Goal: Task Accomplishment & Management: Use online tool/utility

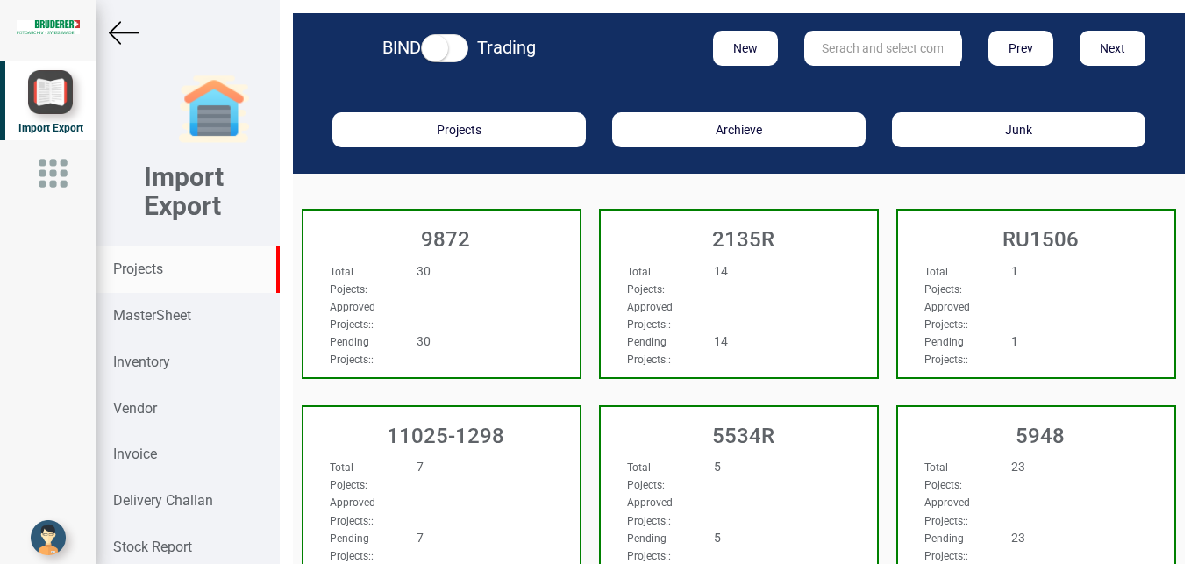
click at [833, 50] on input "text" at bounding box center [882, 48] width 156 height 35
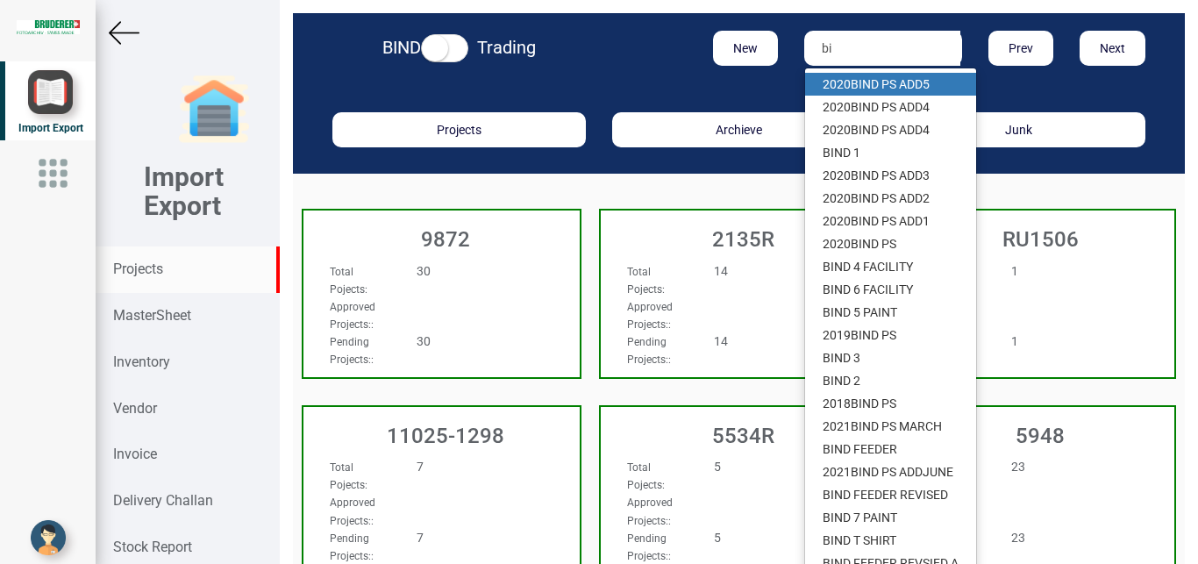
type input "b"
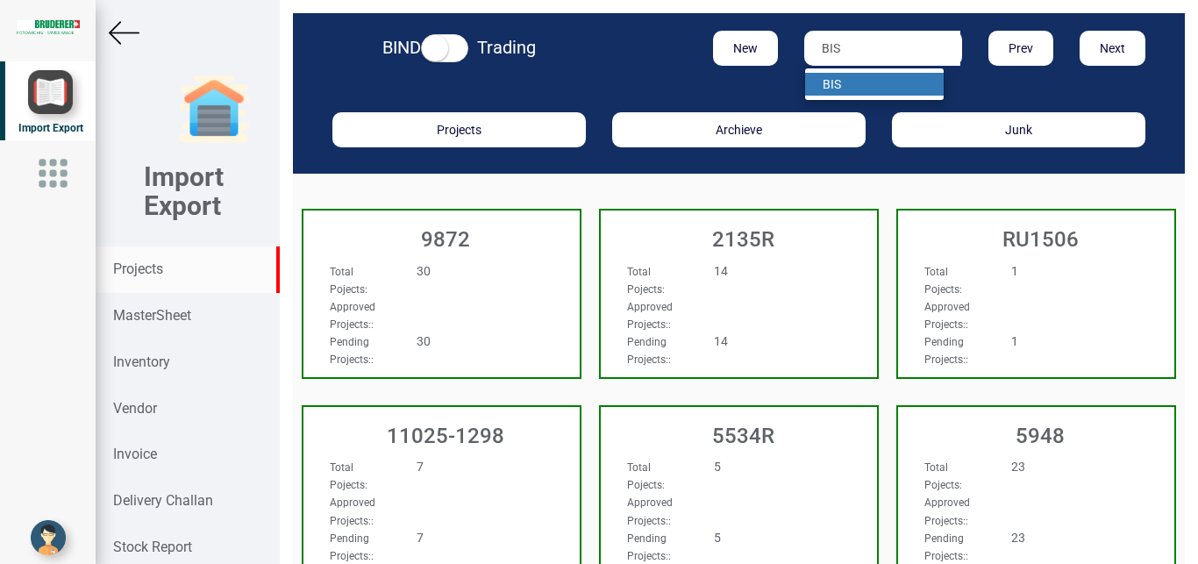
type input "BIS"
click at [845, 75] on link "BIS" at bounding box center [874, 84] width 139 height 23
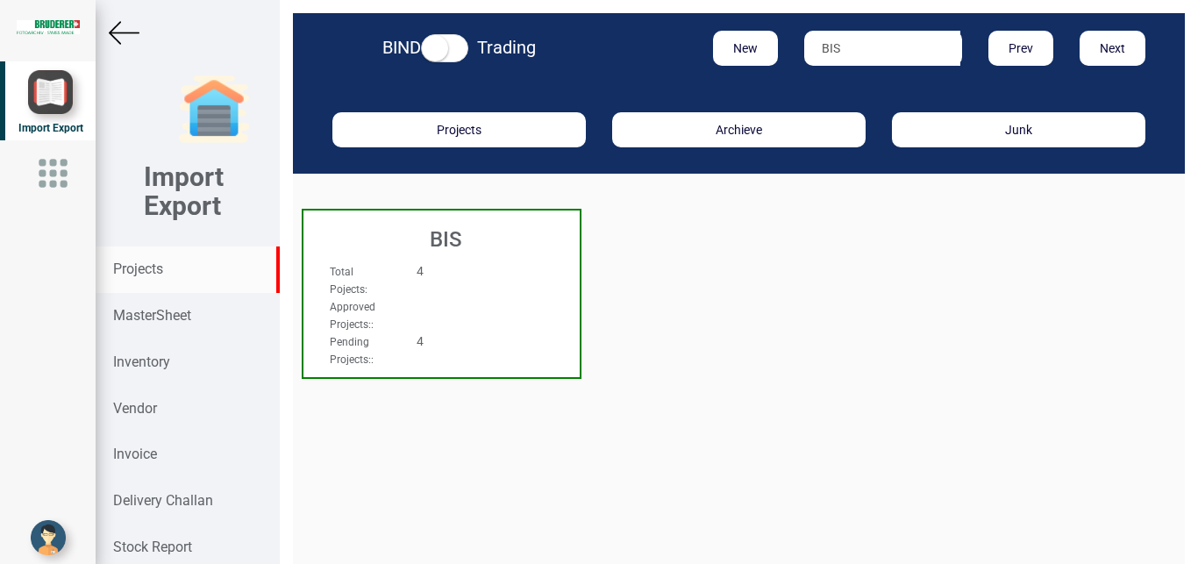
click at [384, 256] on div "BIS" at bounding box center [441, 235] width 276 height 49
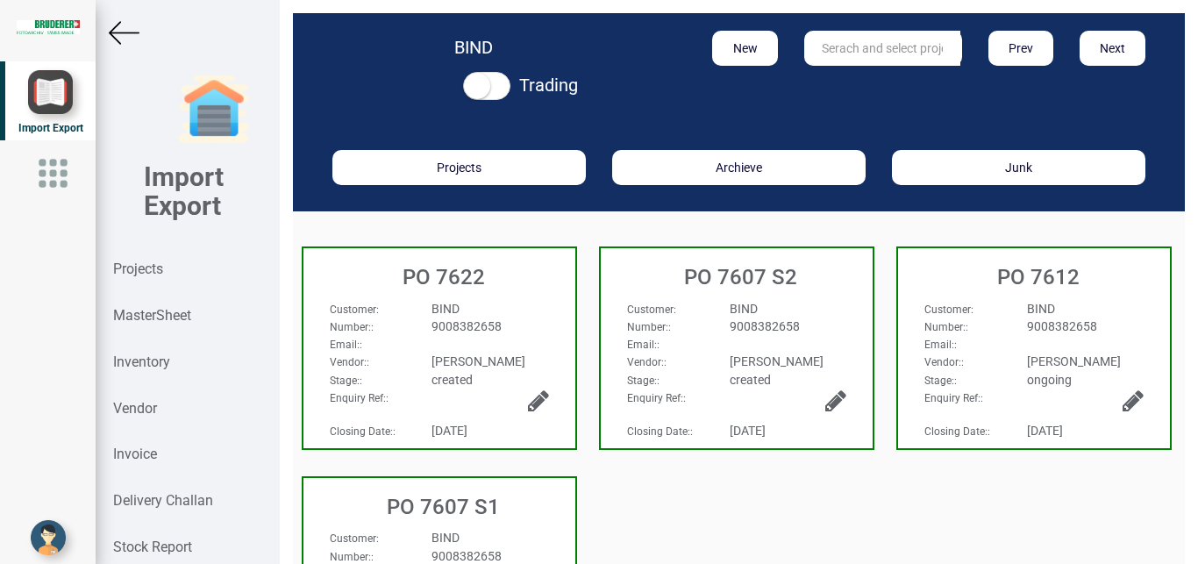
click at [460, 339] on div "Email: :" at bounding box center [440, 344] width 246 height 18
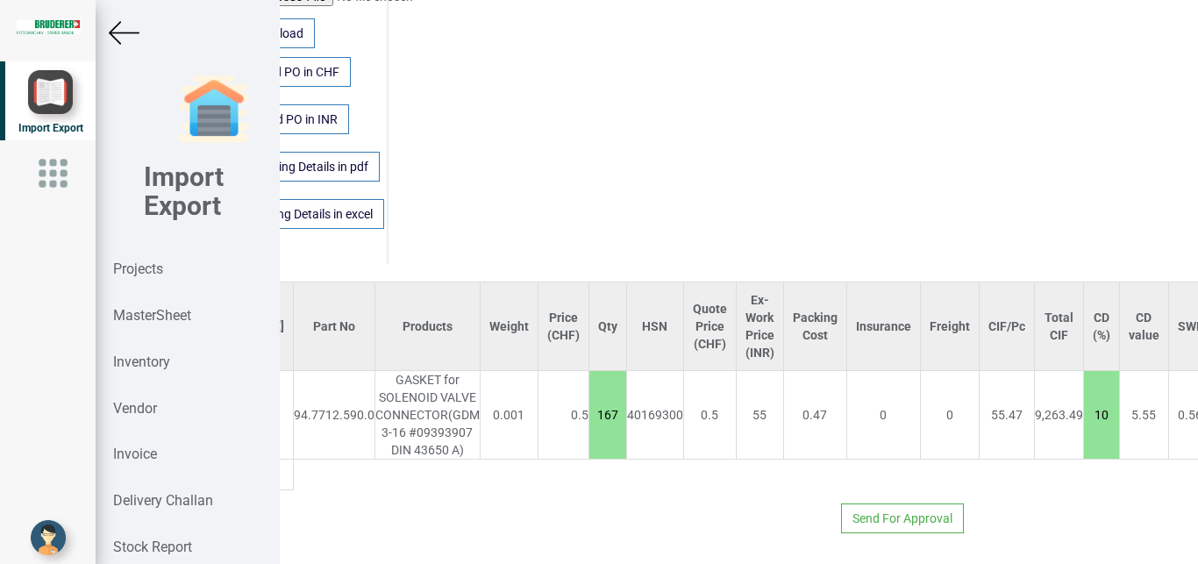
scroll to position [1246, 0]
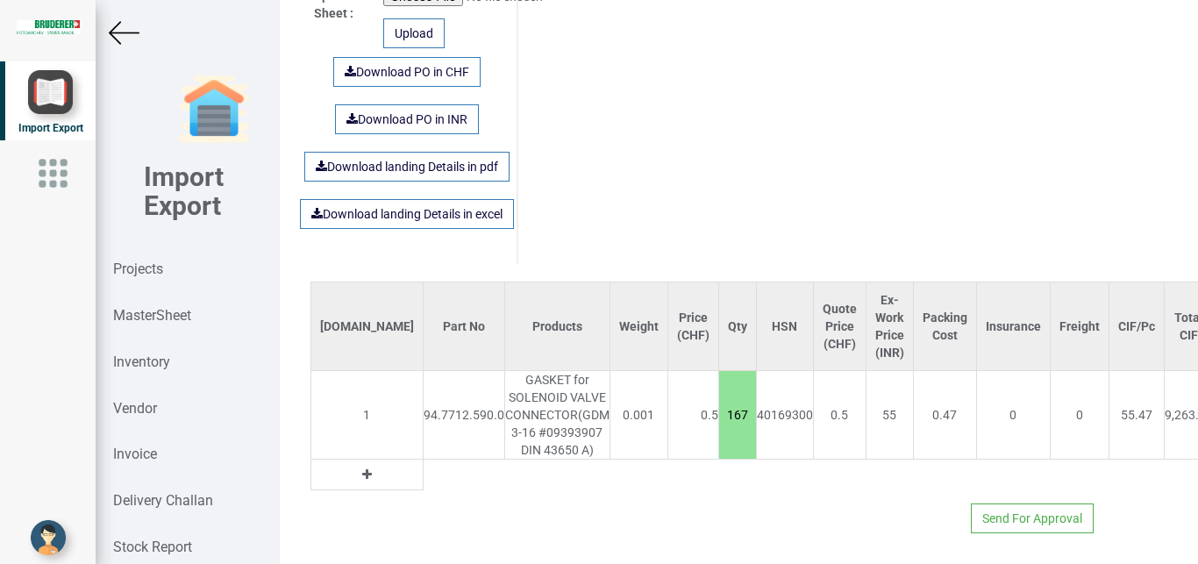
click at [110, 22] on img at bounding box center [124, 33] width 31 height 31
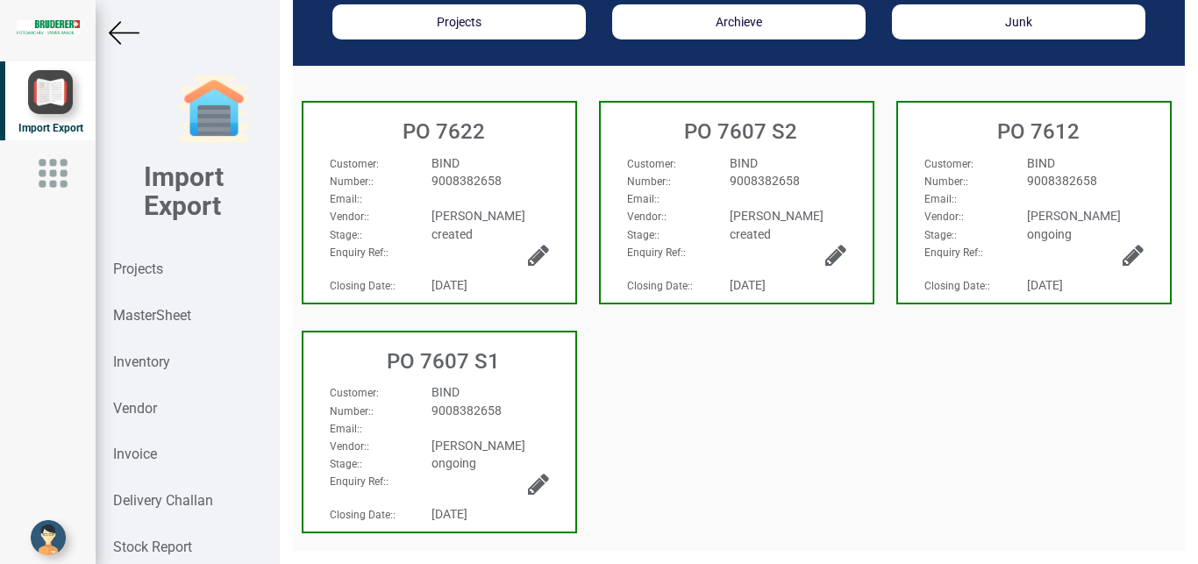
scroll to position [145, 0]
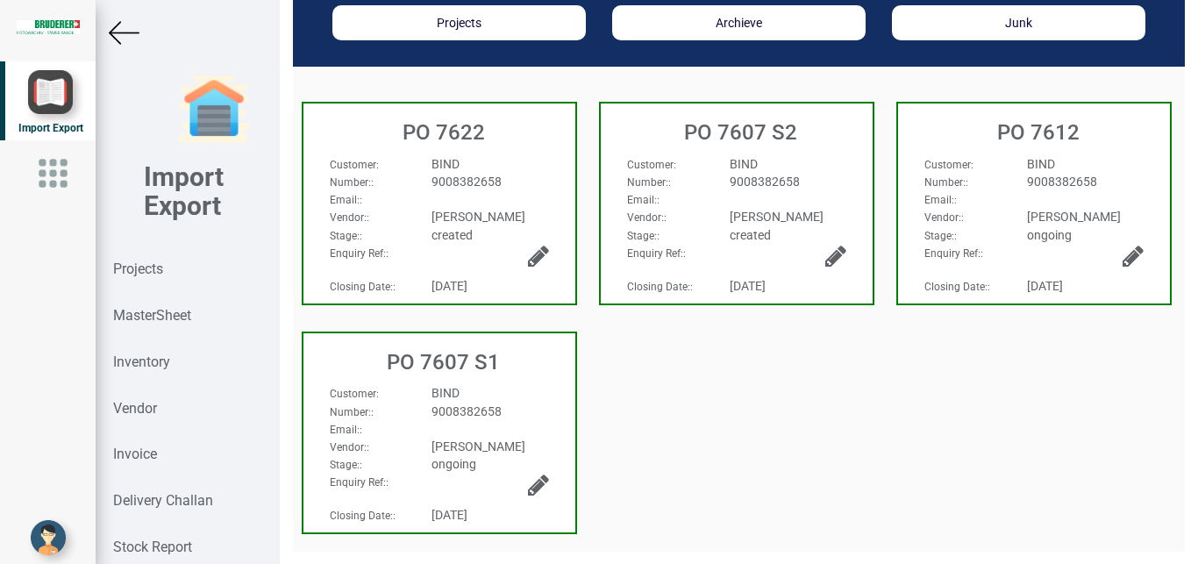
click at [120, 33] on img at bounding box center [124, 33] width 31 height 31
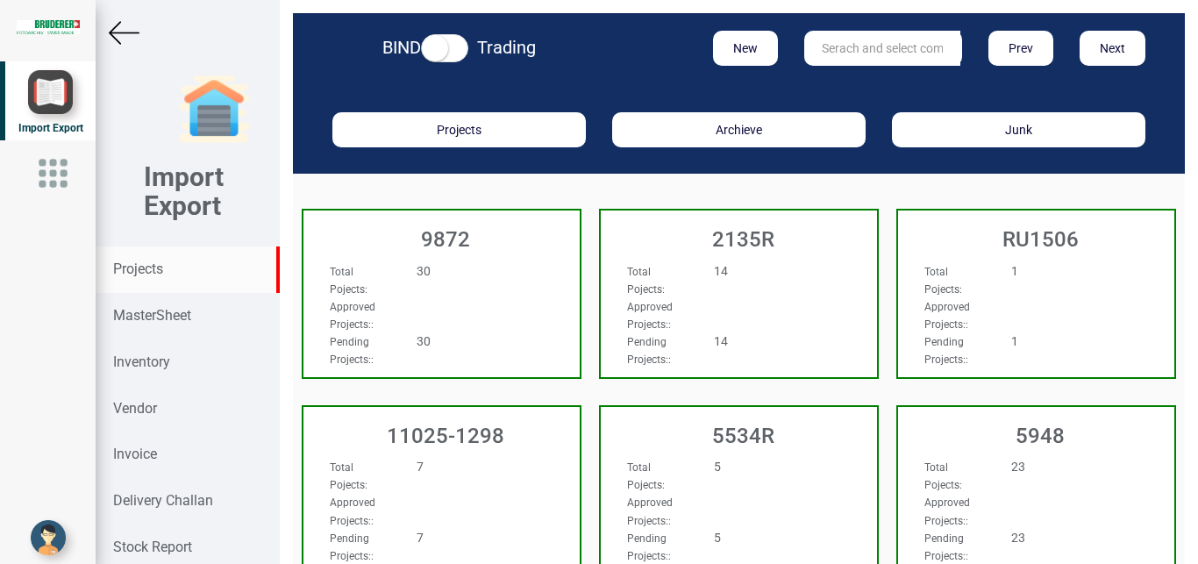
click at [861, 44] on input "text" at bounding box center [882, 48] width 156 height 35
type input "5965"
click at [860, 77] on link "5965" at bounding box center [874, 84] width 139 height 23
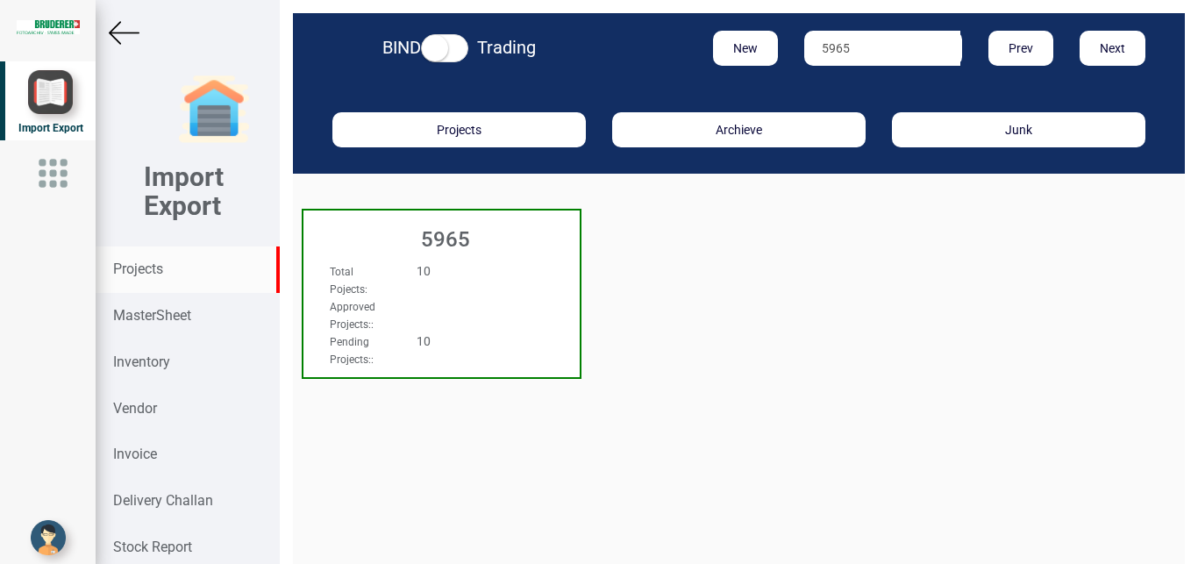
click at [516, 279] on div "10" at bounding box center [464, 271] width 122 height 18
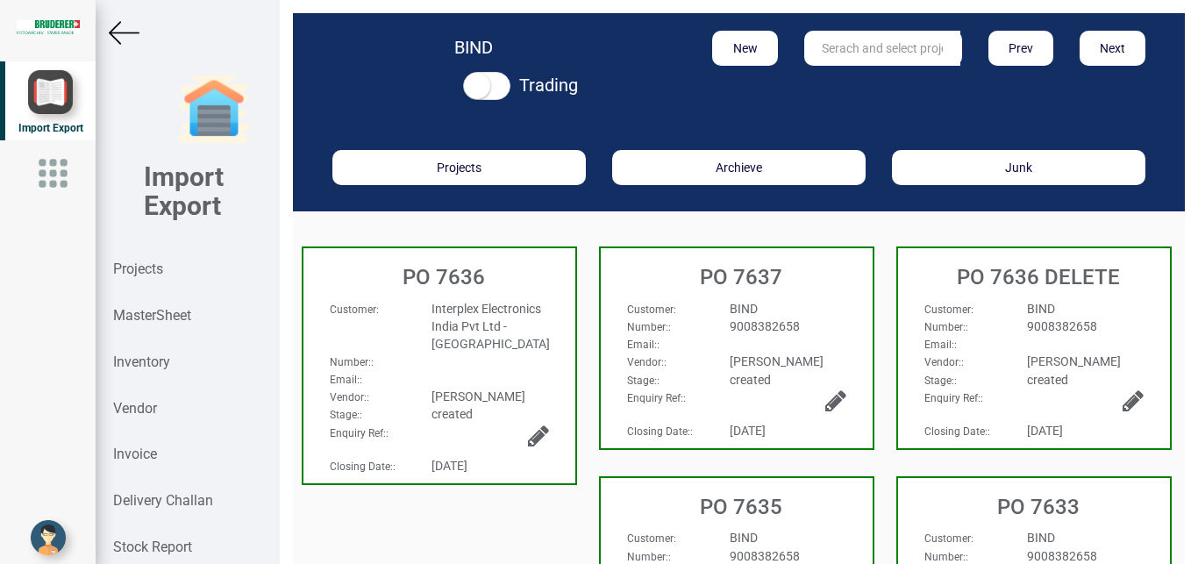
click at [499, 299] on div "Customer : Interplex Electronics India Pvt Ltd - Chennai Number: : Email: : Ven…" at bounding box center [439, 316] width 272 height 68
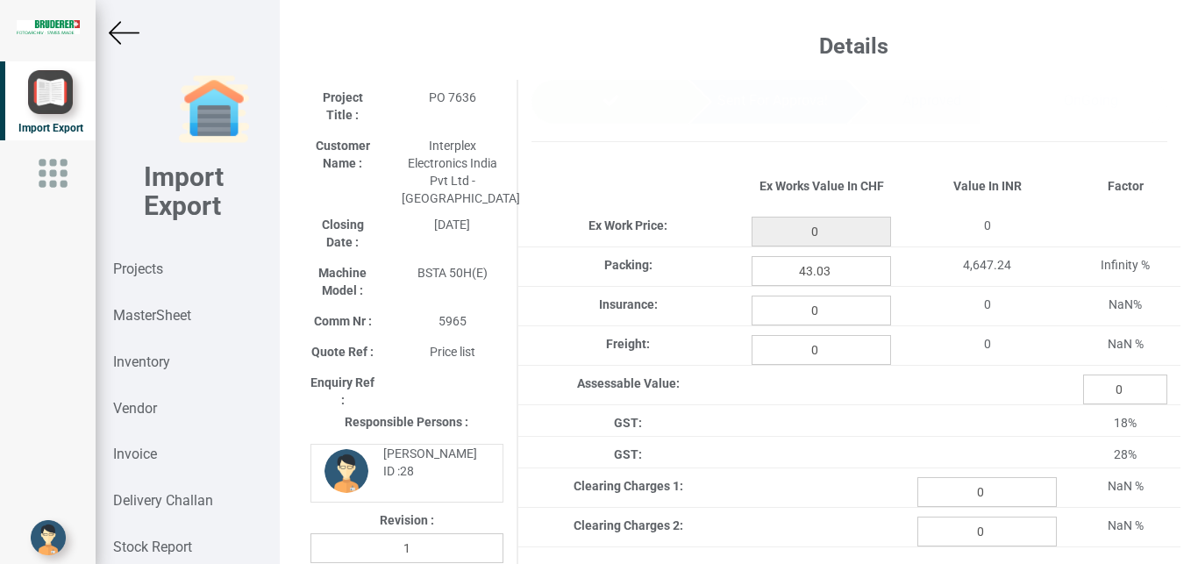
type input "4962.949999999995"
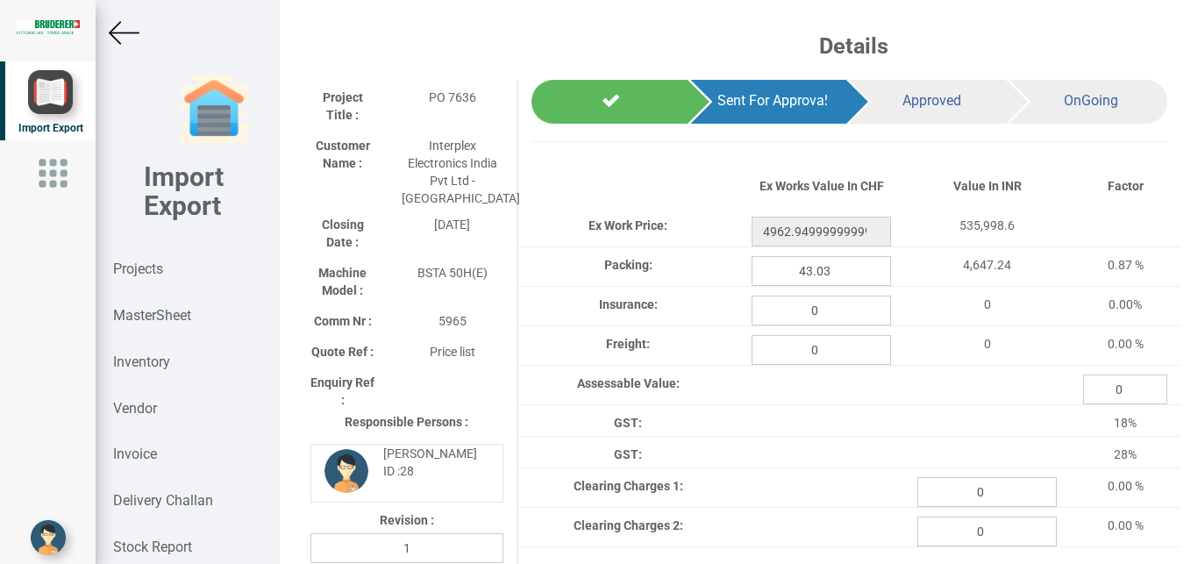
click at [132, 33] on img at bounding box center [124, 33] width 31 height 31
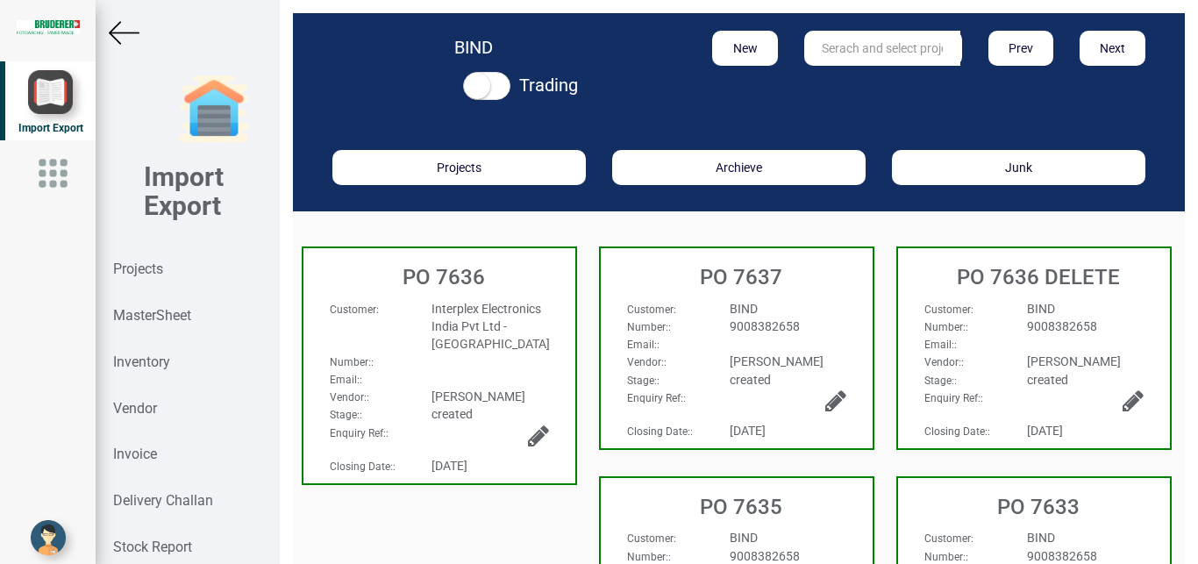
click at [1095, 497] on h3 "PO 7633" at bounding box center [1038, 507] width 263 height 23
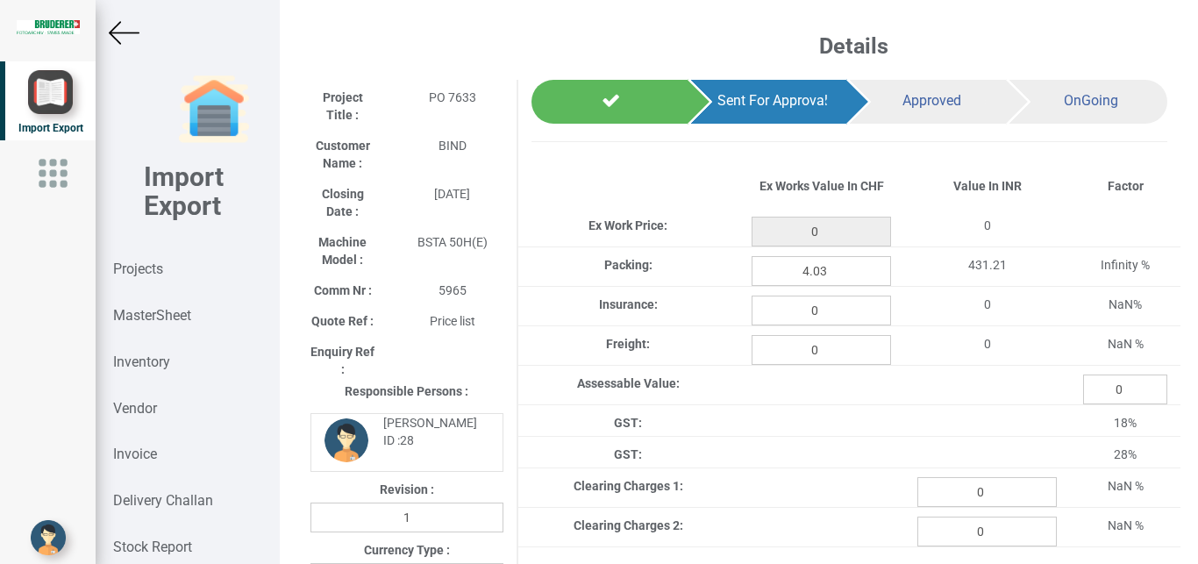
type input "464.65"
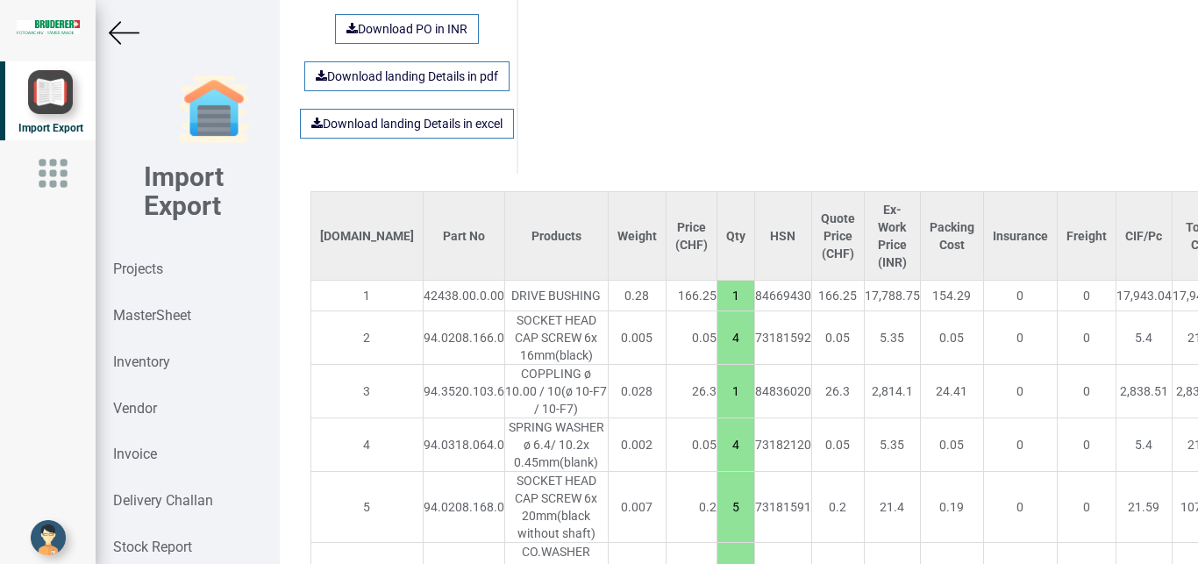
scroll to position [1298, 0]
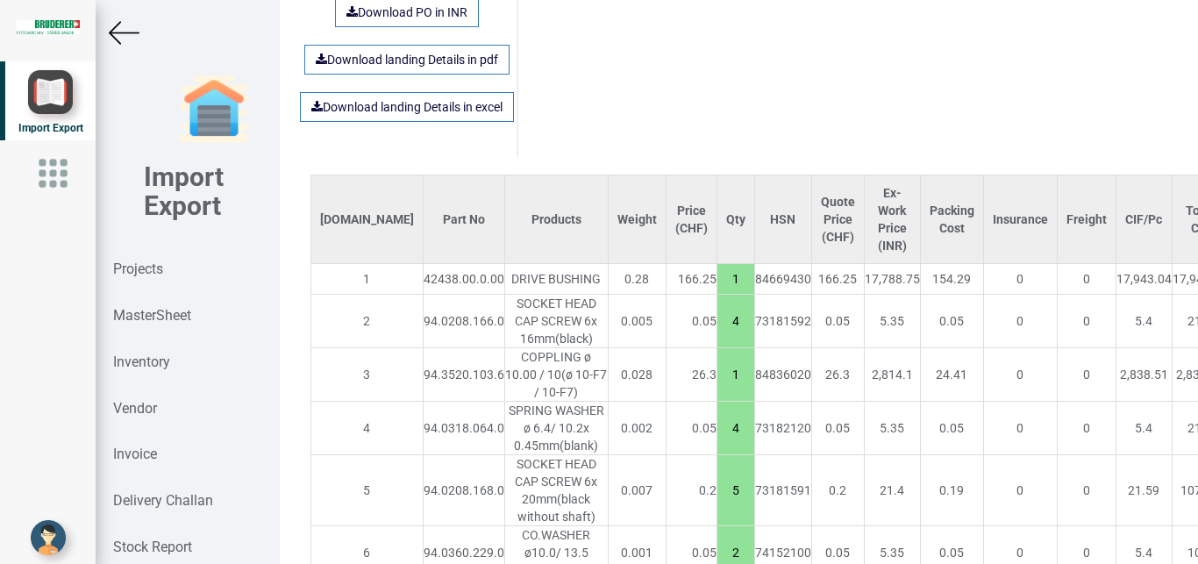
drag, startPoint x: 1132, startPoint y: 322, endPoint x: 1157, endPoint y: 325, distance: 24.7
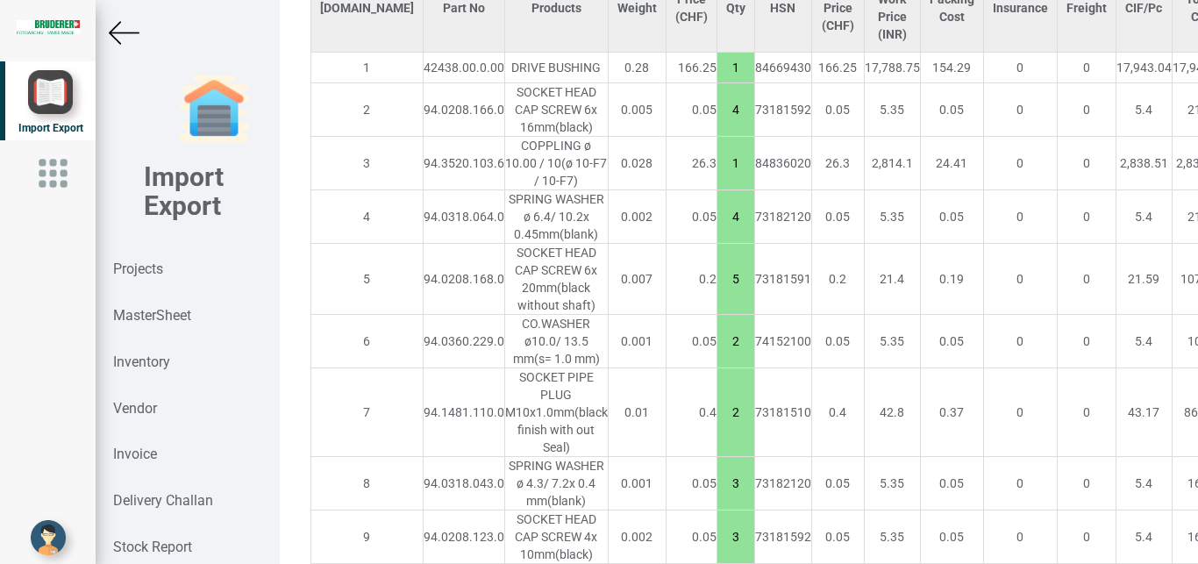
scroll to position [1522, 0]
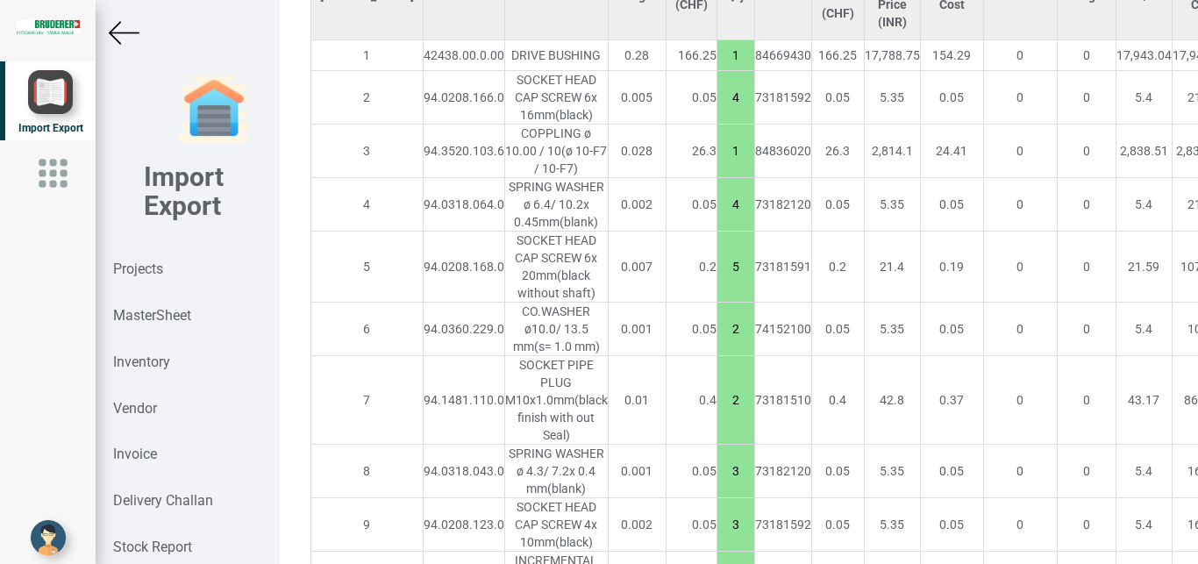
type input "15"
drag, startPoint x: 1137, startPoint y: 481, endPoint x: 1154, endPoint y: 484, distance: 17.9
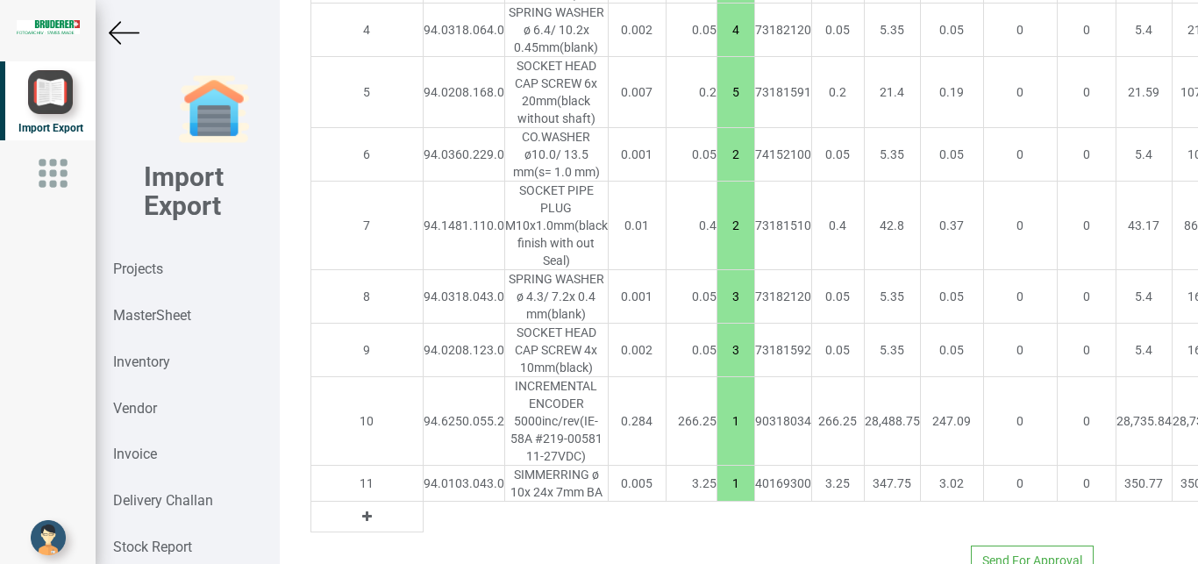
scroll to position [1725, 0]
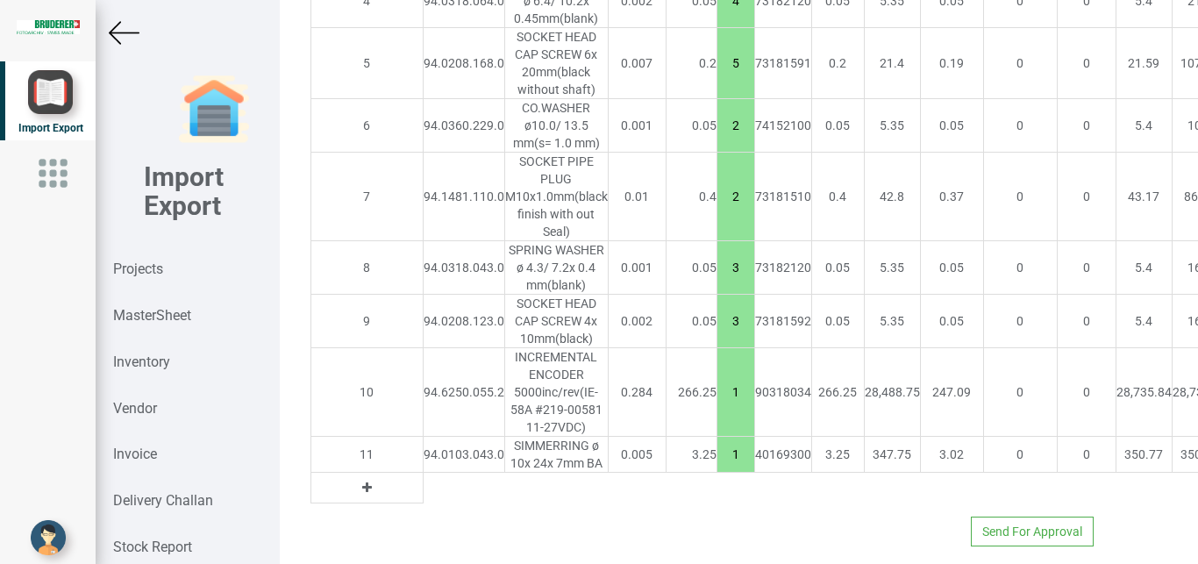
type input "15"
drag, startPoint x: 1135, startPoint y: 348, endPoint x: 1161, endPoint y: 355, distance: 27.2
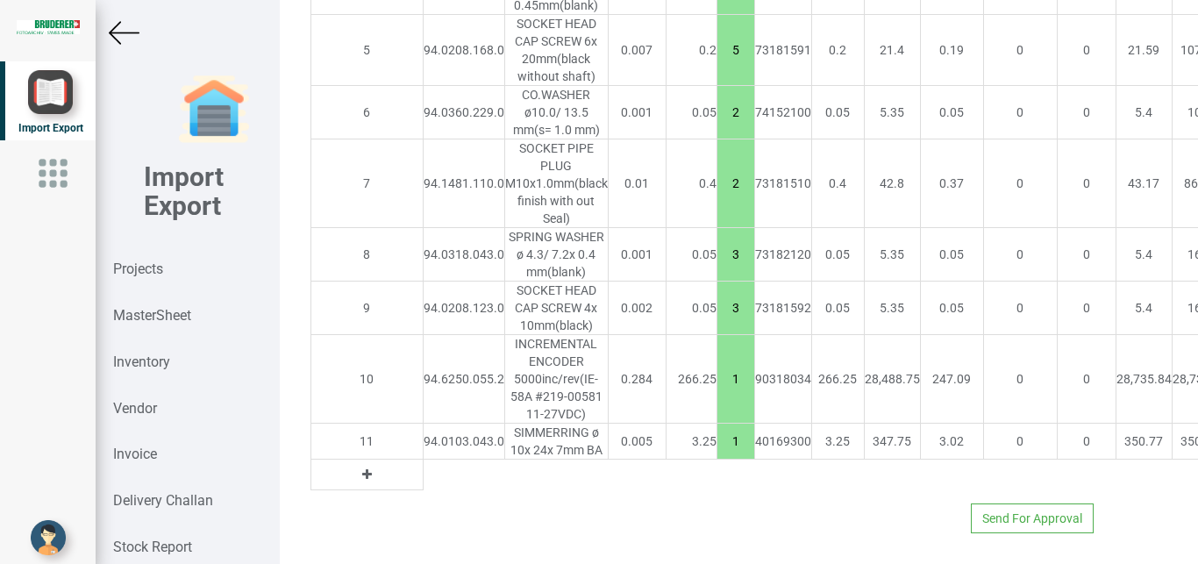
scroll to position [1904, 0]
type input "15"
drag, startPoint x: 1138, startPoint y: 341, endPoint x: 1156, endPoint y: 341, distance: 18.4
type input "15"
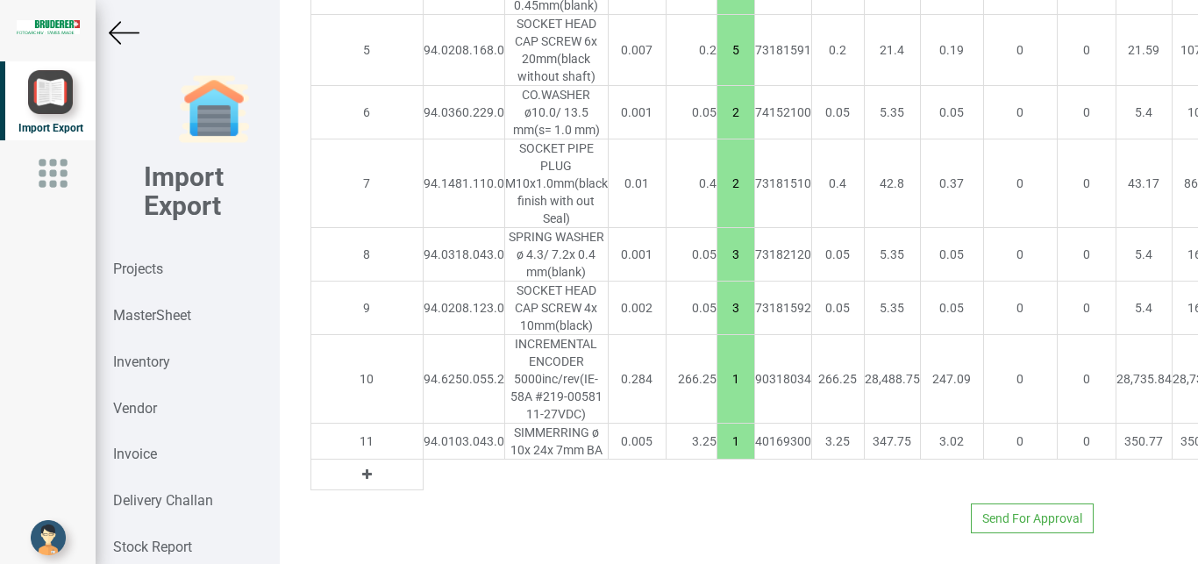
click at [1130, 468] on table "S.No Part No Products Weight Price (CHF) Qty HSN Quote Price (CHF) Ex-Work Pric…" at bounding box center [960, 112] width 1300 height 756
click at [122, 39] on img at bounding box center [124, 33] width 31 height 31
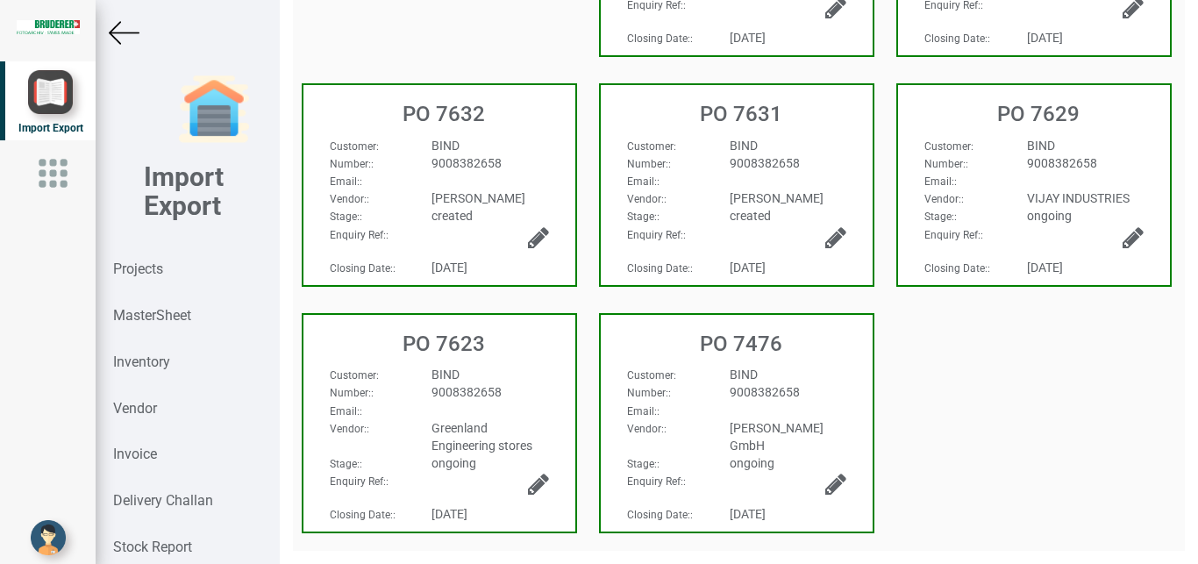
scroll to position [619, 0]
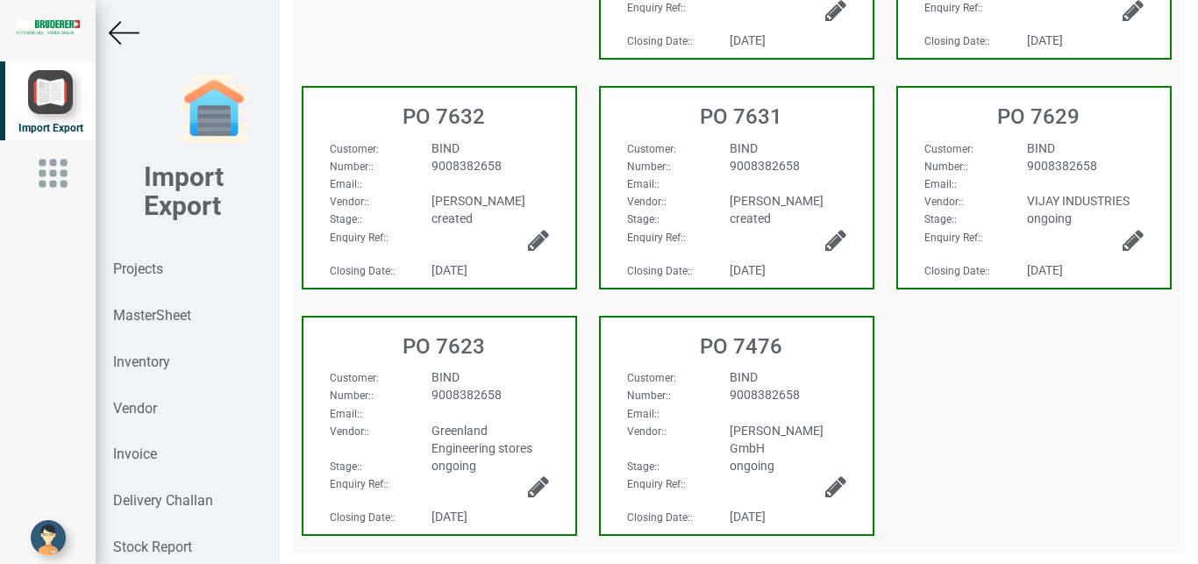
click at [113, 23] on img at bounding box center [124, 33] width 31 height 31
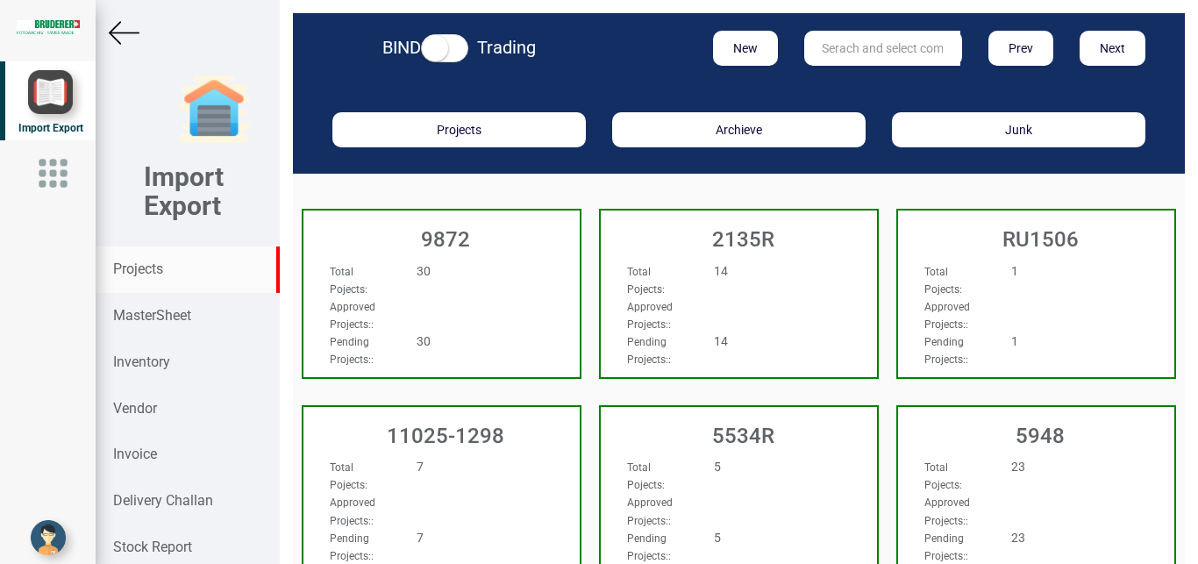
click at [833, 46] on input "text" at bounding box center [882, 48] width 156 height 35
click at [839, 86] on link "309 6 T" at bounding box center [874, 84] width 139 height 23
type input "3096 T"
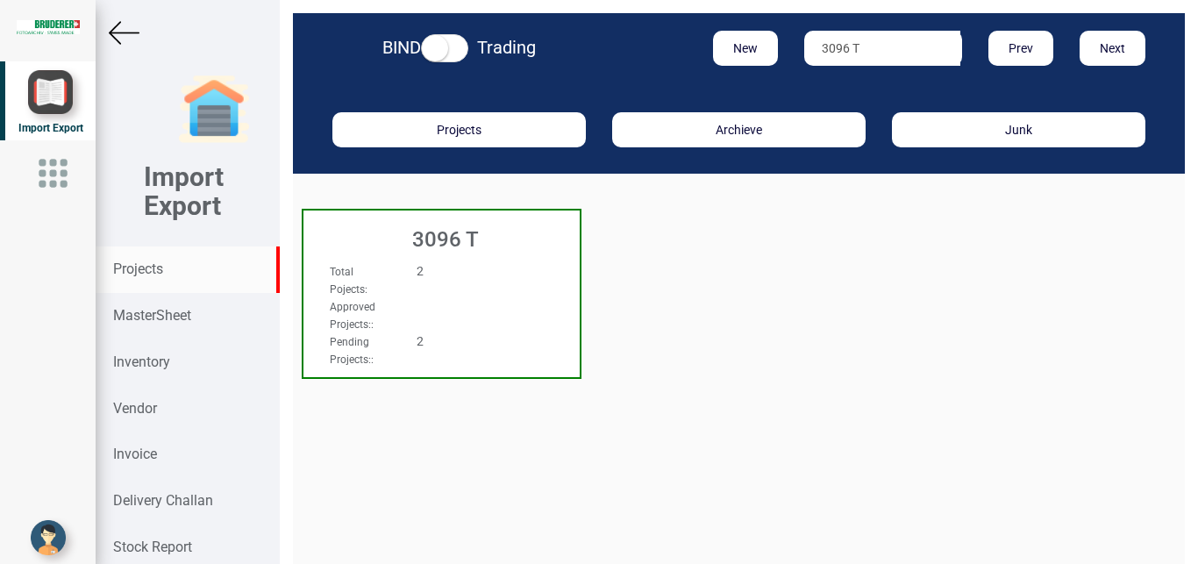
click at [510, 284] on div "Total Pojects : 2" at bounding box center [421, 279] width 209 height 35
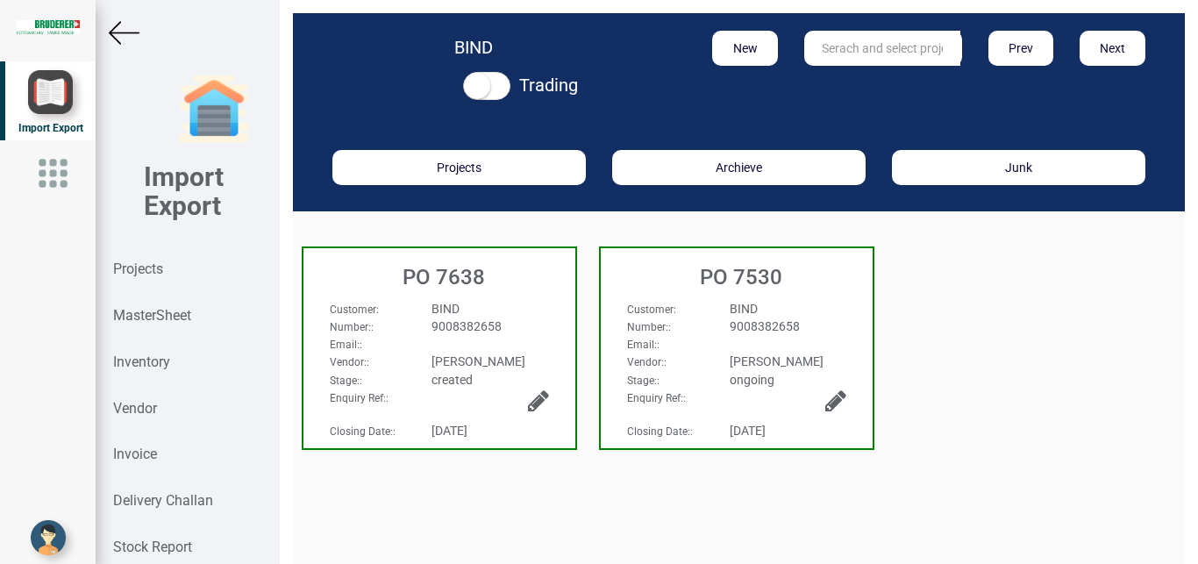
click at [501, 316] on div "BIND" at bounding box center [489, 309] width 143 height 18
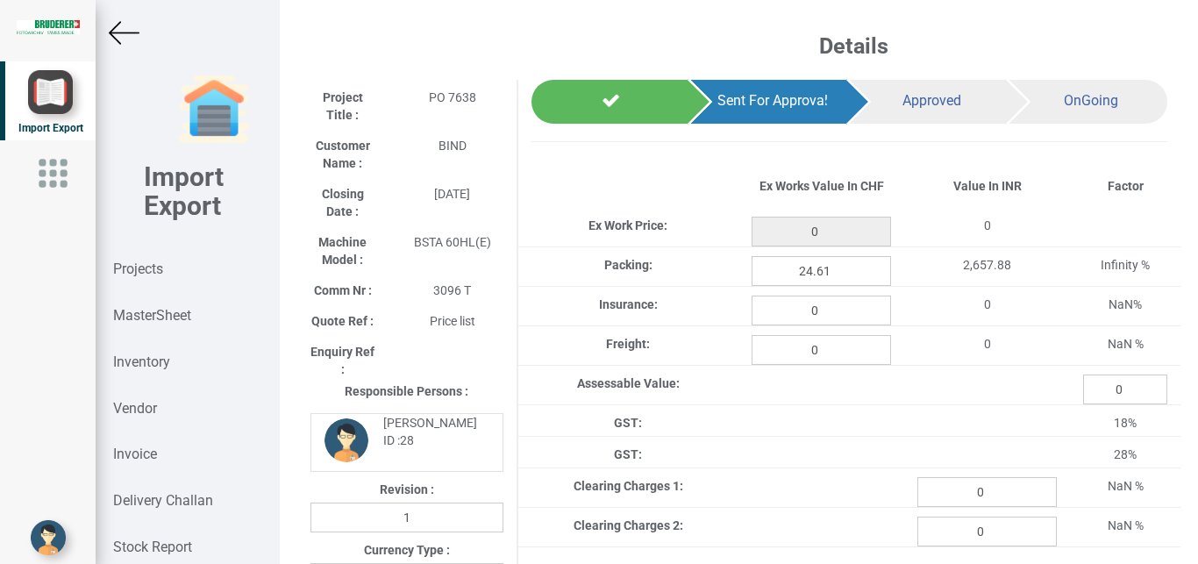
type input "2838.5"
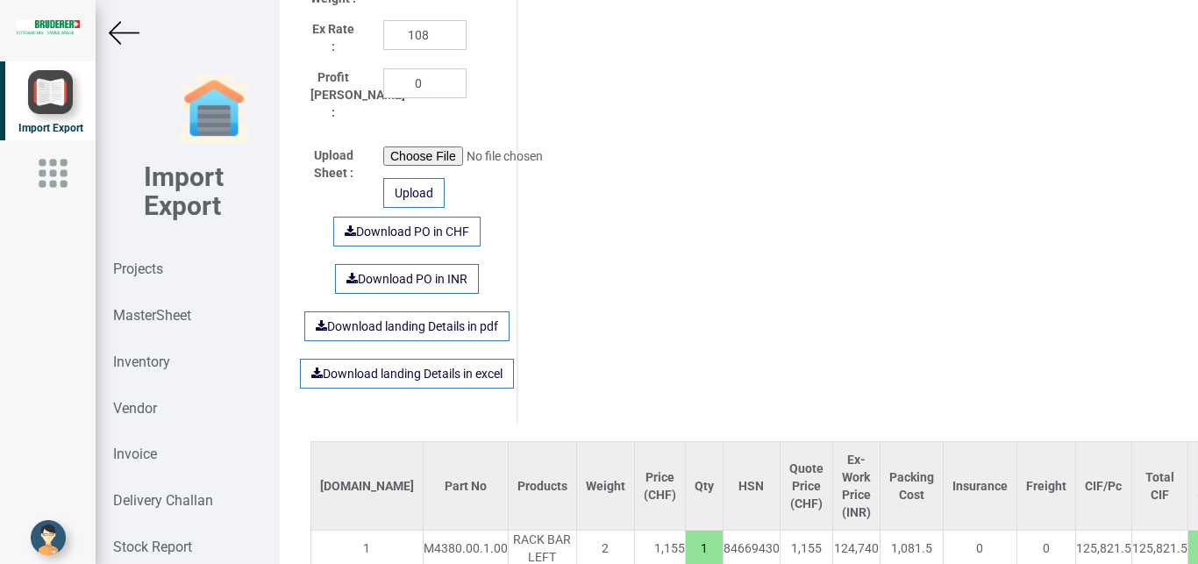
scroll to position [1261, 0]
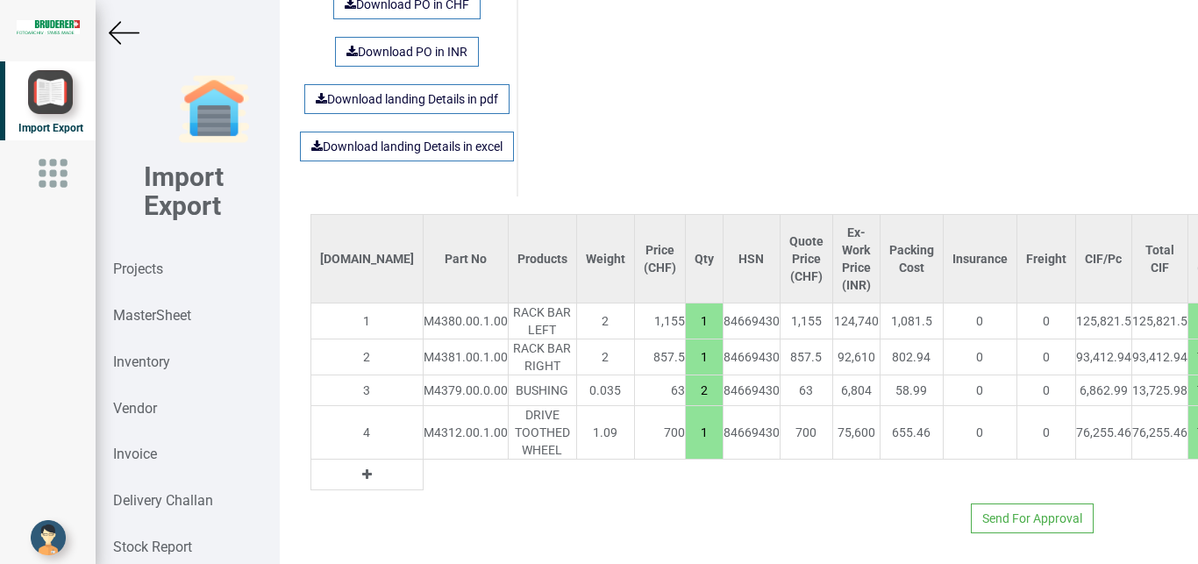
drag, startPoint x: 1112, startPoint y: 304, endPoint x: 1144, endPoint y: 304, distance: 31.6
click at [1188, 306] on input "0" at bounding box center [1205, 321] width 35 height 30
type input "7.5"
click at [124, 23] on img at bounding box center [124, 33] width 31 height 31
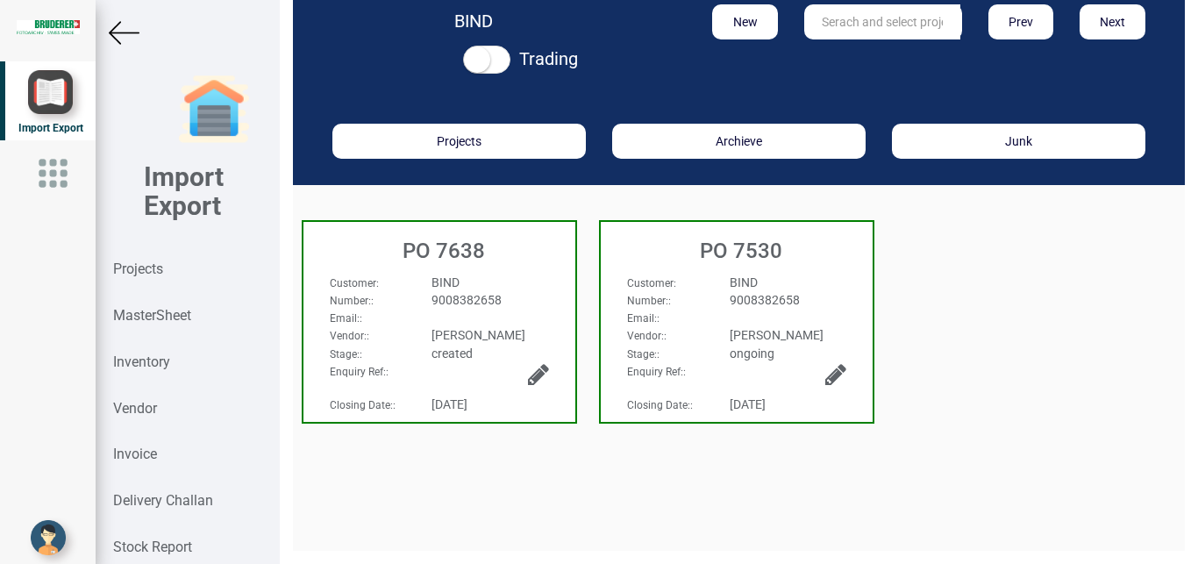
scroll to position [26, 0]
click at [118, 23] on img at bounding box center [124, 33] width 31 height 31
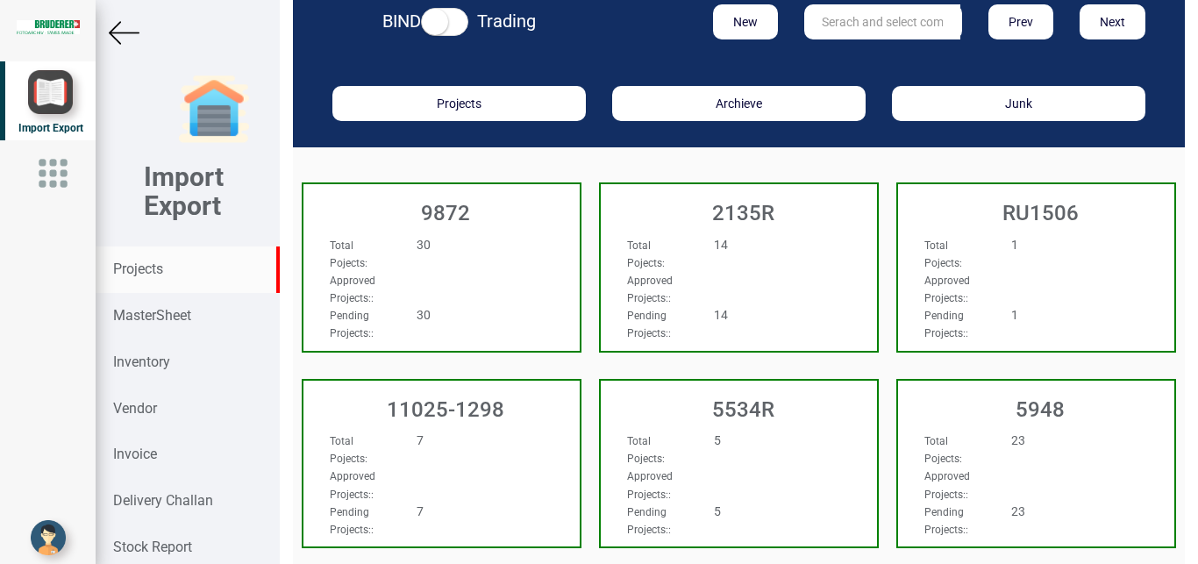
scroll to position [26, 0]
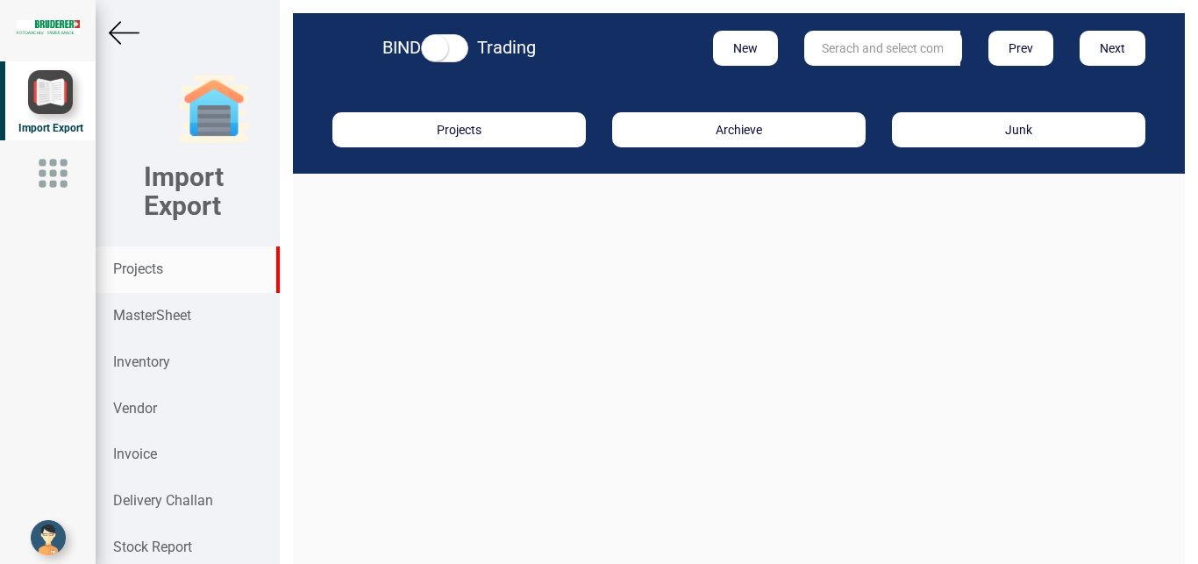
click at [137, 269] on strong "Projects" at bounding box center [138, 268] width 50 height 17
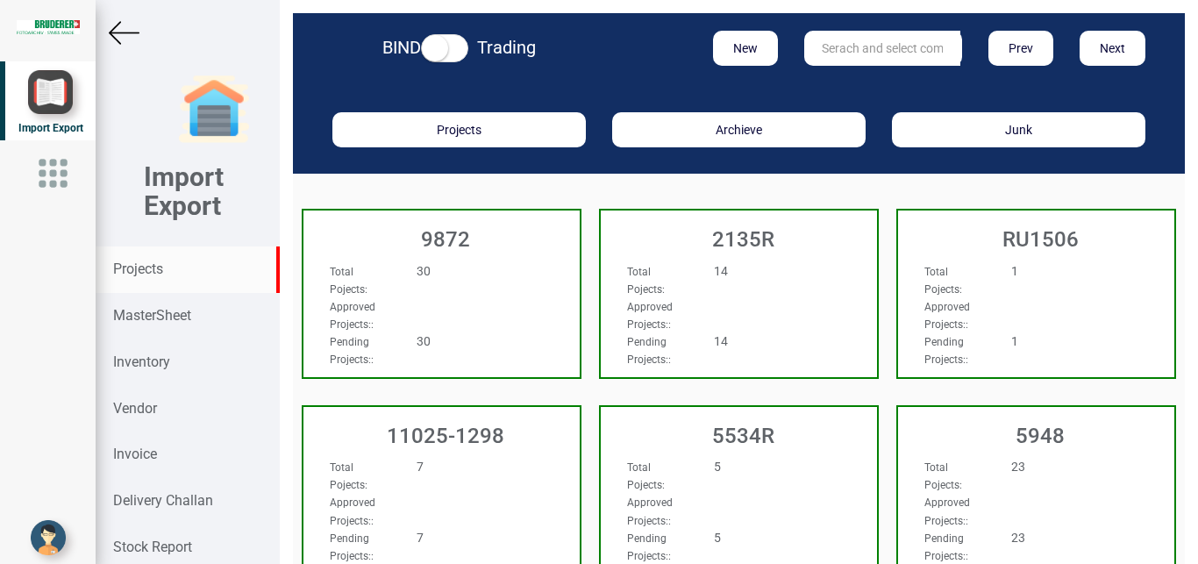
drag, startPoint x: 815, startPoint y: 54, endPoint x: 869, endPoint y: 38, distance: 56.9
click at [815, 54] on input "text" at bounding box center [882, 48] width 156 height 35
click at [856, 92] on link "11382 T" at bounding box center [874, 84] width 139 height 23
type input "11382 T"
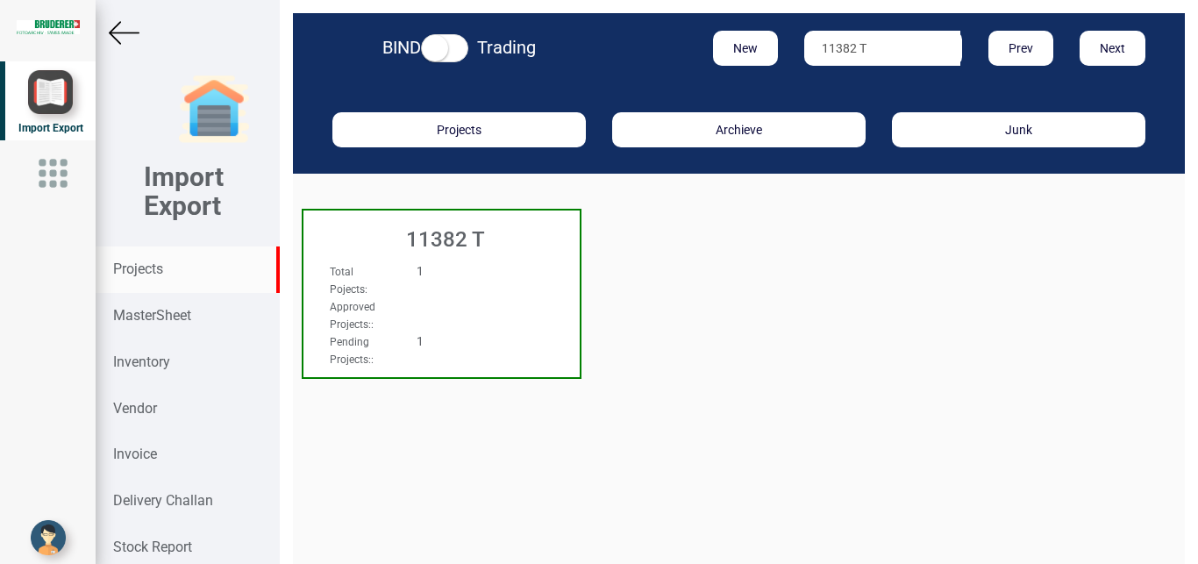
click at [496, 282] on div "Total Pojects : 1" at bounding box center [421, 279] width 209 height 35
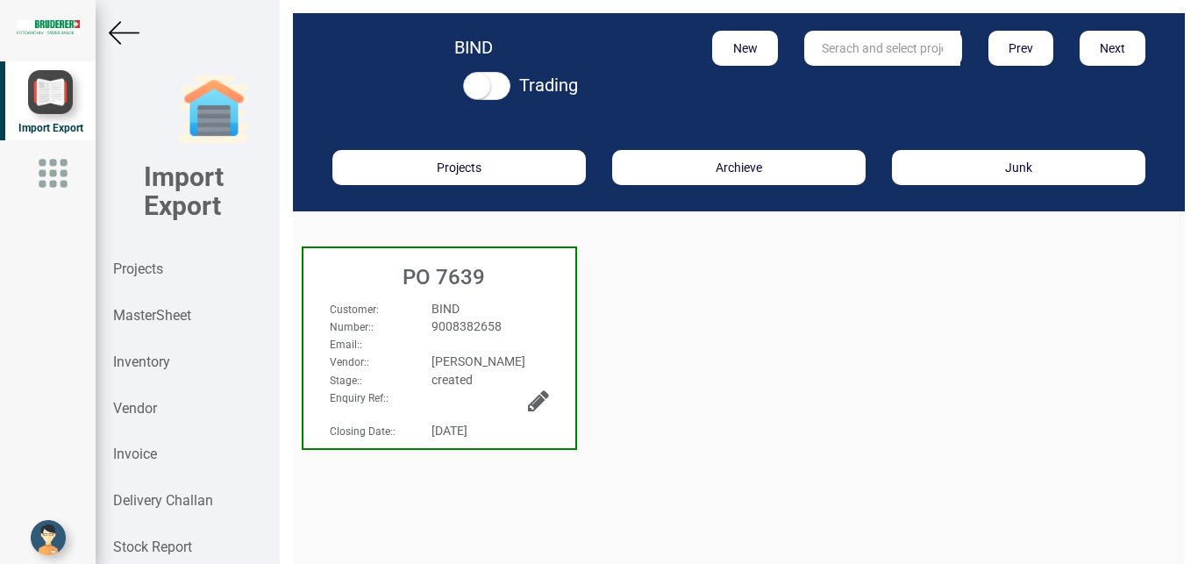
click at [498, 284] on h3 "PO 7639" at bounding box center [443, 277] width 263 height 23
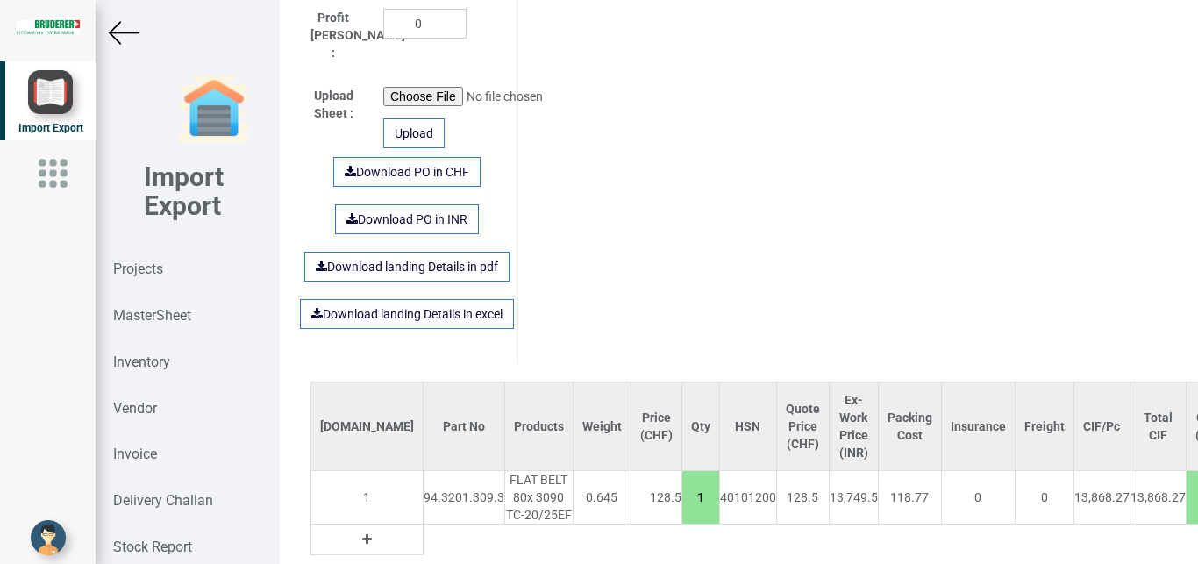
scroll to position [1159, 0]
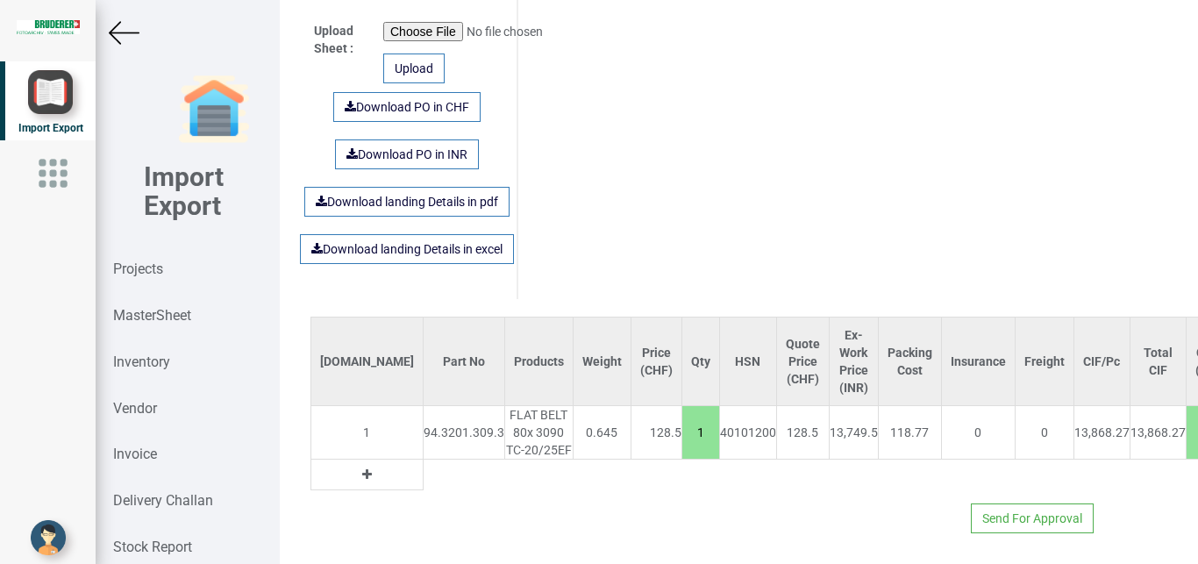
drag, startPoint x: 1121, startPoint y: 413, endPoint x: 1140, endPoint y: 417, distance: 19.6
click at [1187, 417] on input "0" at bounding box center [1204, 432] width 35 height 30
type input "10"
click at [133, 25] on img at bounding box center [124, 33] width 31 height 31
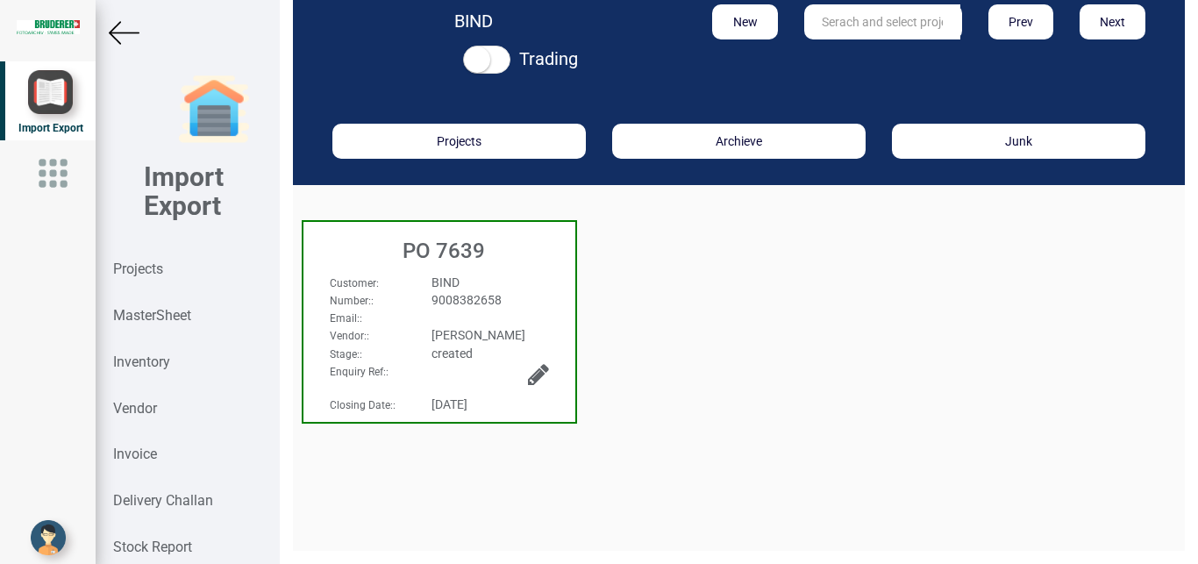
scroll to position [26, 0]
click at [123, 22] on img at bounding box center [124, 33] width 31 height 31
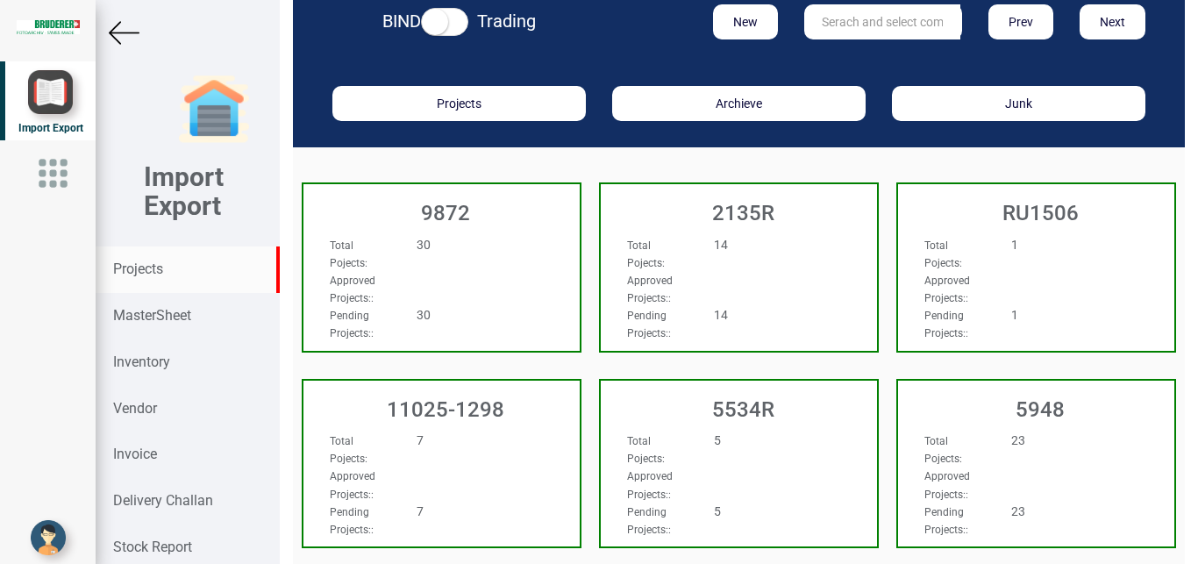
scroll to position [26, 0]
click at [821, 21] on input "text" at bounding box center [882, 21] width 156 height 35
click at [138, 267] on strong "Projects" at bounding box center [138, 268] width 50 height 17
drag, startPoint x: 878, startPoint y: 18, endPoint x: 688, endPoint y: 15, distance: 190.3
click at [804, 15] on input "RU2392" at bounding box center [882, 21] width 156 height 35
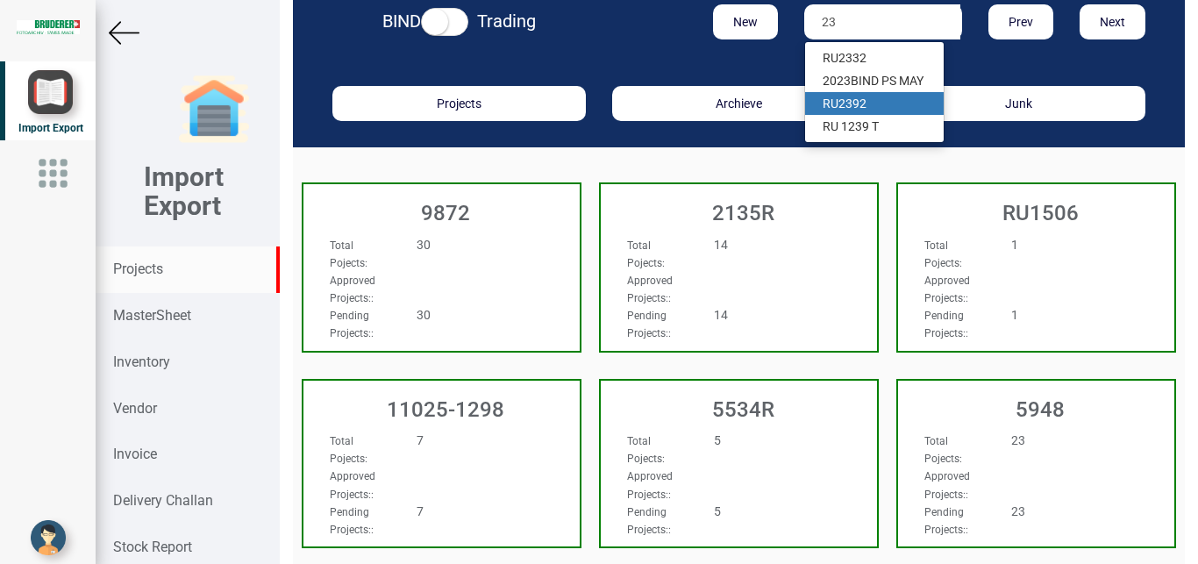
click at [866, 106] on link "RU 23 92" at bounding box center [874, 103] width 139 height 23
type input "RU 2392"
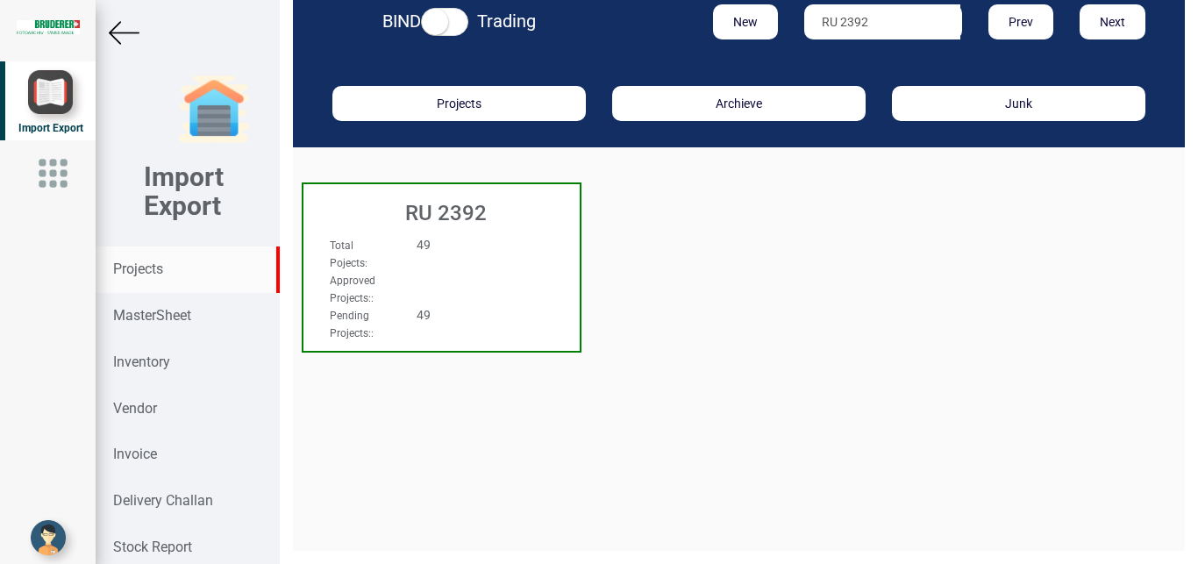
click at [492, 252] on div "49" at bounding box center [464, 245] width 122 height 18
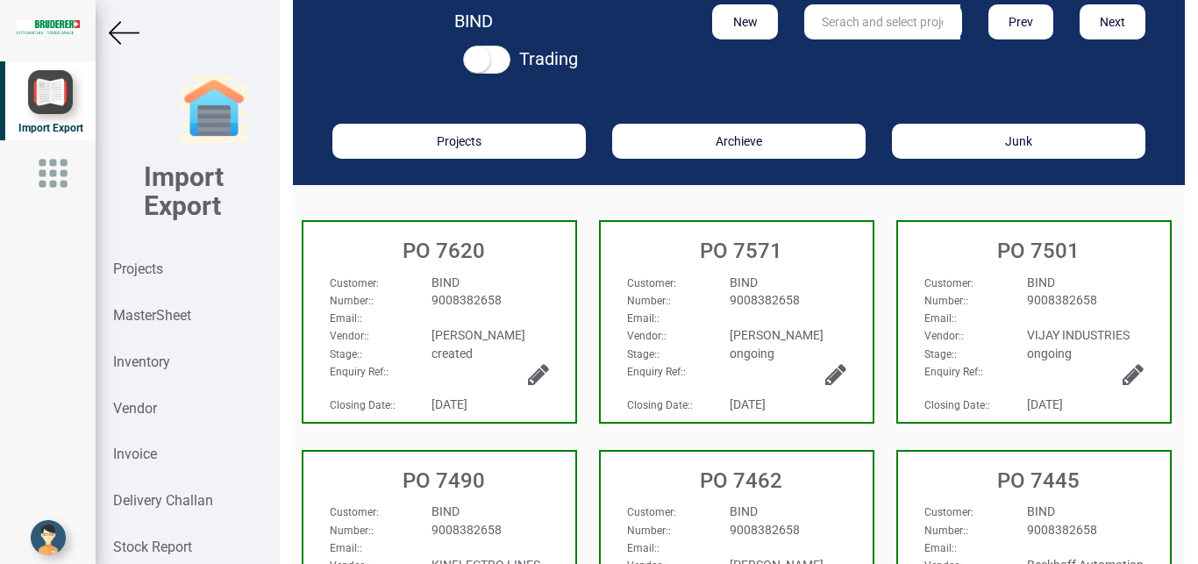
scroll to position [26, 0]
click at [531, 305] on div "9008382658" at bounding box center [489, 300] width 143 height 18
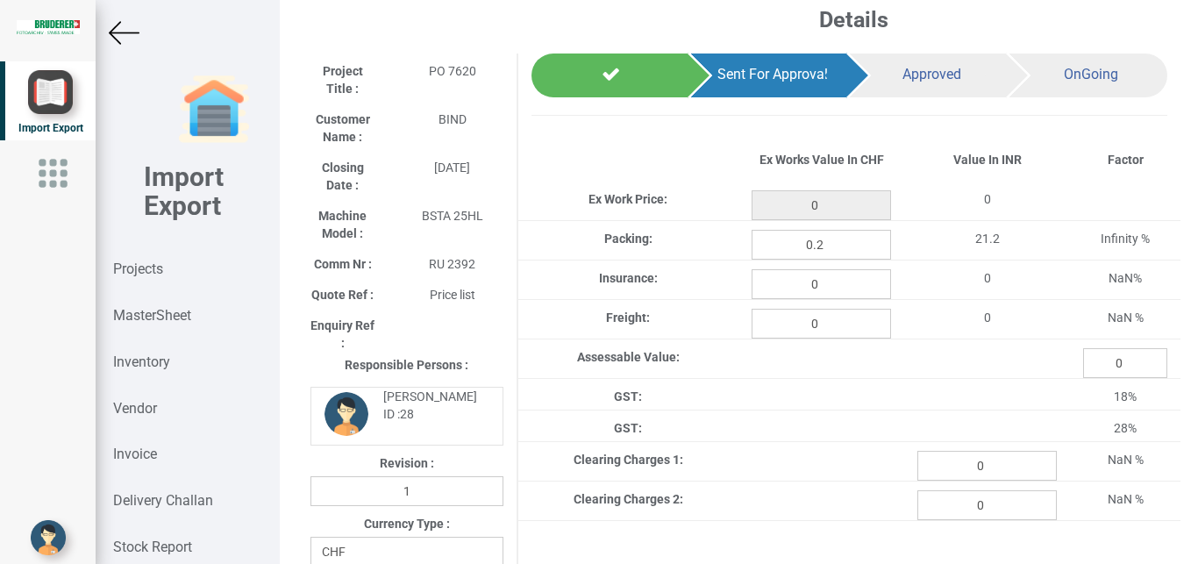
type input "25.8"
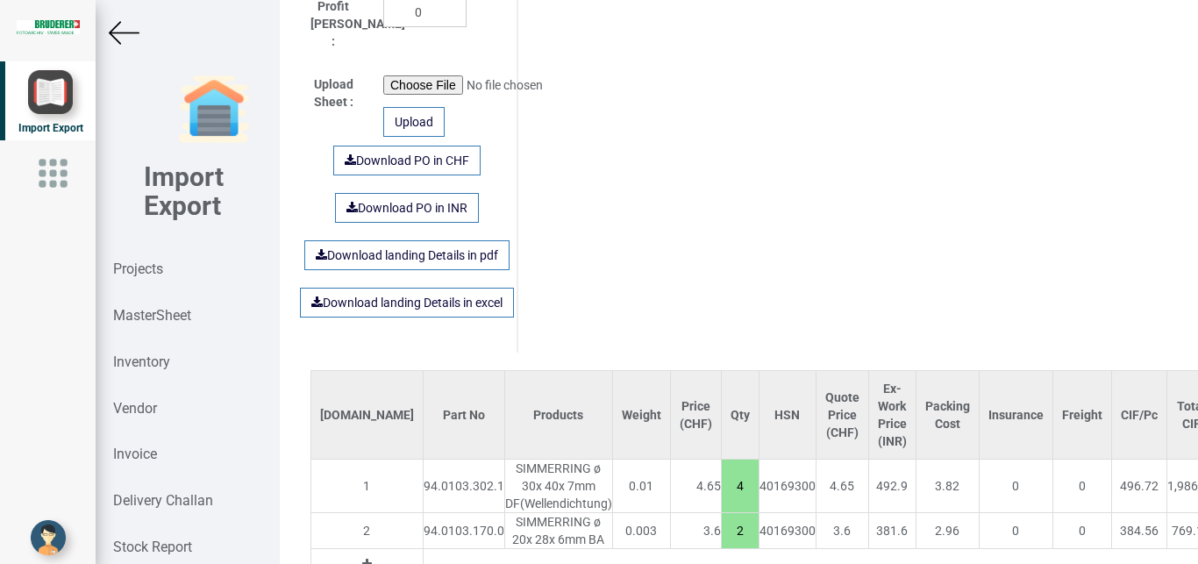
scroll to position [1195, 0]
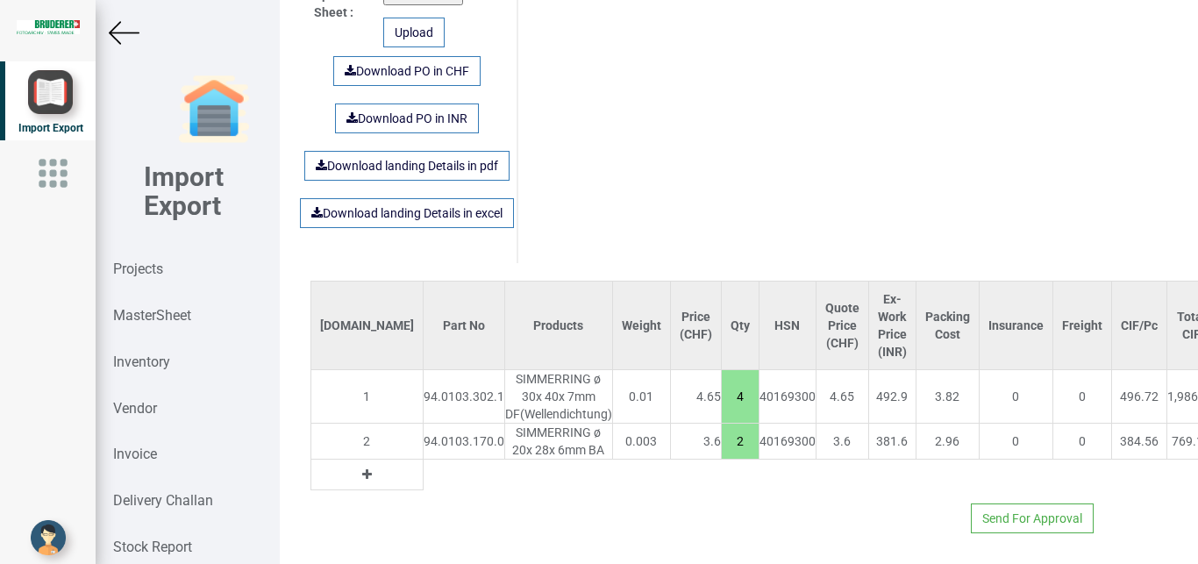
click at [109, 27] on div at bounding box center [187, 33] width 183 height 31
click at [125, 32] on img at bounding box center [124, 33] width 31 height 31
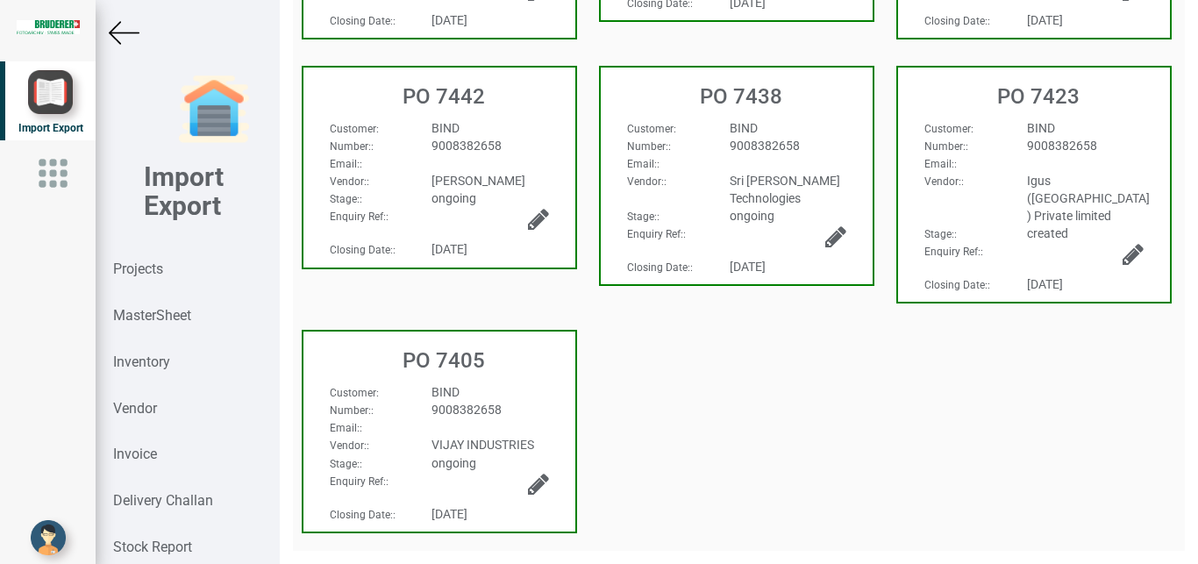
scroll to position [654, 0]
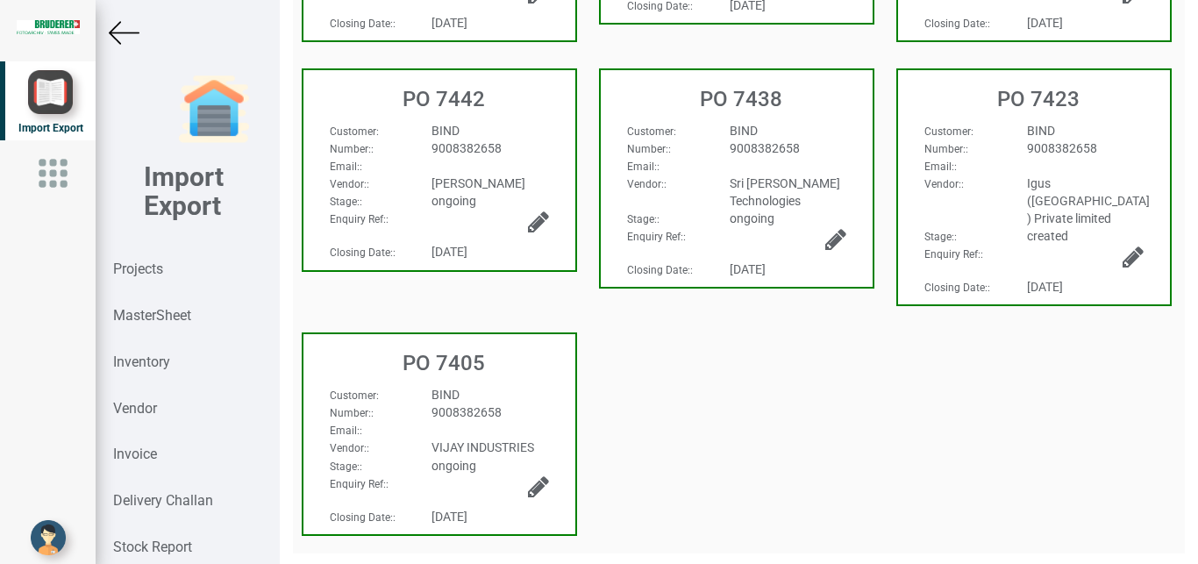
click at [117, 38] on img at bounding box center [124, 33] width 31 height 31
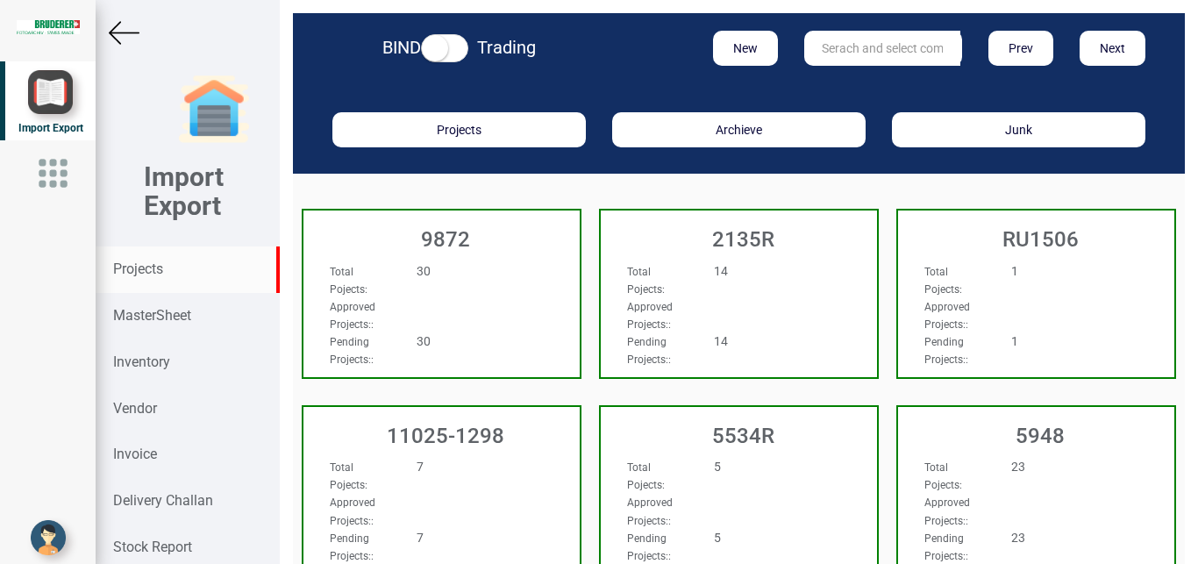
click at [836, 46] on input "text" at bounding box center [882, 48] width 156 height 35
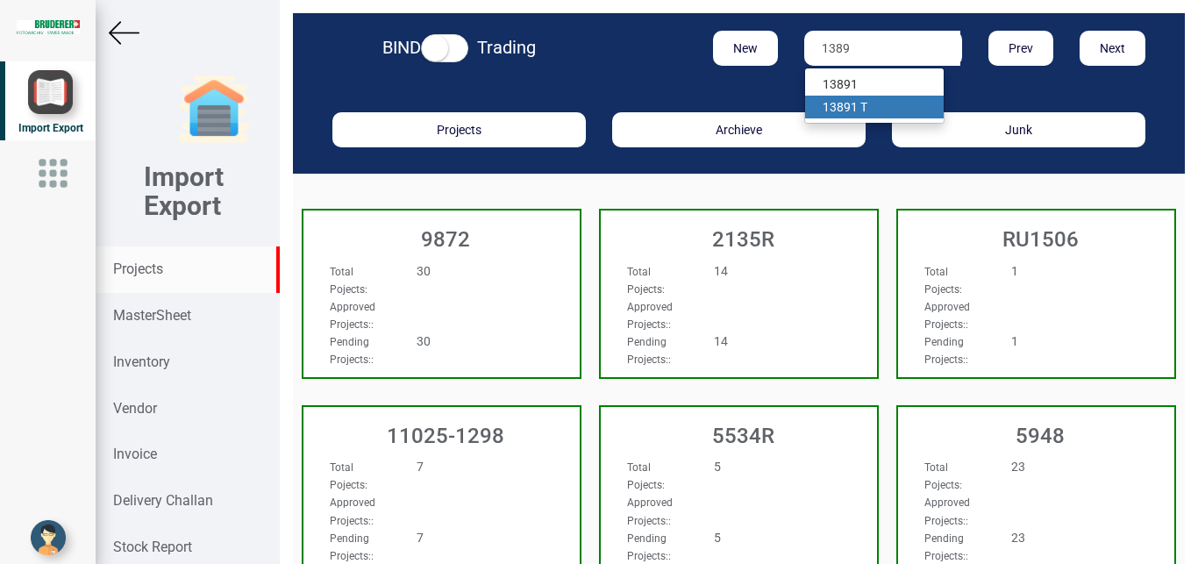
click at [858, 103] on link "1389 1 T" at bounding box center [874, 107] width 139 height 23
type input "13891 T"
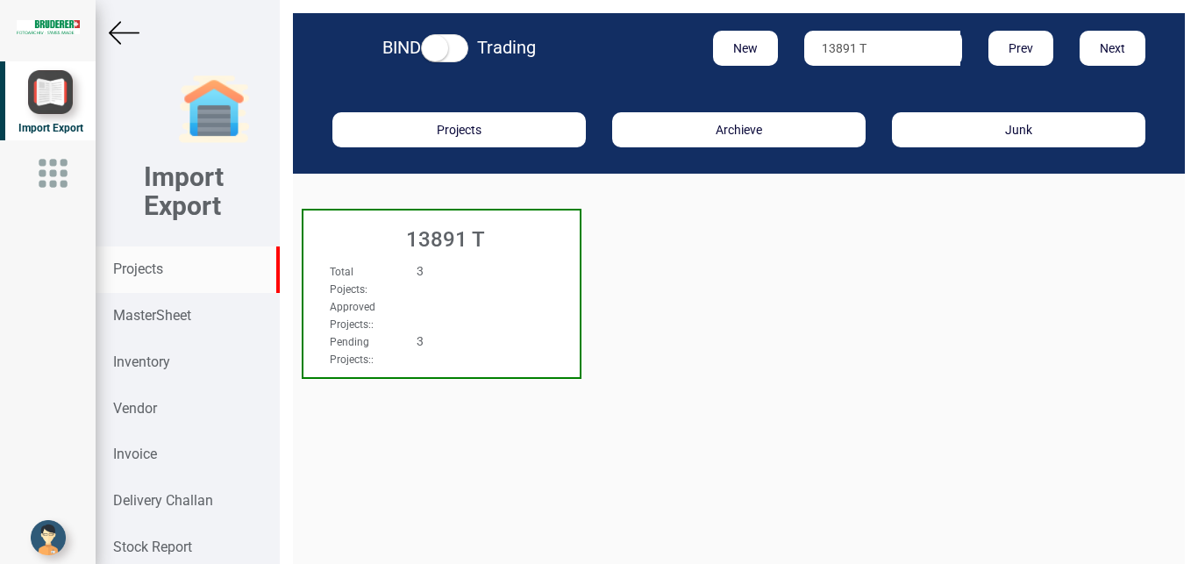
click at [529, 295] on div "Total Pojects : 3 Approved Projects: : Pending Projects: : 3" at bounding box center [441, 279] width 276 height 68
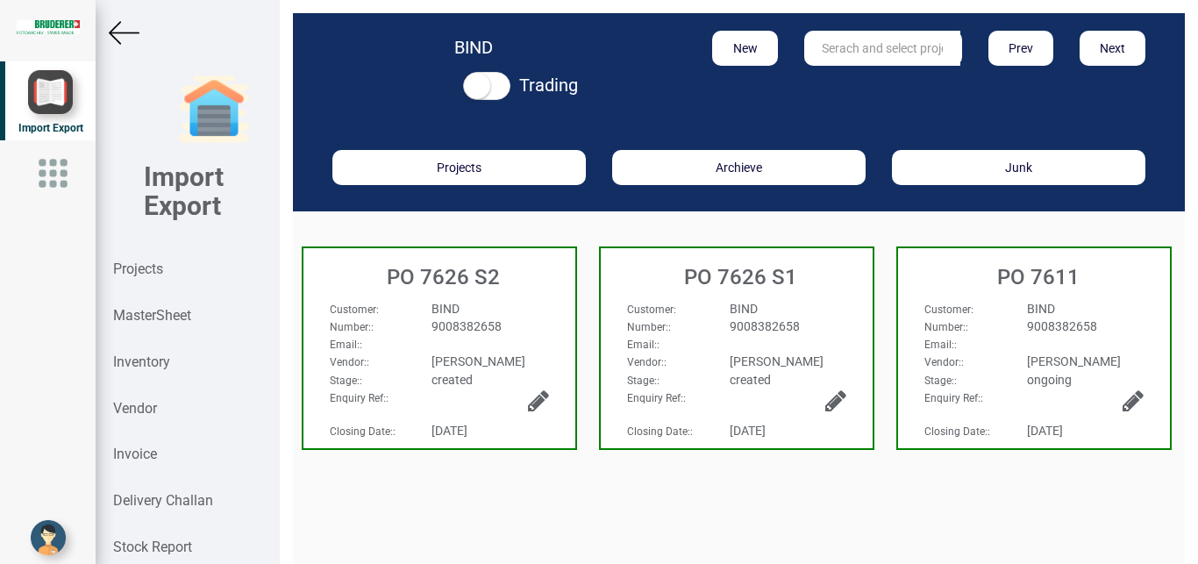
click at [802, 315] on div "BIND" at bounding box center [788, 309] width 143 height 18
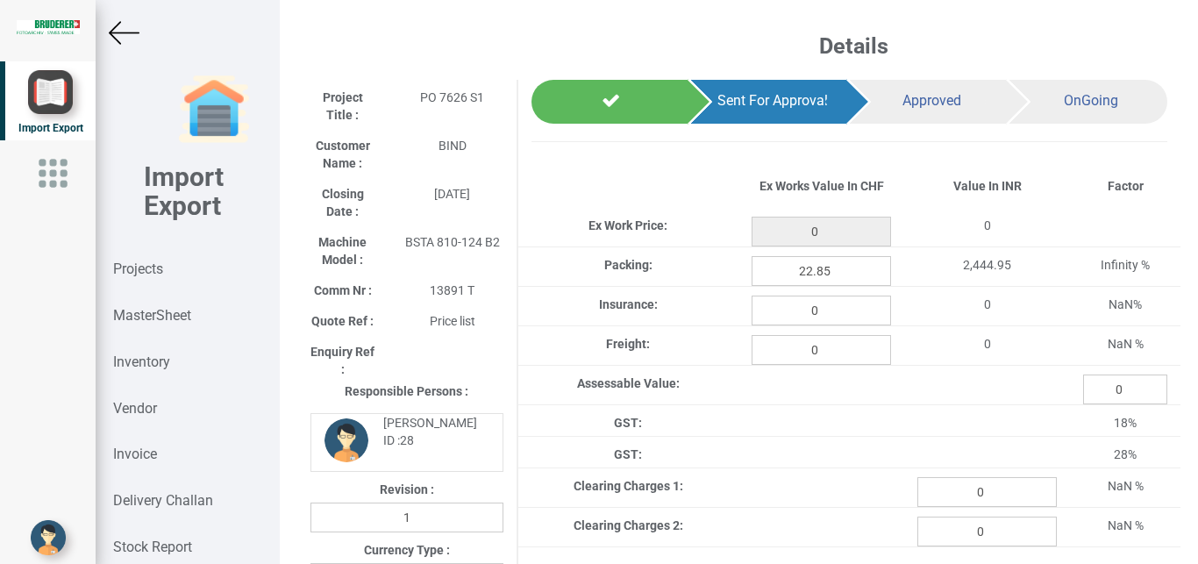
type input "2635.4"
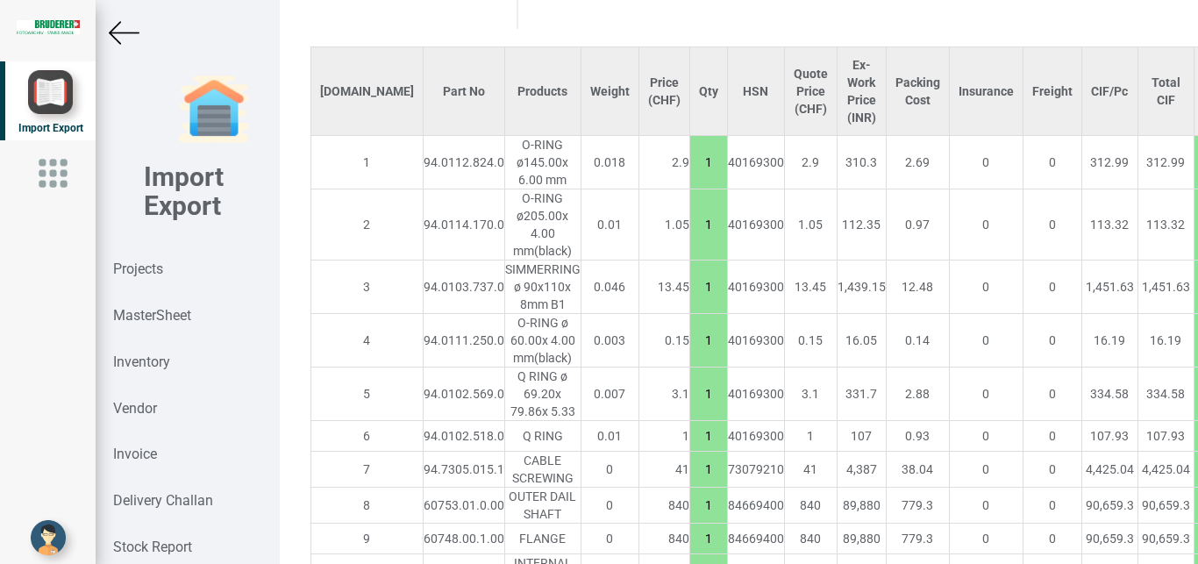
scroll to position [1448, 0]
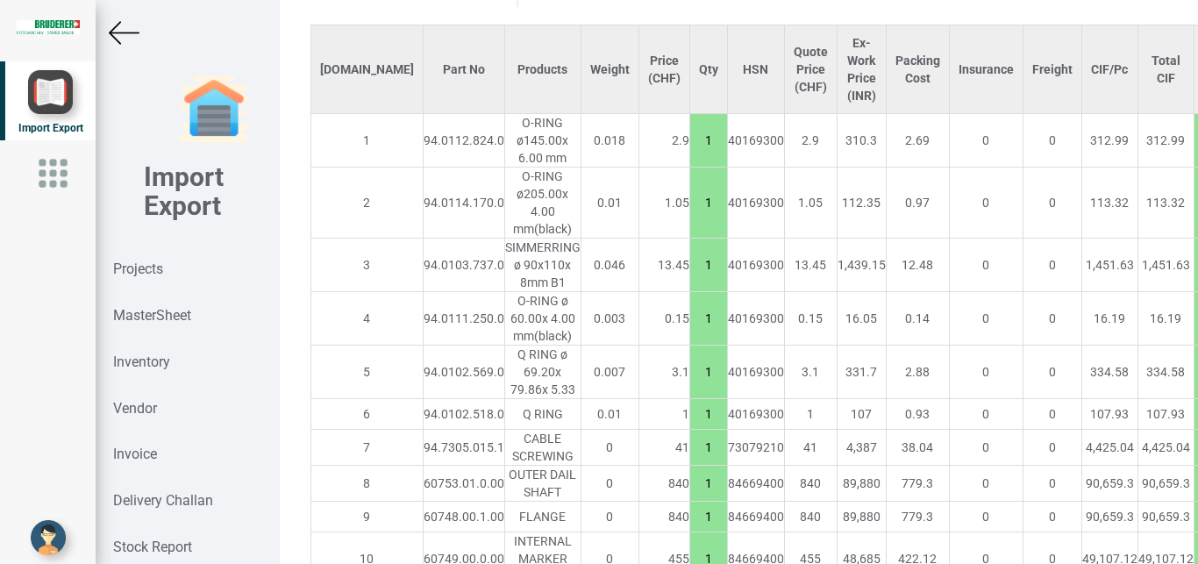
drag, startPoint x: 1117, startPoint y: 120, endPoint x: 1144, endPoint y: 123, distance: 26.4
click at [1195, 125] on input "7.5" at bounding box center [1212, 140] width 35 height 30
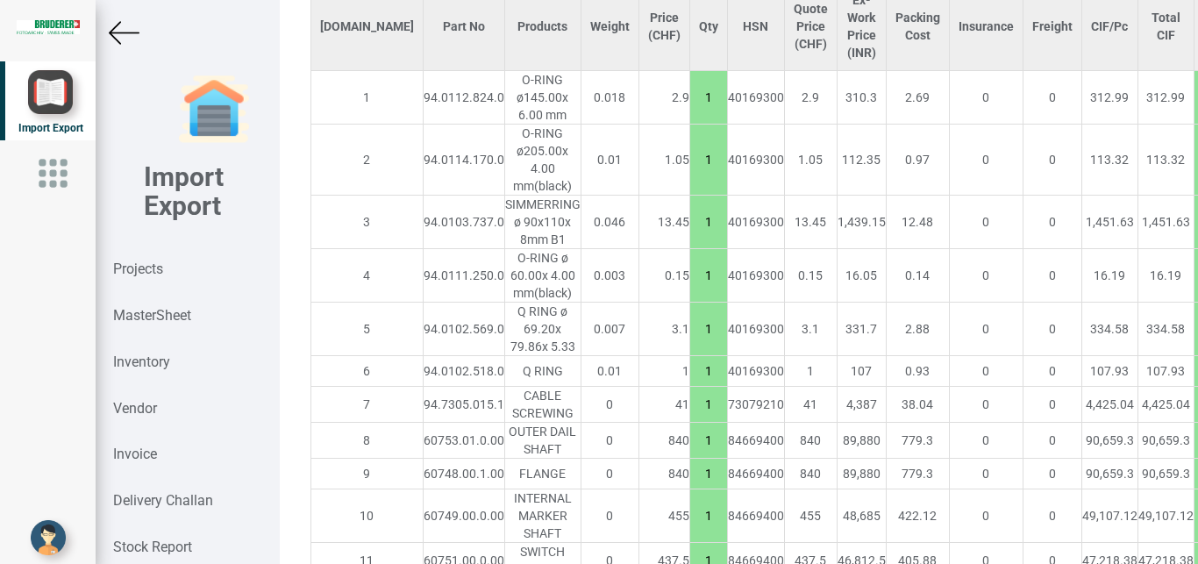
scroll to position [1499, 0]
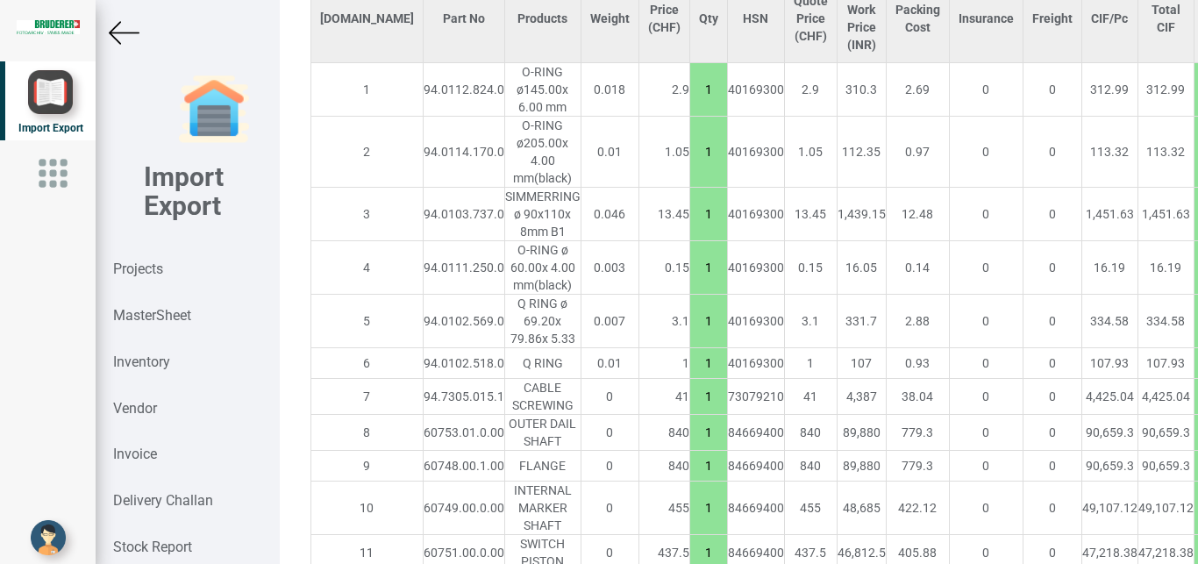
type input "10"
drag, startPoint x: 1124, startPoint y: 306, endPoint x: 1148, endPoint y: 306, distance: 24.6
click at [1195, 306] on input "7.5" at bounding box center [1212, 321] width 35 height 30
type input "10"
drag, startPoint x: 1127, startPoint y: 341, endPoint x: 1151, endPoint y: 342, distance: 23.7
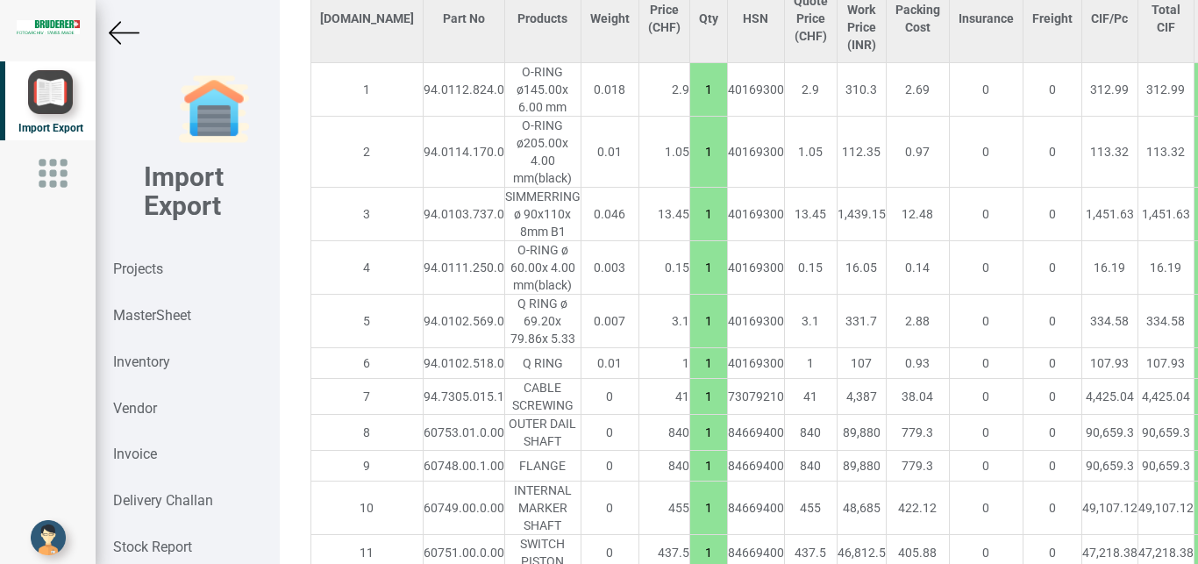
click at [1195, 348] on input "7.5" at bounding box center [1212, 363] width 35 height 30
drag, startPoint x: 1119, startPoint y: 350, endPoint x: 1145, endPoint y: 347, distance: 25.6
click at [1195, 348] on input "7.5" at bounding box center [1212, 363] width 35 height 30
type input "10"
drag, startPoint x: 1124, startPoint y: 386, endPoint x: 1145, endPoint y: 385, distance: 21.1
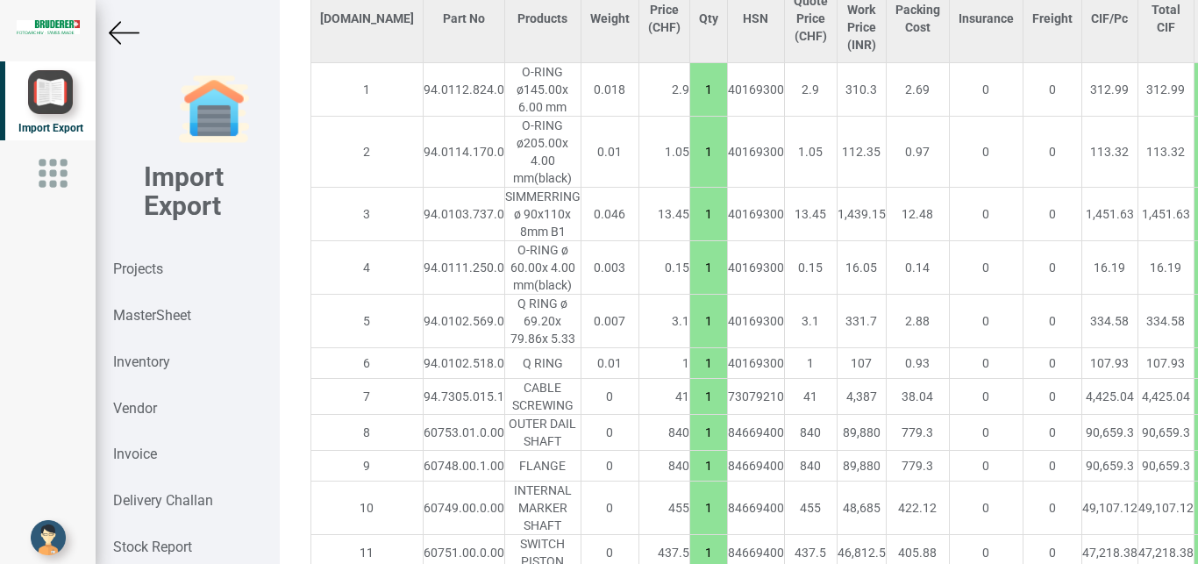
click at [1195, 385] on input "7.5" at bounding box center [1212, 397] width 35 height 30
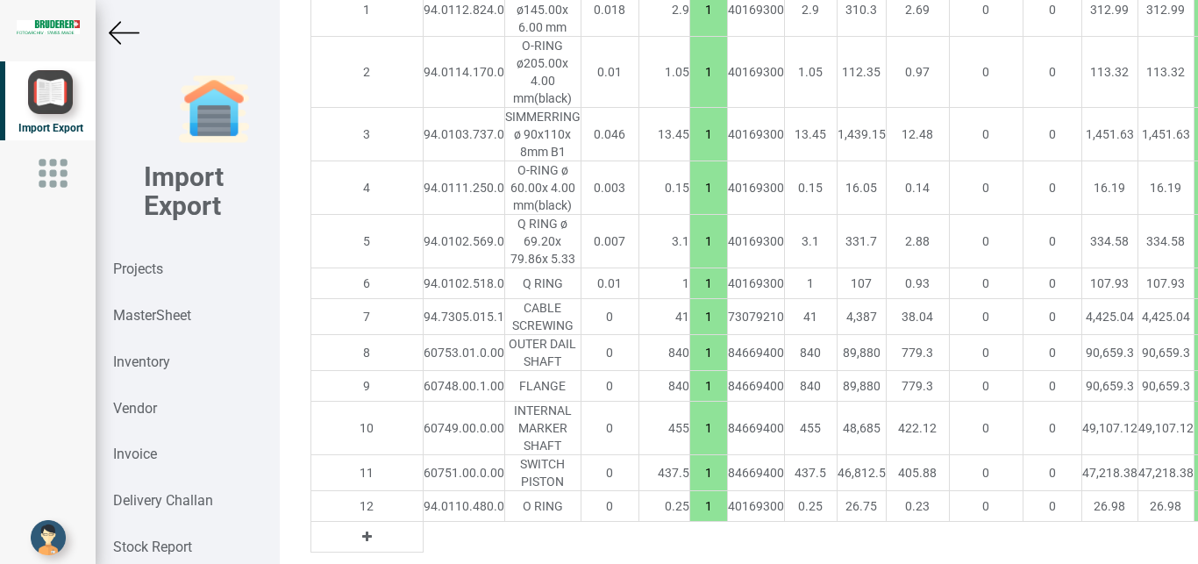
scroll to position [1582, 0]
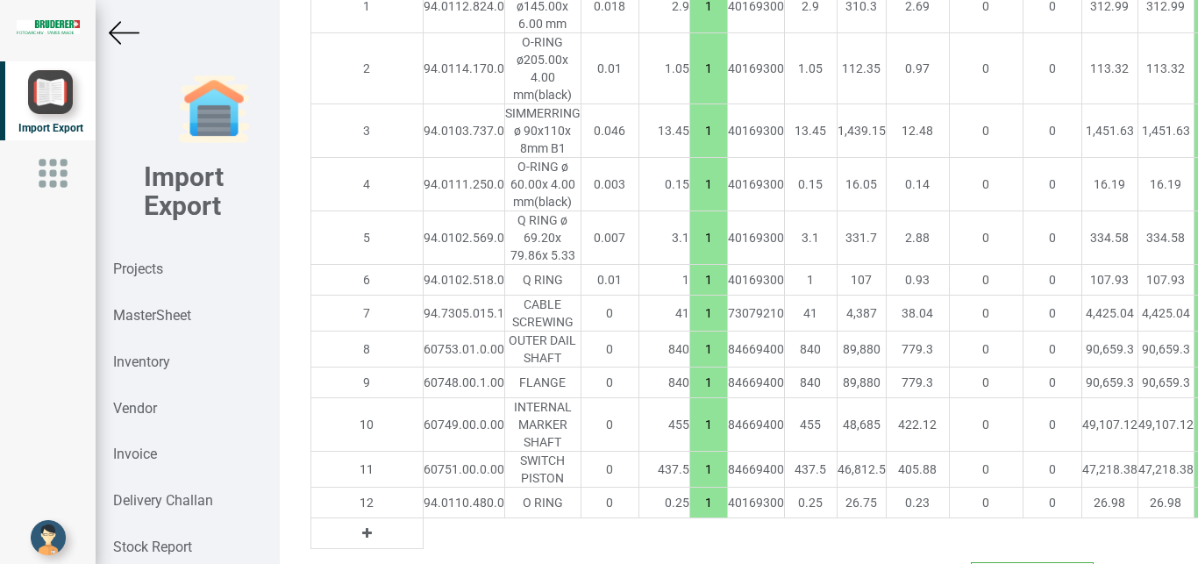
type input "15"
drag, startPoint x: 1123, startPoint y: 491, endPoint x: 1142, endPoint y: 488, distance: 19.6
click at [1195, 488] on input "7.5" at bounding box center [1212, 503] width 35 height 30
type input "10"
click at [120, 32] on img at bounding box center [124, 33] width 31 height 31
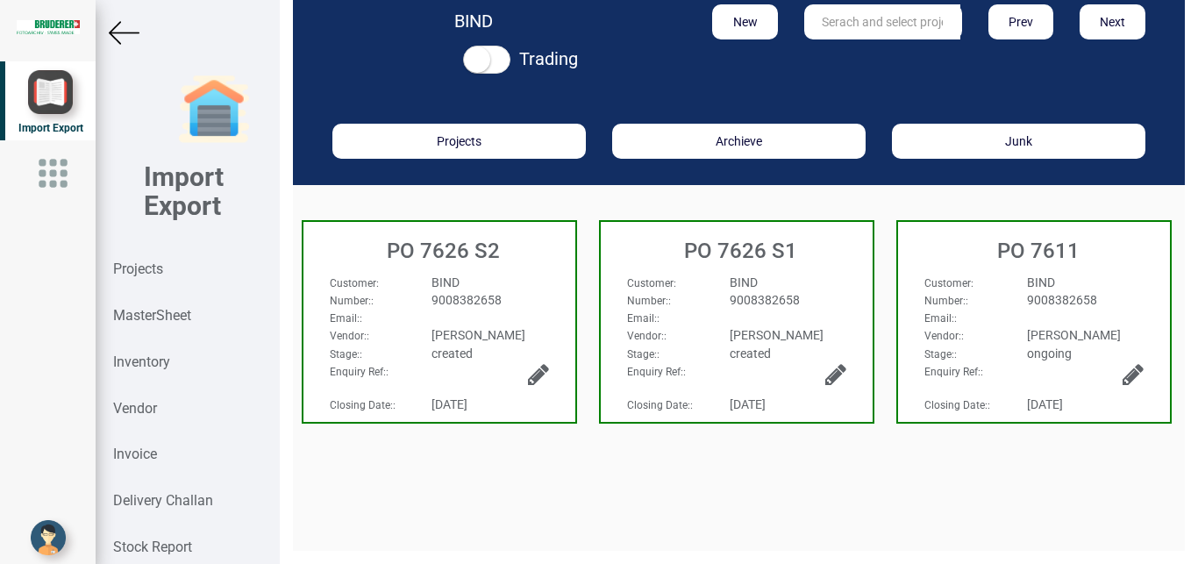
scroll to position [26, 0]
click at [136, 265] on strong "Projects" at bounding box center [138, 268] width 50 height 17
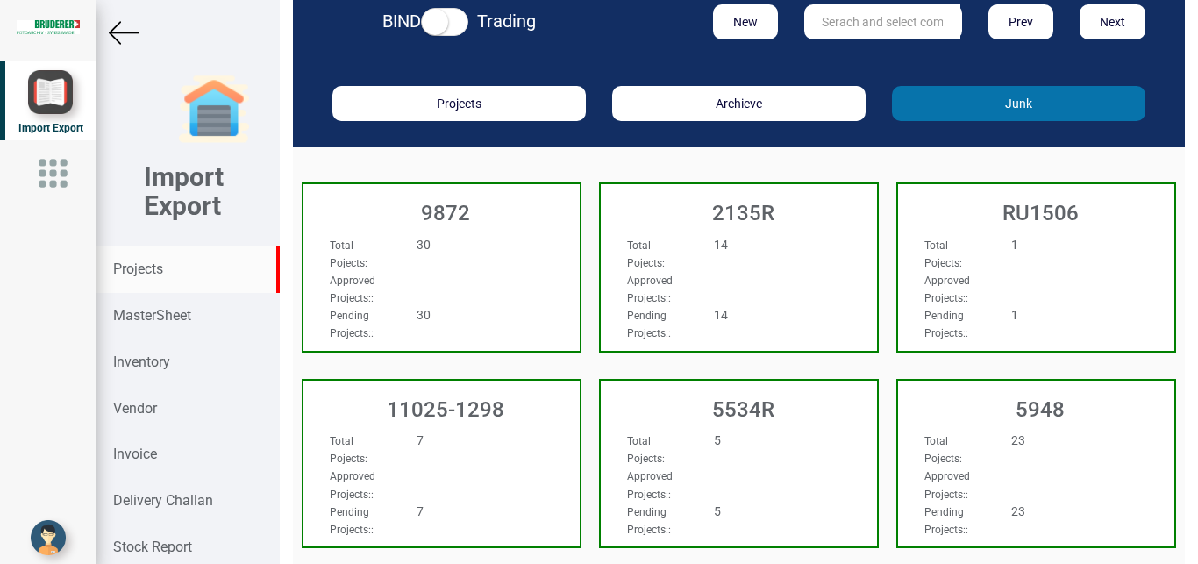
scroll to position [26, 0]
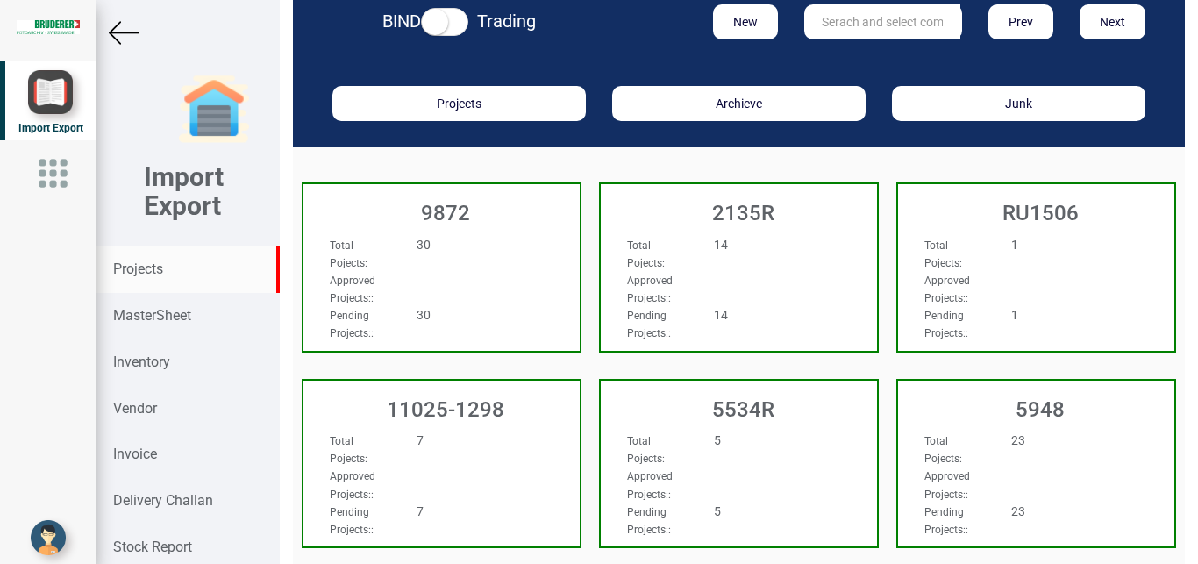
click at [843, 20] on input "text" at bounding box center [882, 21] width 156 height 35
type input "5965"
click at [853, 52] on link "5965" at bounding box center [874, 57] width 139 height 23
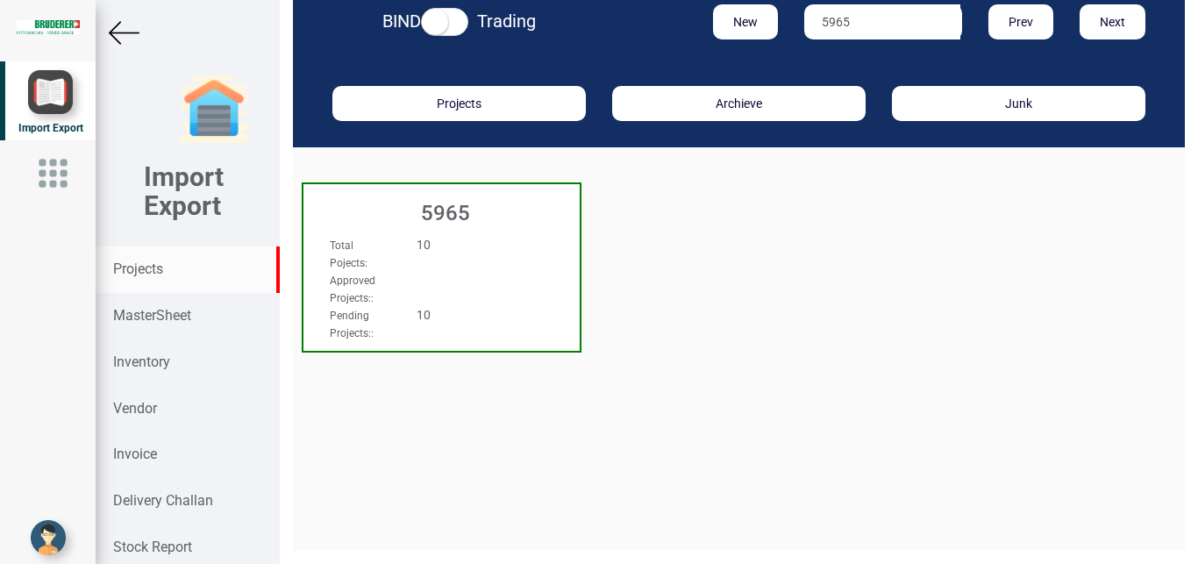
click at [511, 257] on div "Total Pojects : 10" at bounding box center [421, 253] width 209 height 35
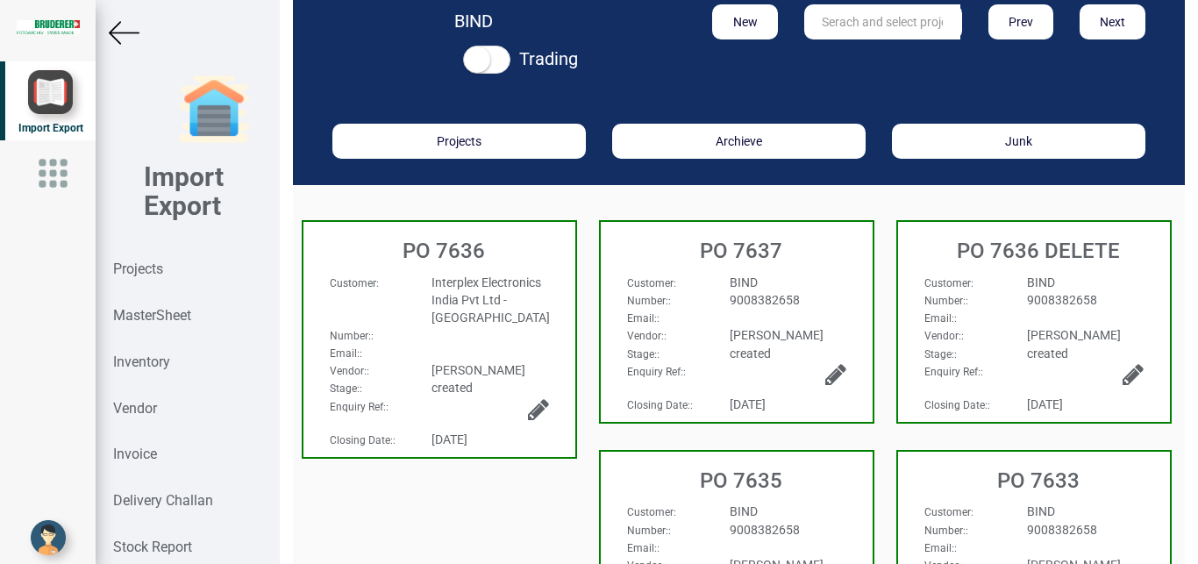
scroll to position [26, 0]
click at [511, 257] on h3 "PO 7636" at bounding box center [443, 250] width 263 height 23
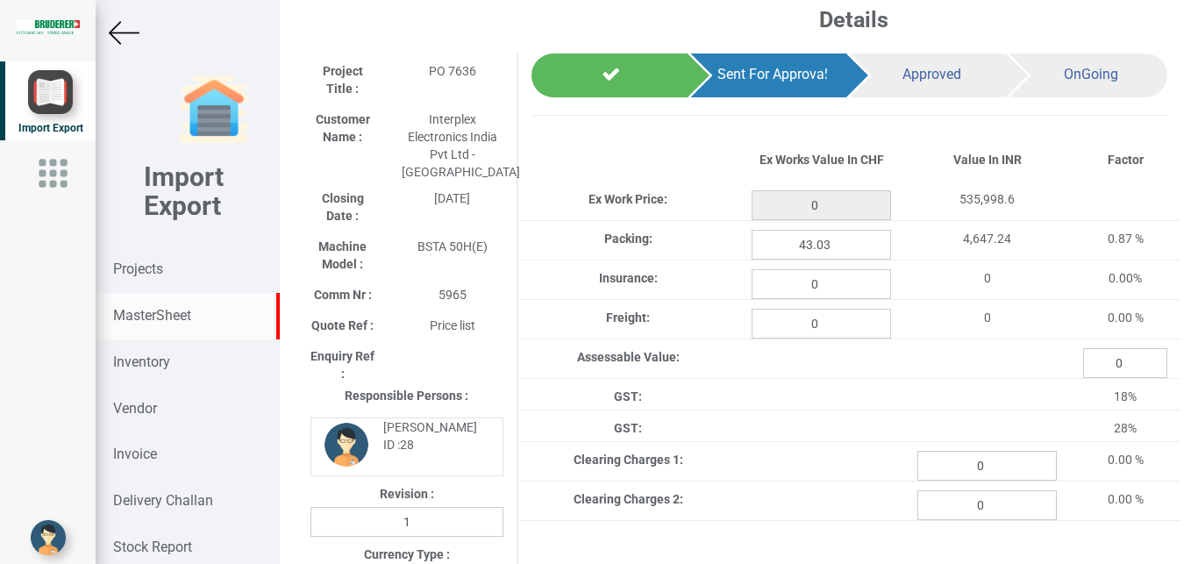
type input "4962.949999999995"
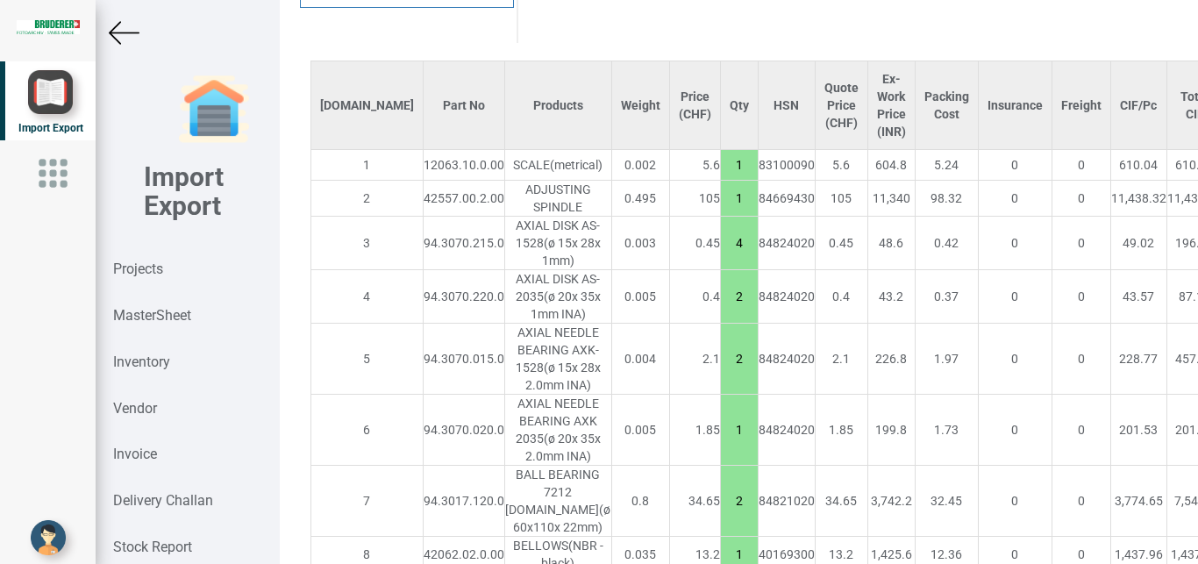
scroll to position [1454, 0]
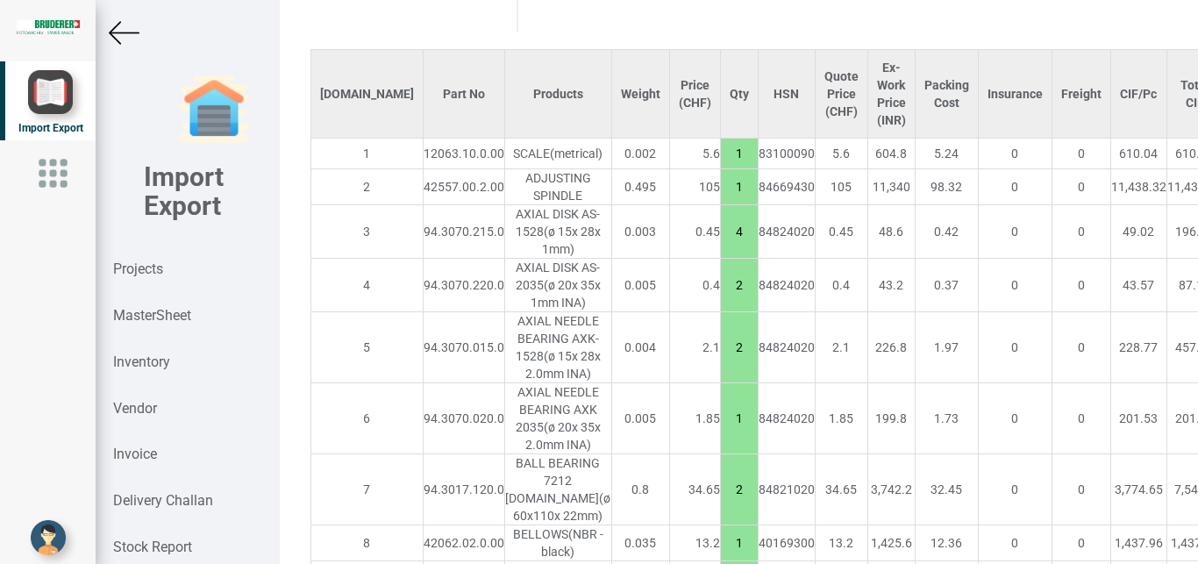
drag, startPoint x: 1145, startPoint y: 120, endPoint x: 1169, endPoint y: 120, distance: 23.7
type input "20"
drag, startPoint x: 1138, startPoint y: 163, endPoint x: 1162, endPoint y: 161, distance: 23.8
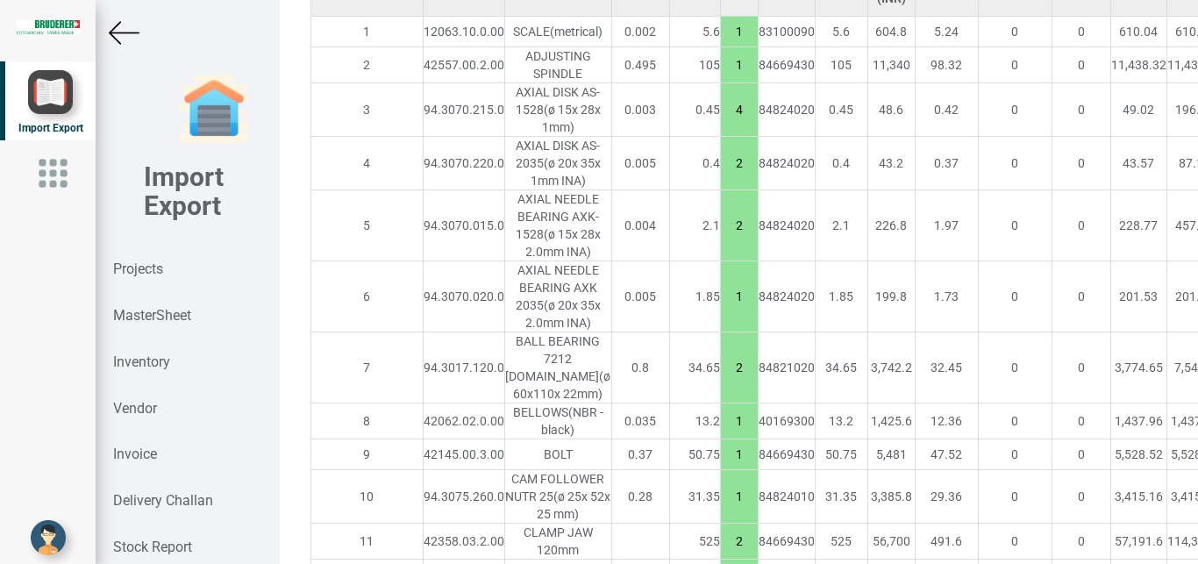
scroll to position [1588, 0]
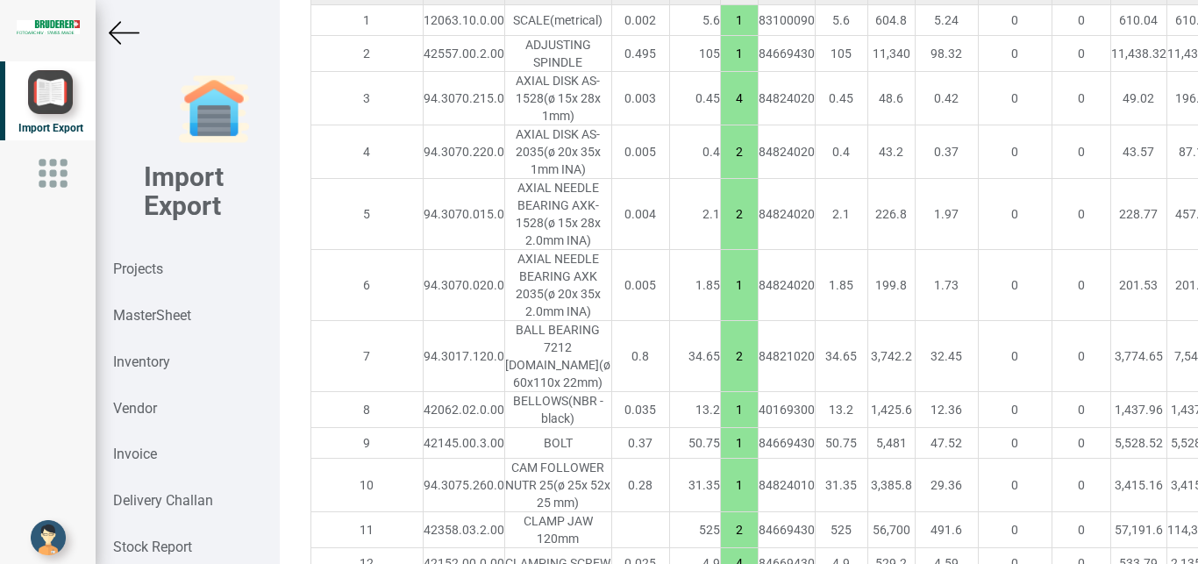
type input "7.5"
drag, startPoint x: 1134, startPoint y: 409, endPoint x: 1169, endPoint y: 409, distance: 35.1
click at [1169, 428] on tr "9 42145.00.3.00 BOLT 0.37 50.75 1 84669430 50.75 5,481 47.52 0 0 5,528.52 5,528…" at bounding box center [960, 443] width 1301 height 31
drag, startPoint x: 1138, startPoint y: 418, endPoint x: 1160, endPoint y: 416, distance: 23.0
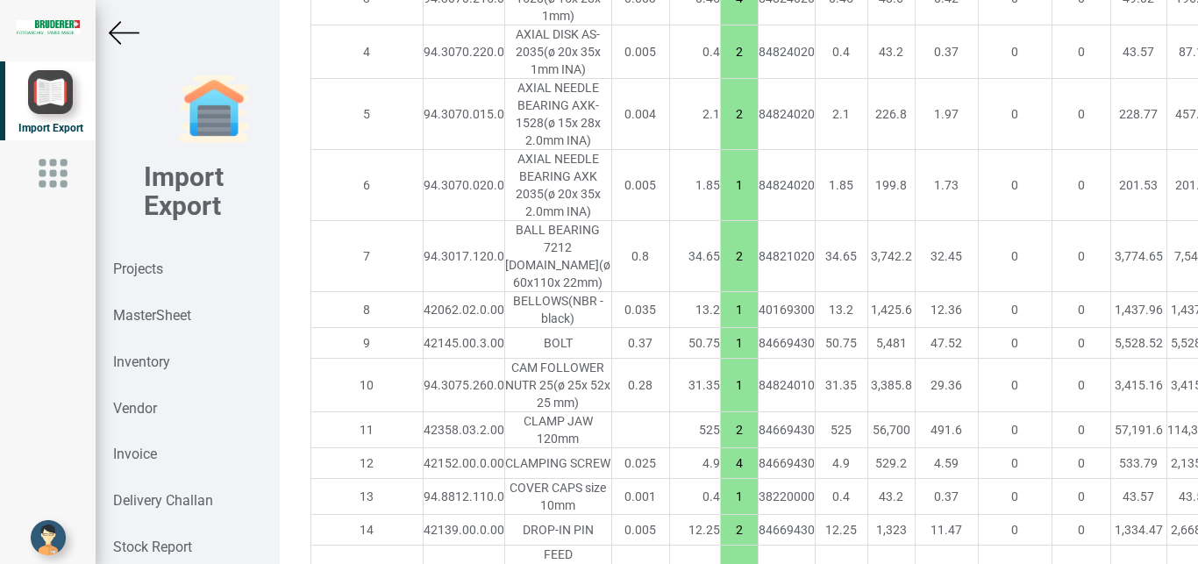
scroll to position [1707, 0]
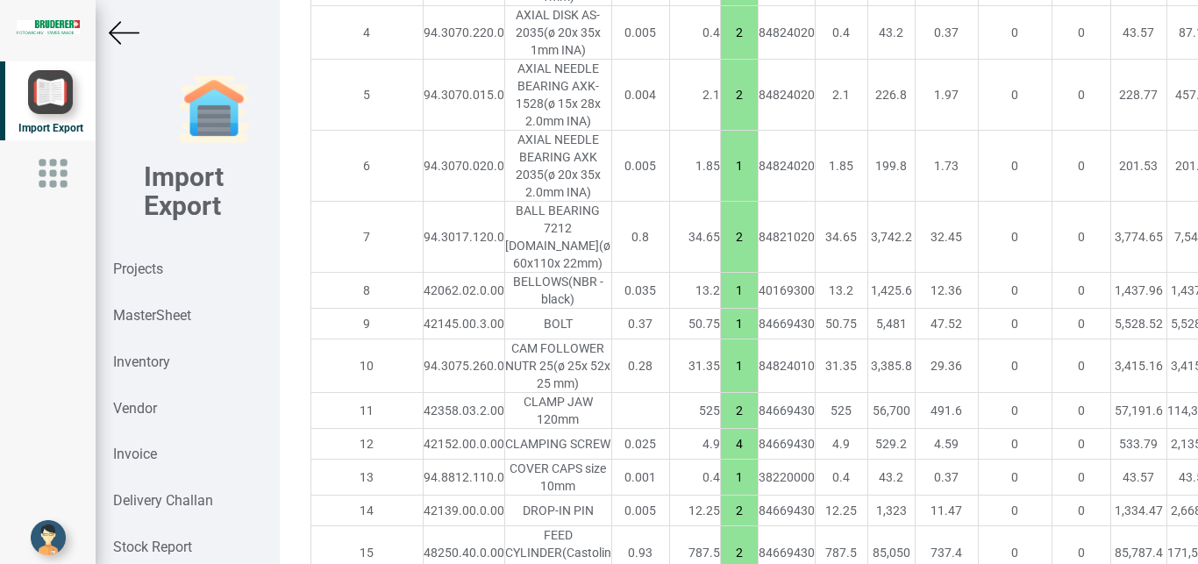
type input "7.5"
drag, startPoint x: 1139, startPoint y: 388, endPoint x: 1165, endPoint y: 384, distance: 25.7
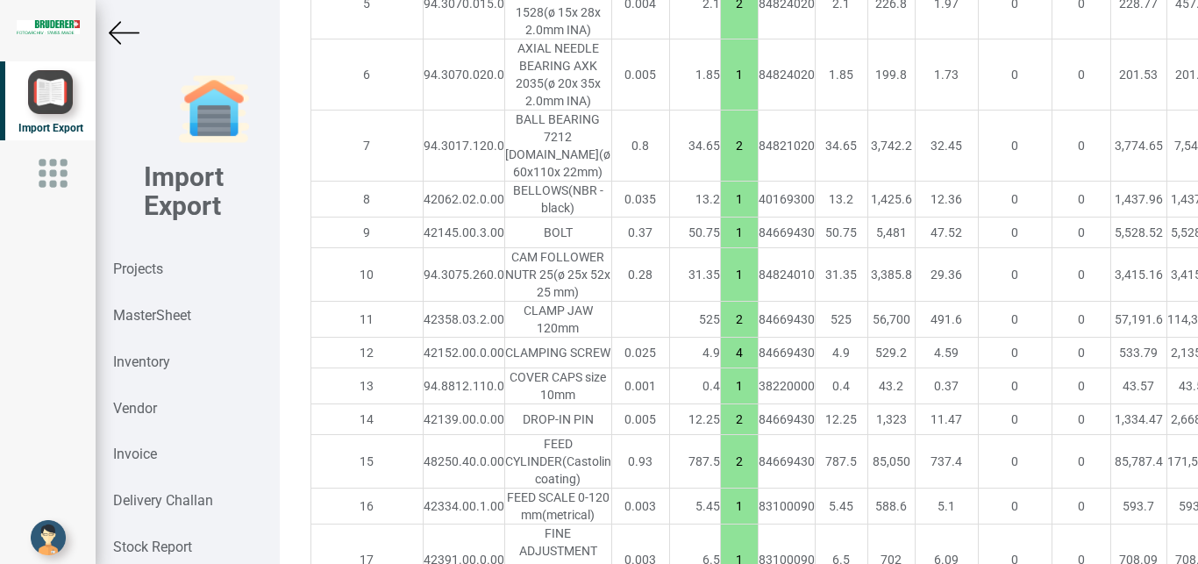
scroll to position [1731, 0]
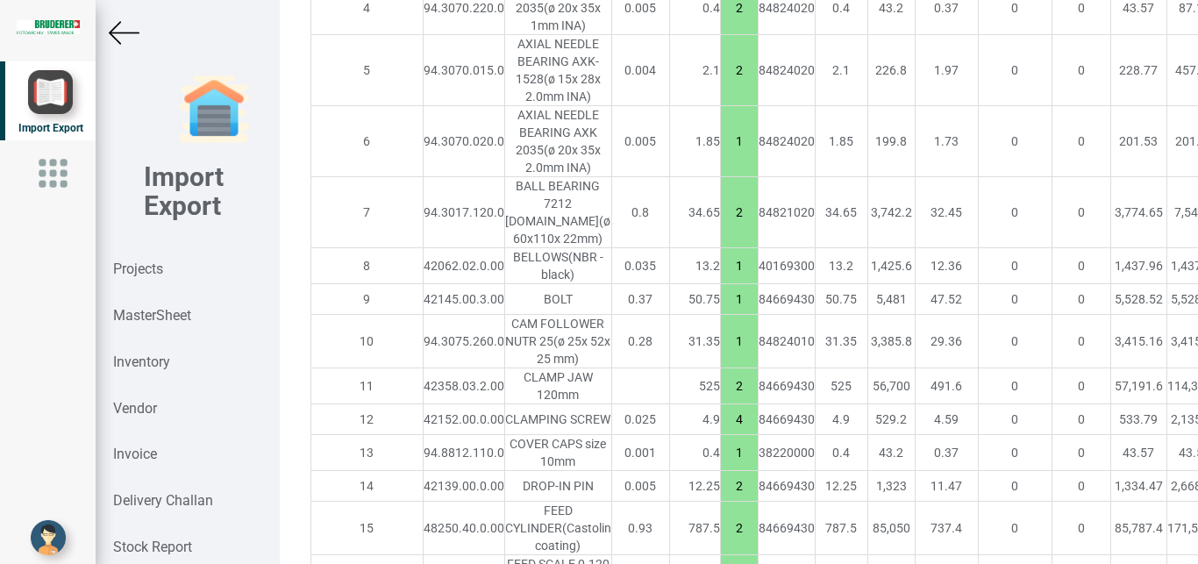
type input "7.5"
drag, startPoint x: 1140, startPoint y: 432, endPoint x: 1160, endPoint y: 432, distance: 19.3
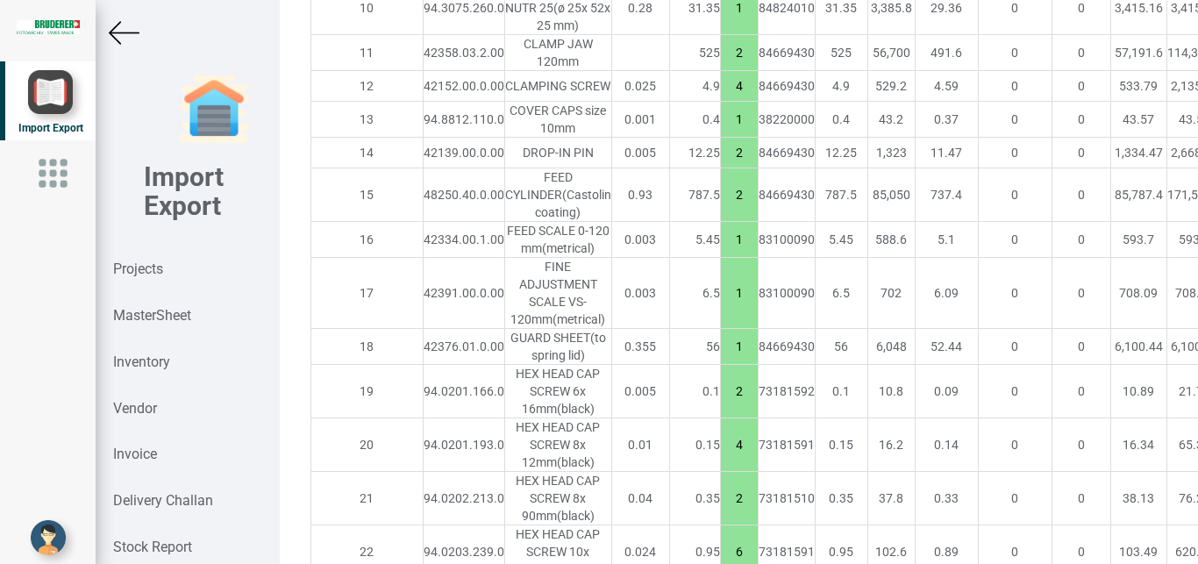
scroll to position [2074, 0]
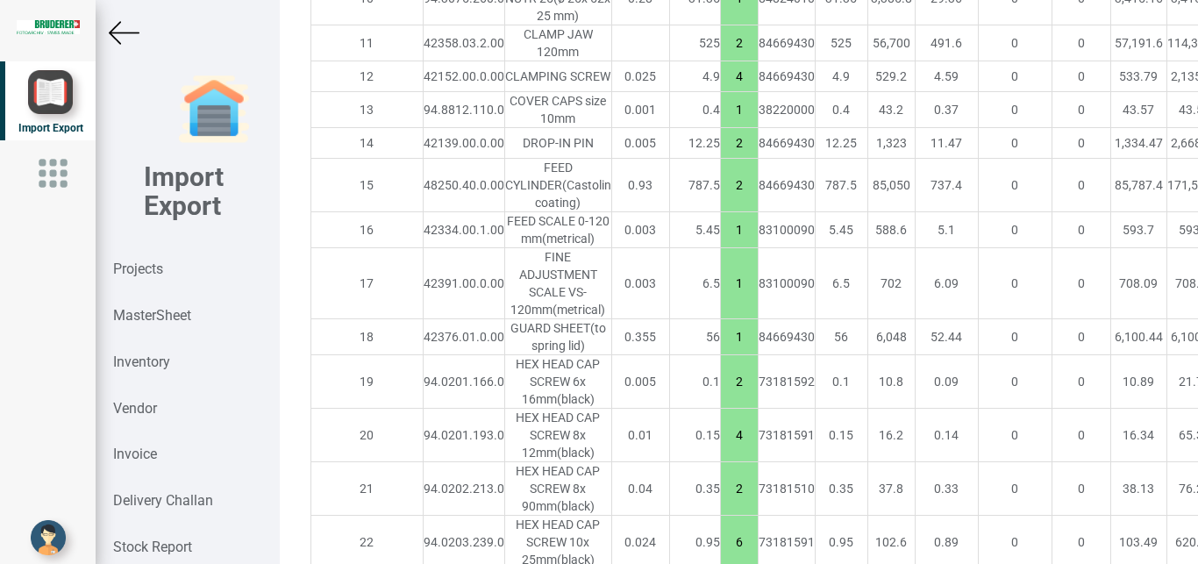
type input "15"
drag, startPoint x: 1135, startPoint y: 446, endPoint x: 1158, endPoint y: 445, distance: 22.8
type input "15"
drag, startPoint x: 1142, startPoint y: 497, endPoint x: 1160, endPoint y: 500, distance: 18.6
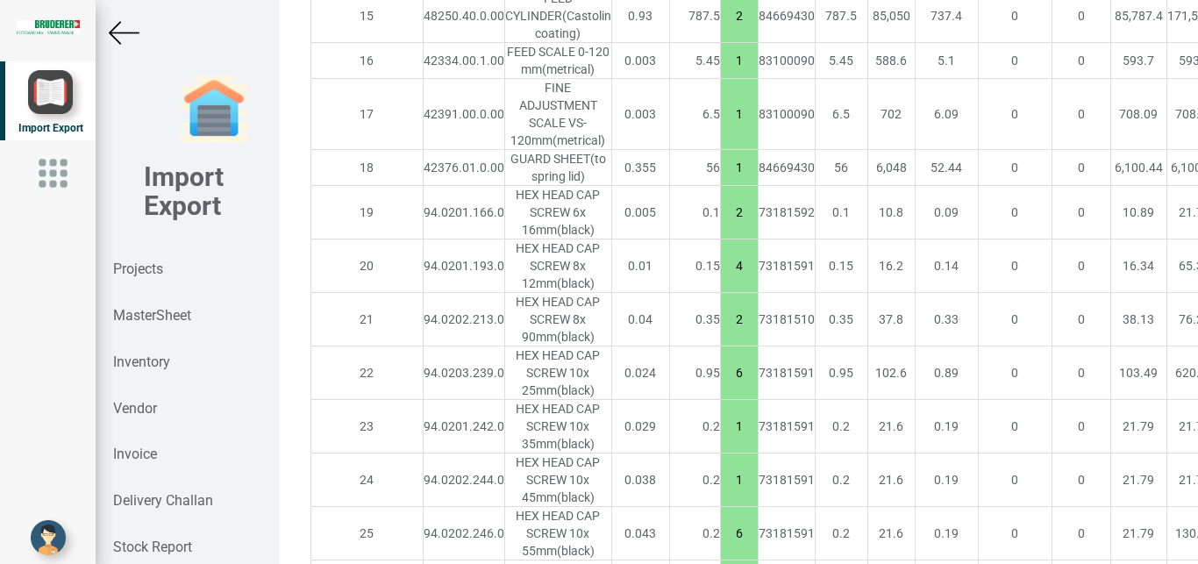
scroll to position [2298, 0]
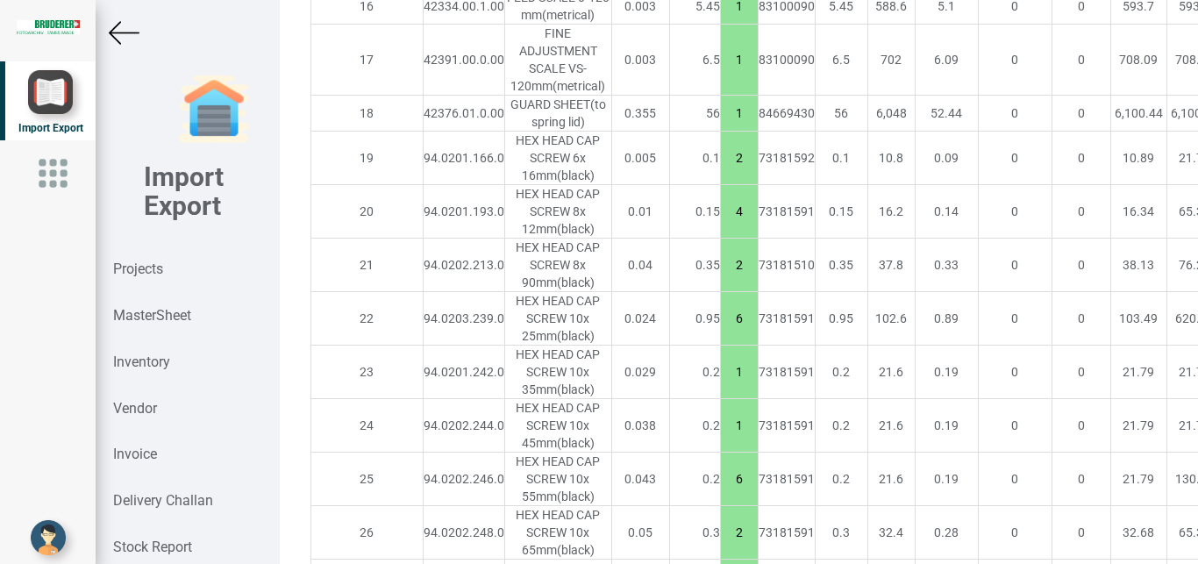
type input "15"
drag, startPoint x: 1140, startPoint y: 388, endPoint x: 1159, endPoint y: 388, distance: 18.4
type input "15"
drag, startPoint x: 1143, startPoint y: 439, endPoint x: 1165, endPoint y: 438, distance: 22.0
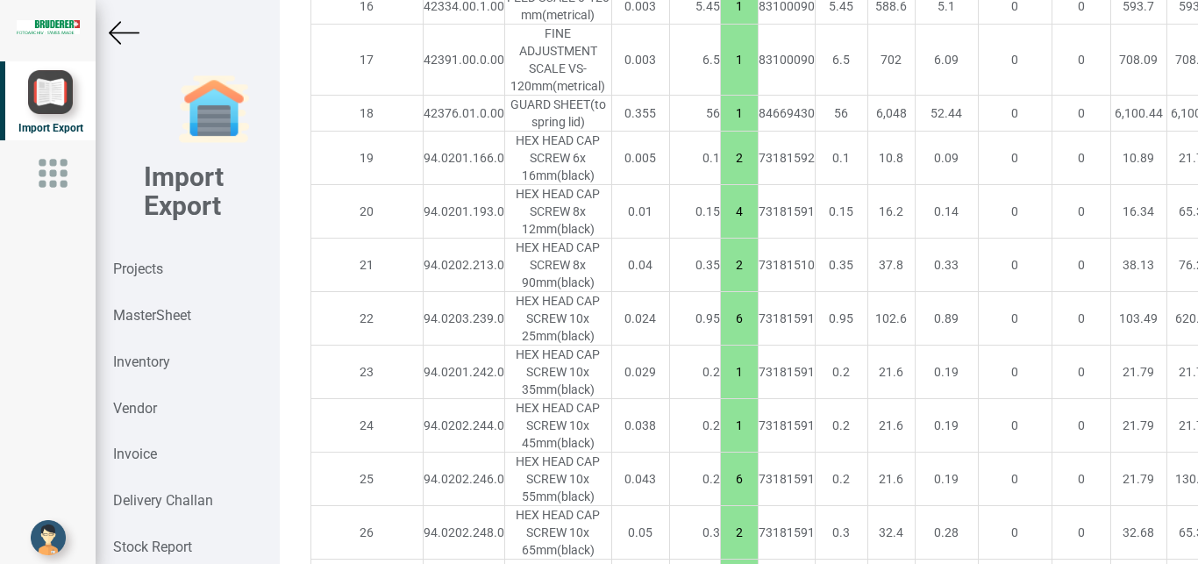
type input "15"
drag, startPoint x: 1151, startPoint y: 489, endPoint x: 1181, endPoint y: 489, distance: 29.8
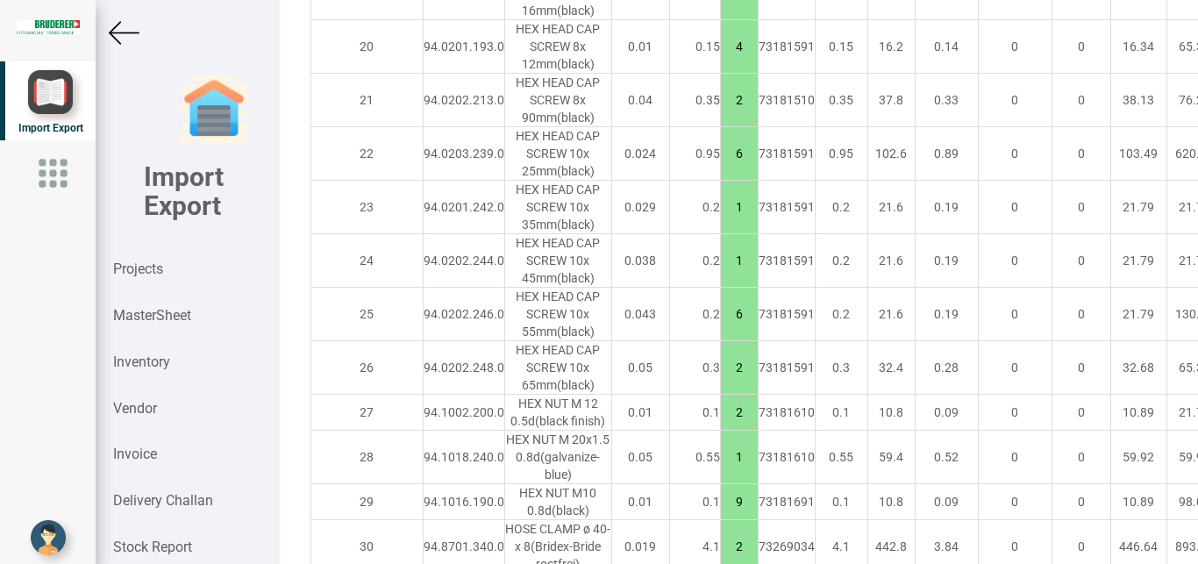
scroll to position [2477, 0]
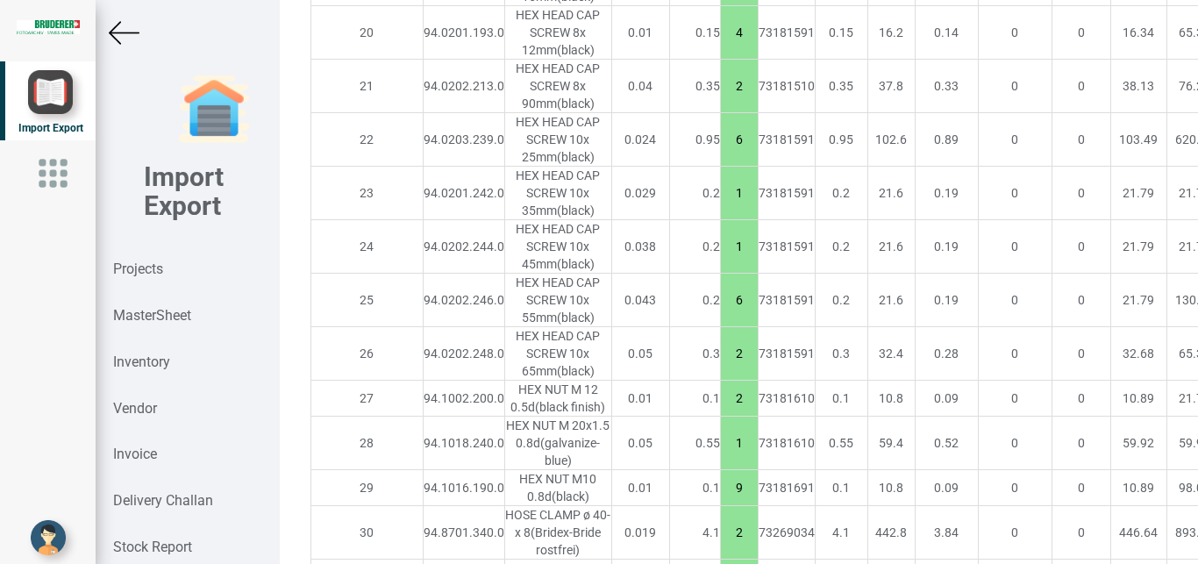
type input "15"
drag, startPoint x: 1140, startPoint y: 373, endPoint x: 1152, endPoint y: 370, distance: 11.7
drag, startPoint x: 1147, startPoint y: 370, endPoint x: 1167, endPoint y: 369, distance: 20.2
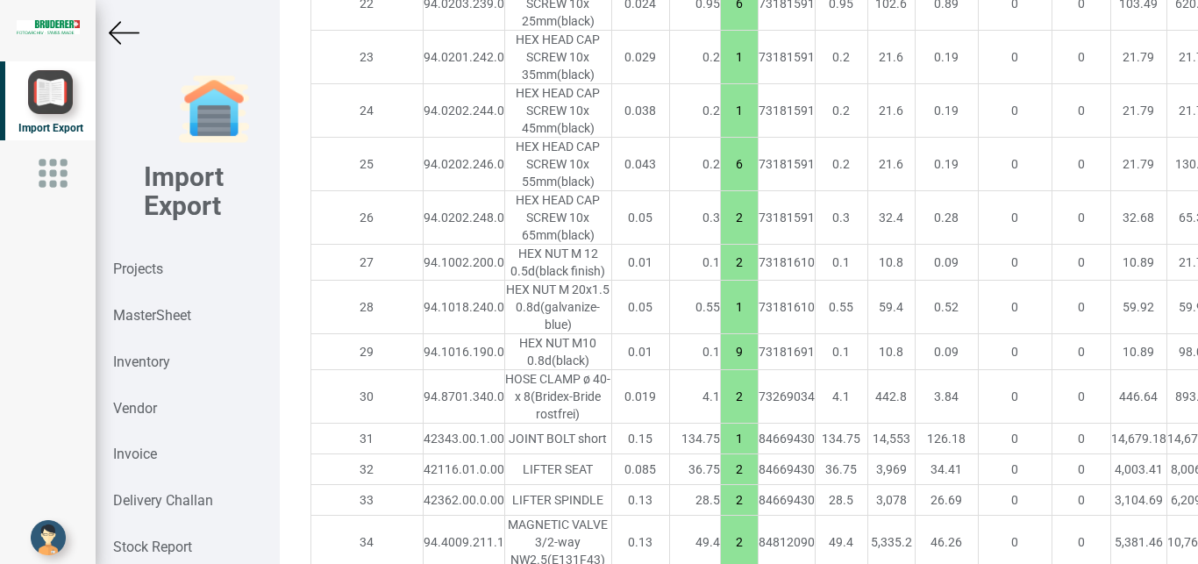
scroll to position [2626, 0]
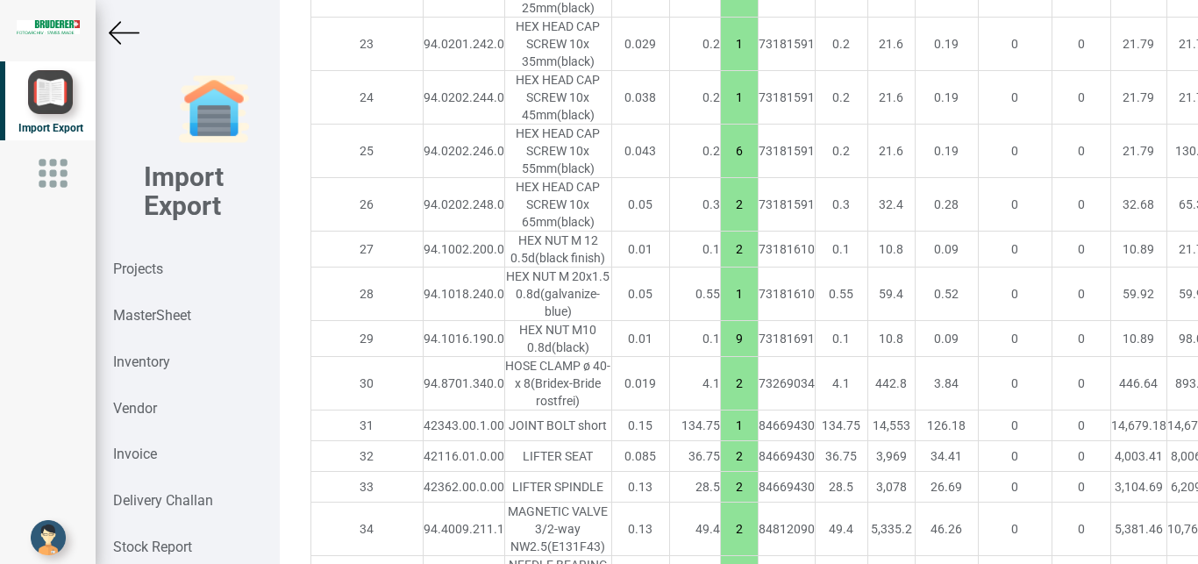
type input "15"
drag, startPoint x: 1139, startPoint y: 325, endPoint x: 1159, endPoint y: 326, distance: 19.4
type input "15"
drag, startPoint x: 1137, startPoint y: 422, endPoint x: 1153, endPoint y: 422, distance: 15.8
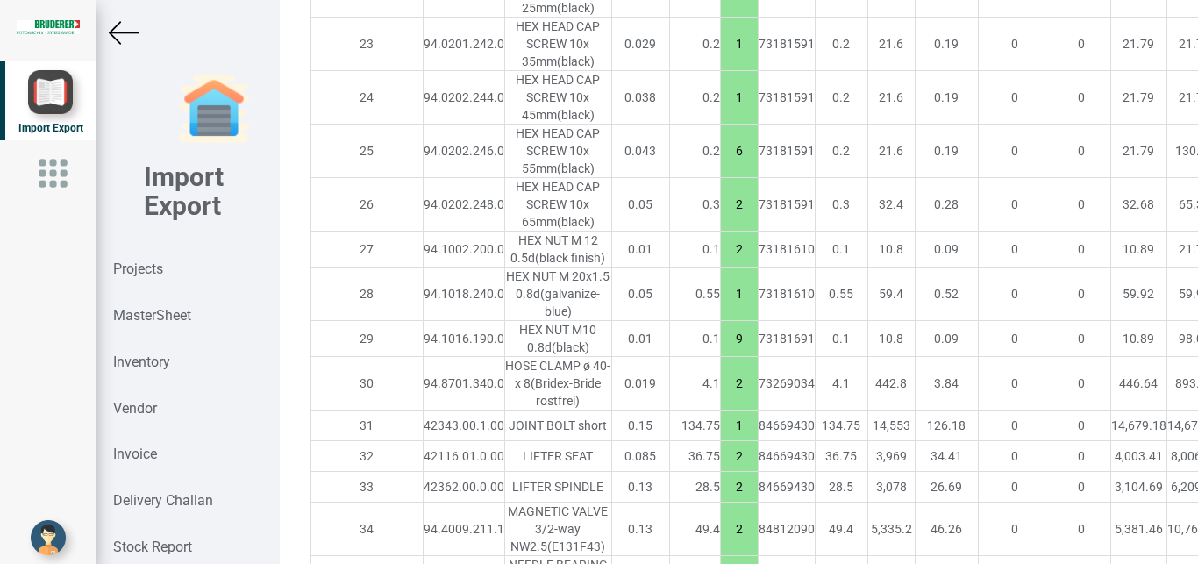
click at [1167, 410] on td "893.28" at bounding box center [1195, 384] width 56 height 54
drag, startPoint x: 1145, startPoint y: 418, endPoint x: 1174, endPoint y: 418, distance: 29.8
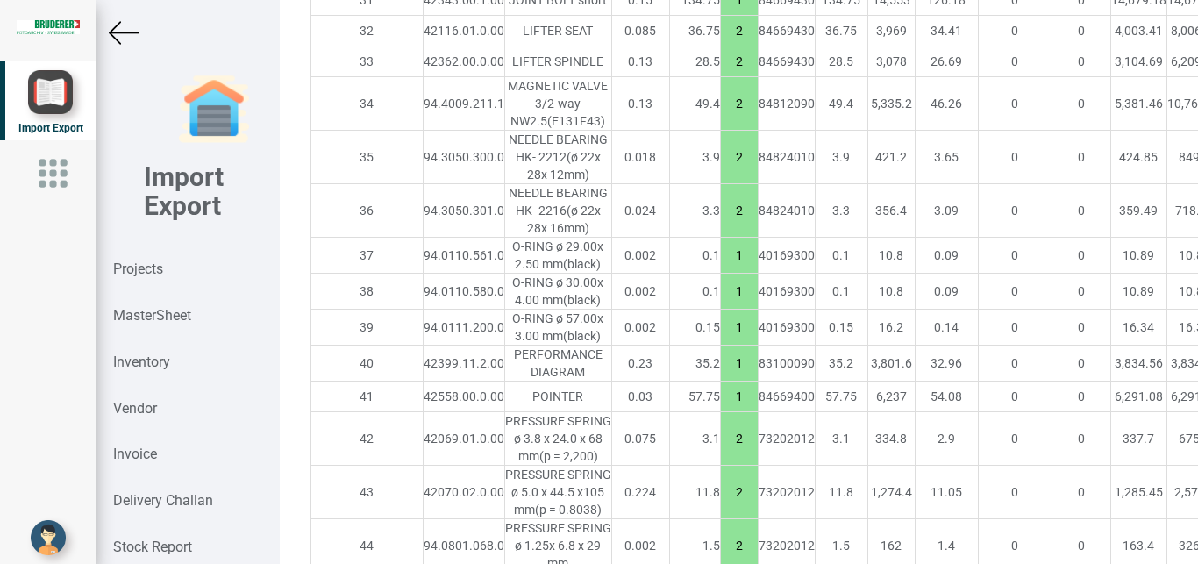
scroll to position [3058, 0]
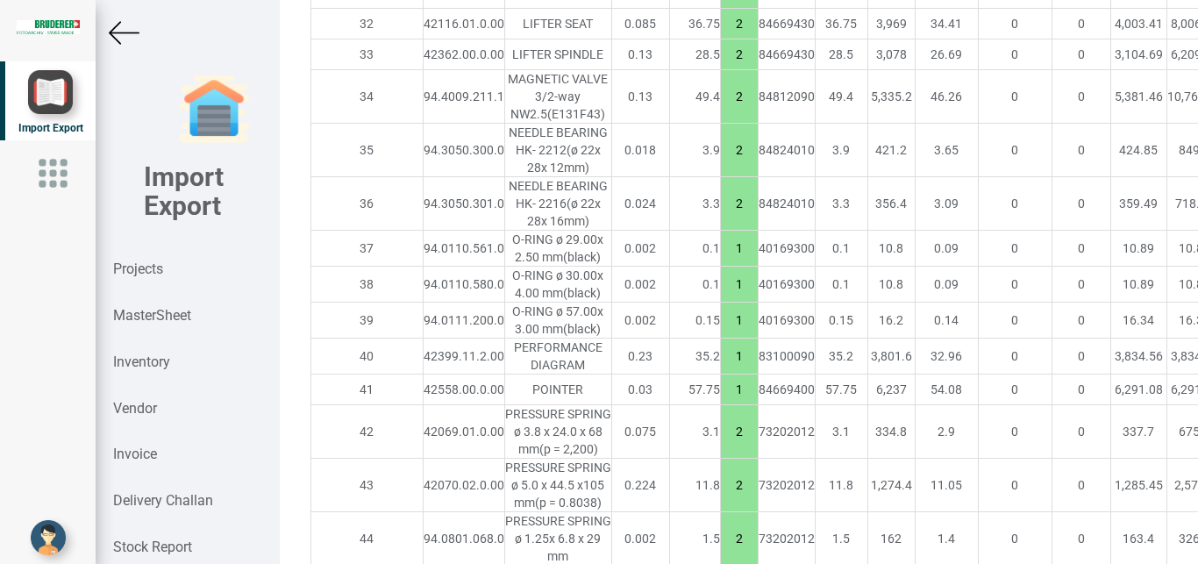
type input "15"
drag, startPoint x: 1141, startPoint y: 526, endPoint x: 1181, endPoint y: 536, distance: 41.5
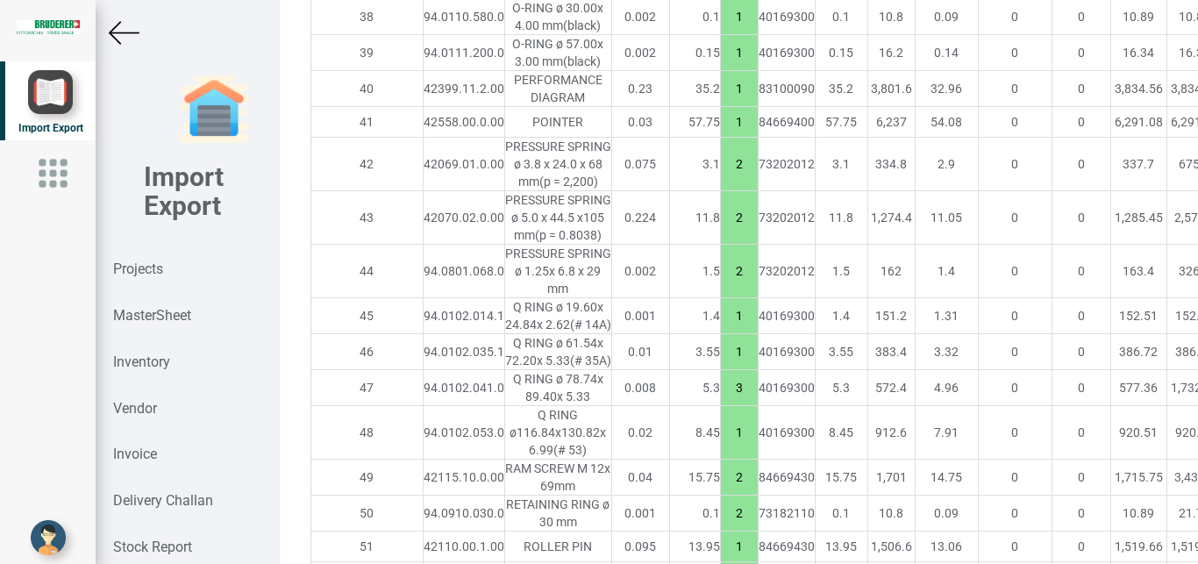
scroll to position [3327, 0]
type input "15"
drag, startPoint x: 1140, startPoint y: 339, endPoint x: 1162, endPoint y: 335, distance: 22.2
type input "15"
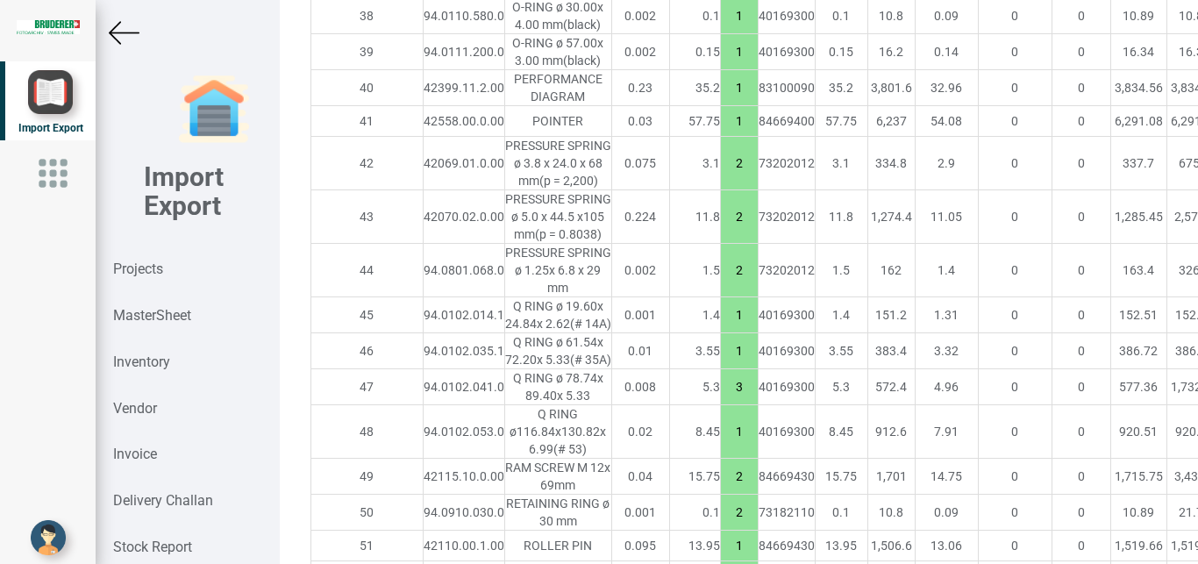
drag, startPoint x: 1140, startPoint y: 391, endPoint x: 1160, endPoint y: 391, distance: 20.2
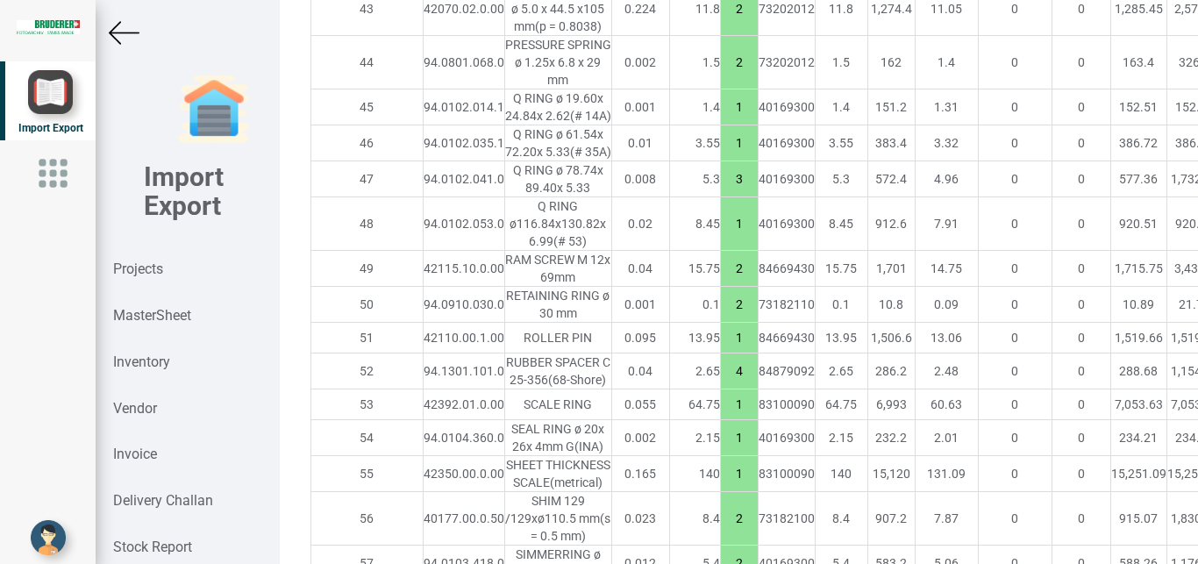
scroll to position [3536, 0]
type input "15"
drag, startPoint x: 1155, startPoint y: 422, endPoint x: 1170, endPoint y: 425, distance: 15.1
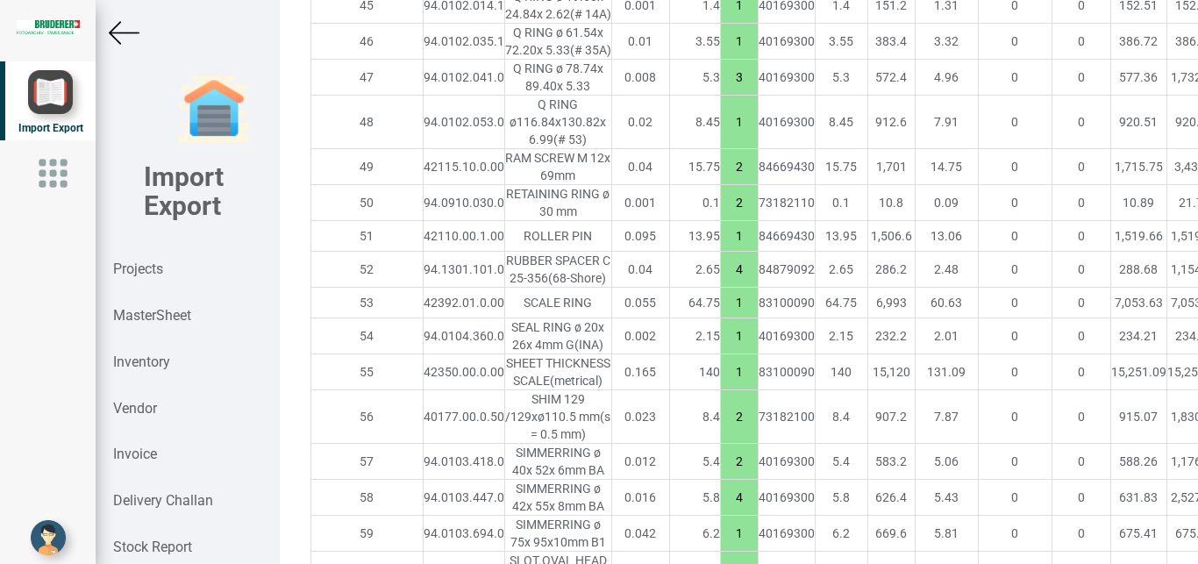
scroll to position [3685, 0]
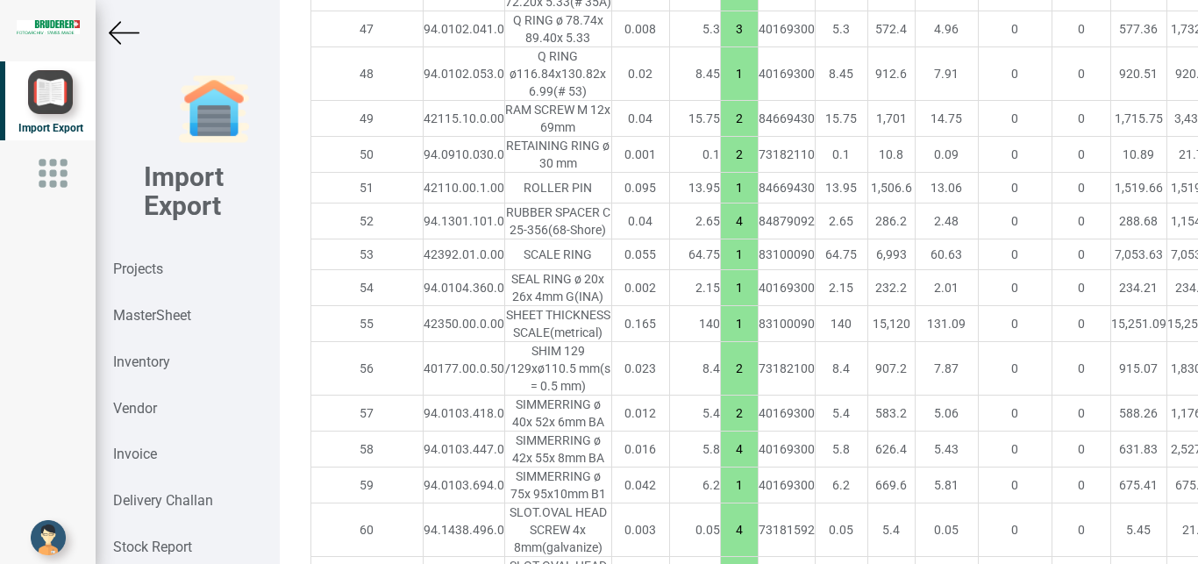
type input "7.5"
drag, startPoint x: 1141, startPoint y: 318, endPoint x: 1159, endPoint y: 316, distance: 17.7
type input "15"
drag, startPoint x: 1142, startPoint y: 432, endPoint x: 1160, endPoint y: 433, distance: 17.6
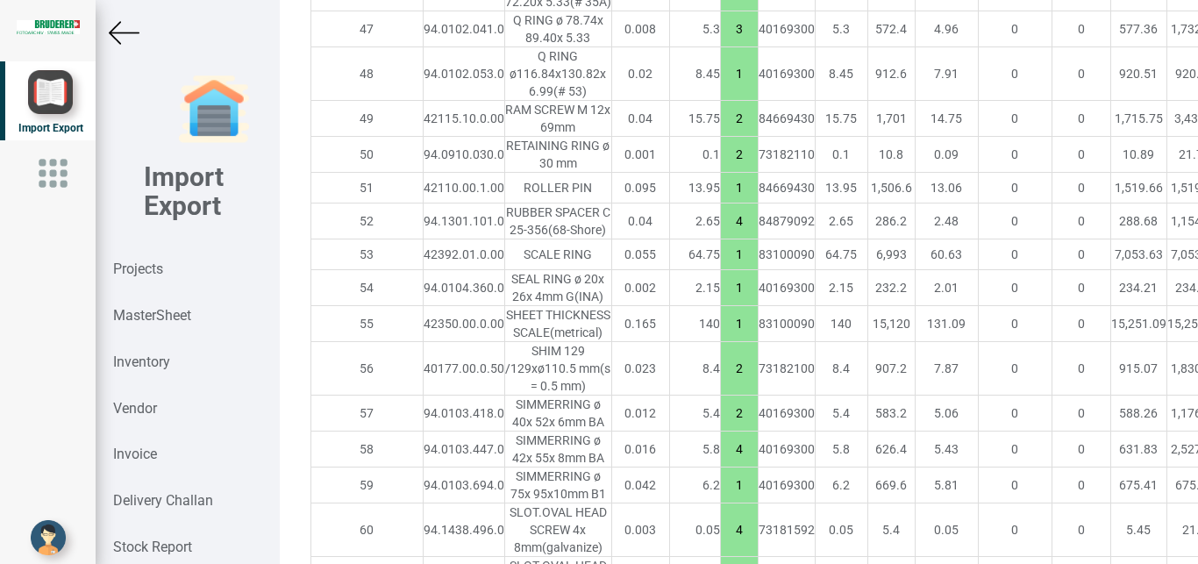
type input "7.5"
drag, startPoint x: 1145, startPoint y: 535, endPoint x: 1178, endPoint y: 539, distance: 32.6
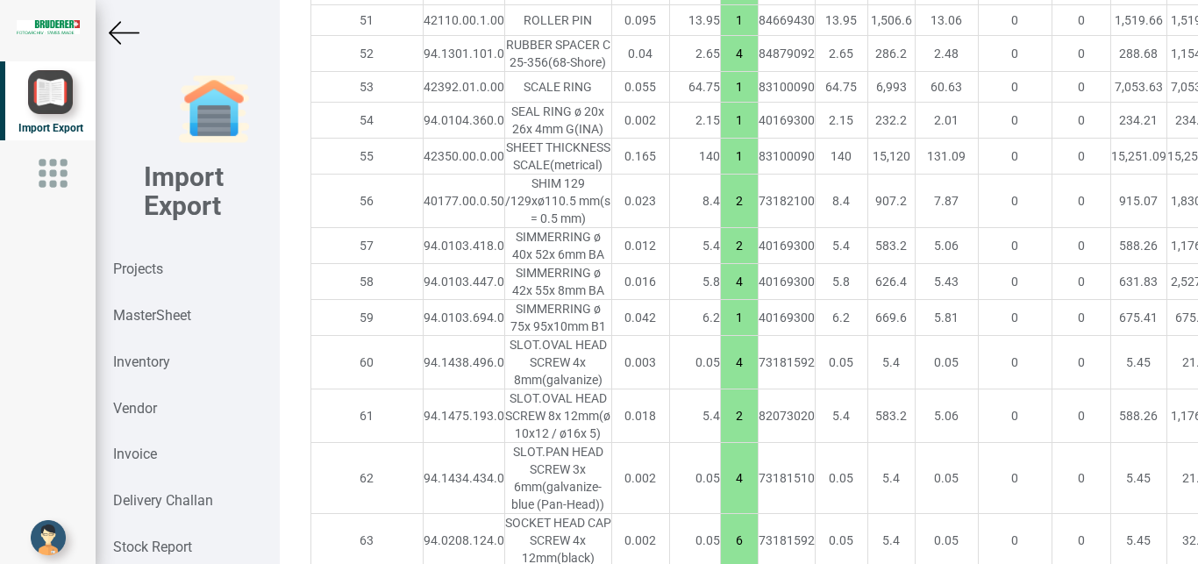
scroll to position [3907, 0]
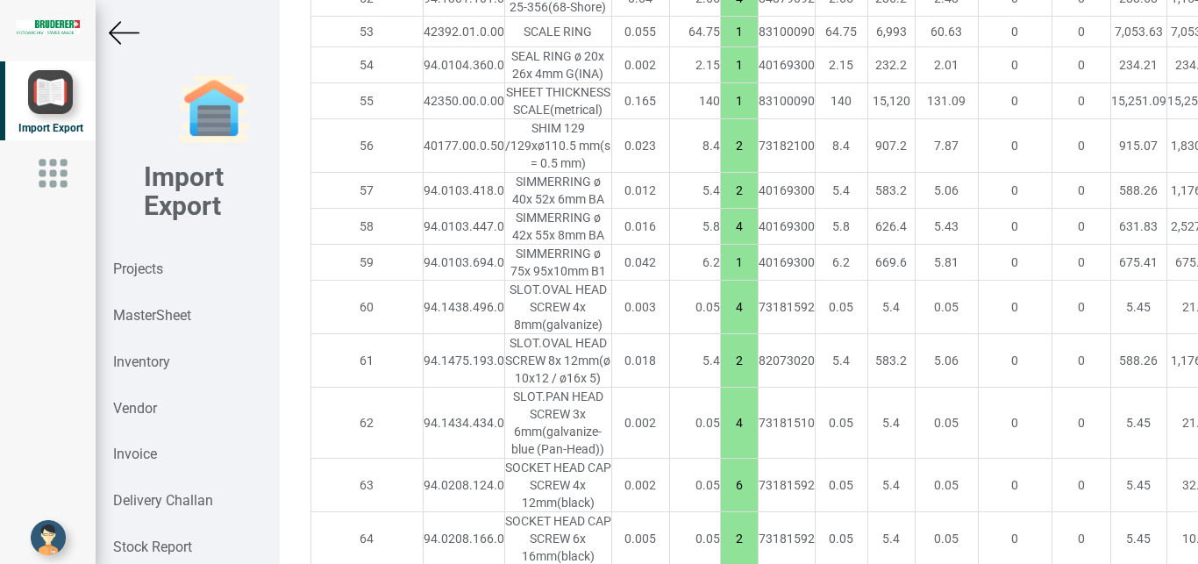
type input "7.5"
drag, startPoint x: 1144, startPoint y: 377, endPoint x: 1164, endPoint y: 376, distance: 20.2
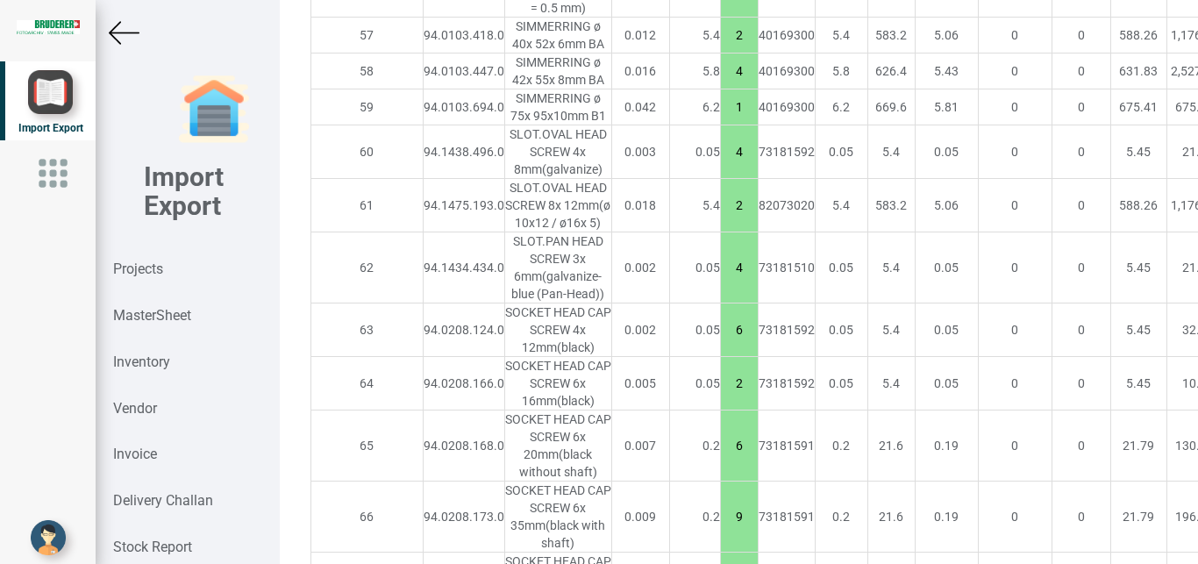
scroll to position [4085, 0]
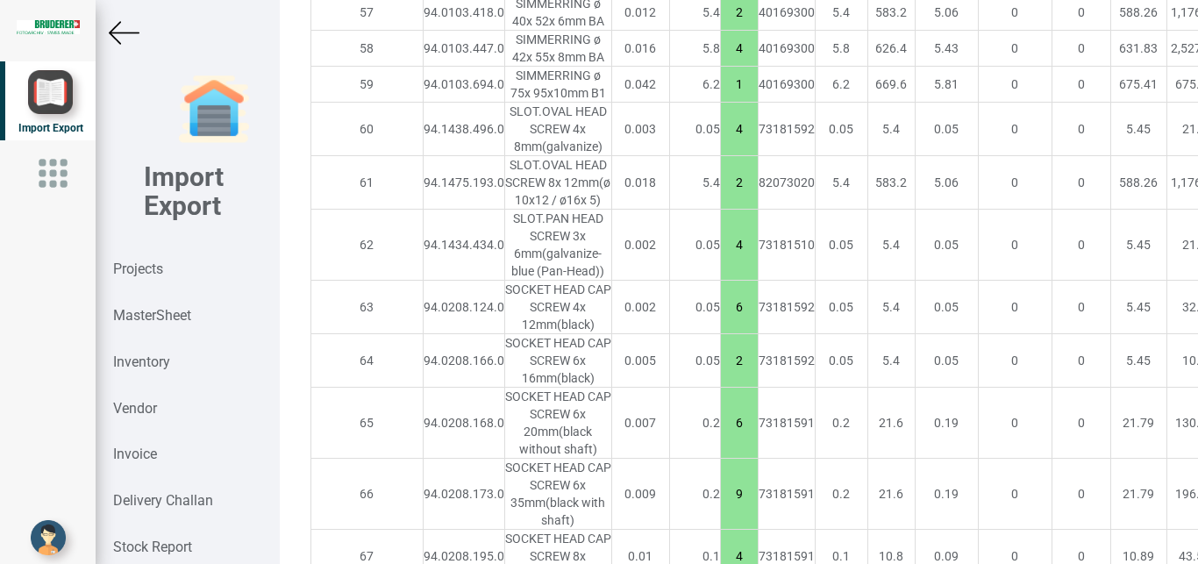
type input "7.5"
drag, startPoint x: 1140, startPoint y: 440, endPoint x: 1166, endPoint y: 439, distance: 25.5
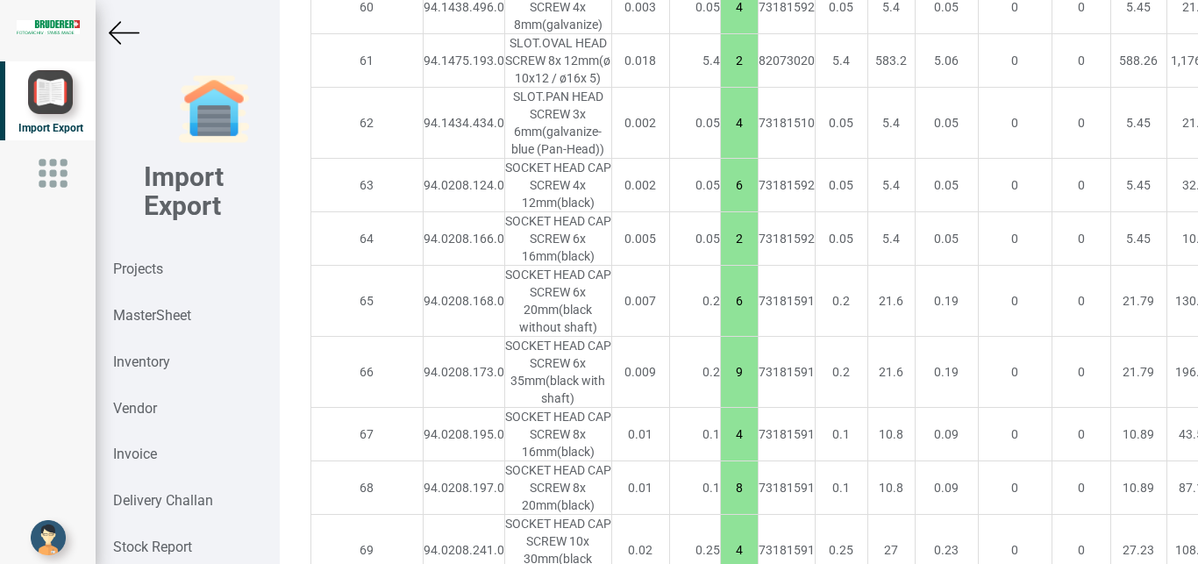
scroll to position [4229, 0]
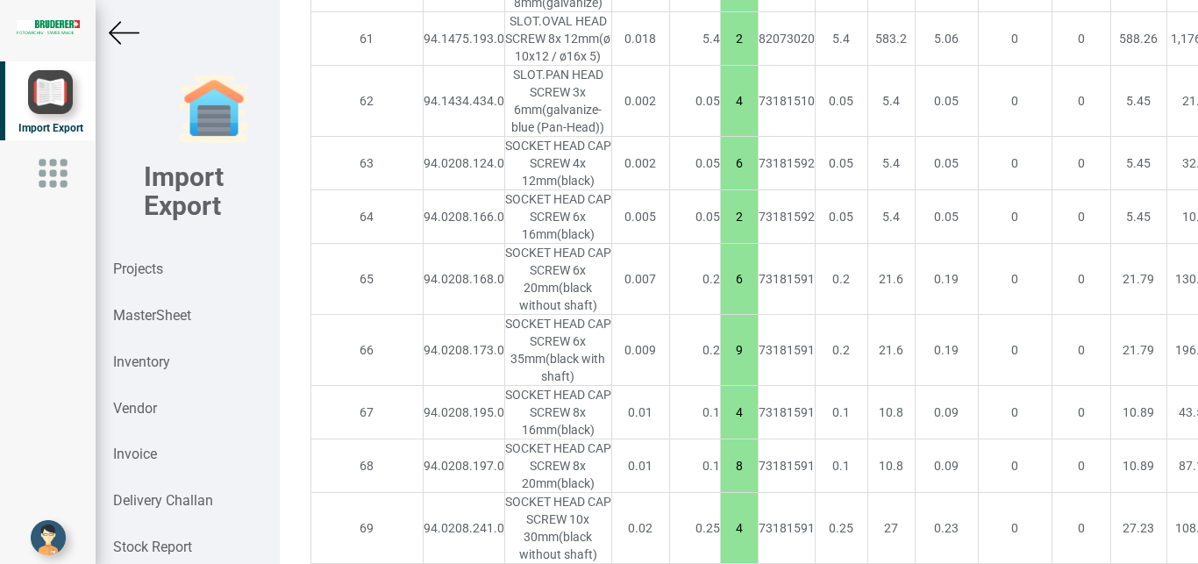
type input "15"
drag, startPoint x: 1143, startPoint y: 425, endPoint x: 1166, endPoint y: 434, distance: 24.4
type input "15"
drag, startPoint x: 1138, startPoint y: 485, endPoint x: 1163, endPoint y: 485, distance: 25.4
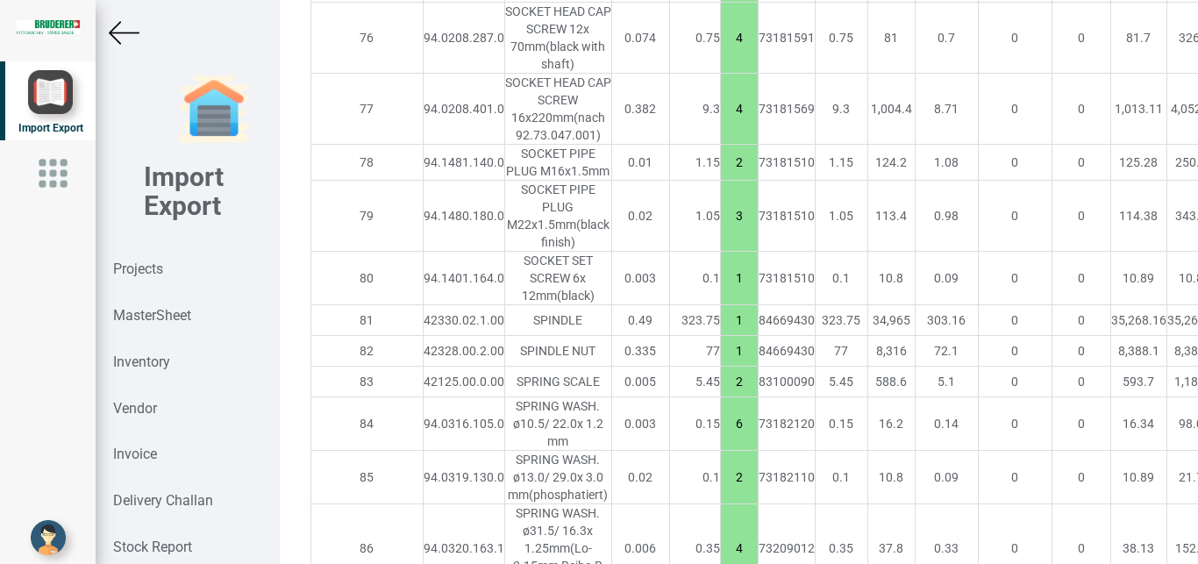
scroll to position [5184, 0]
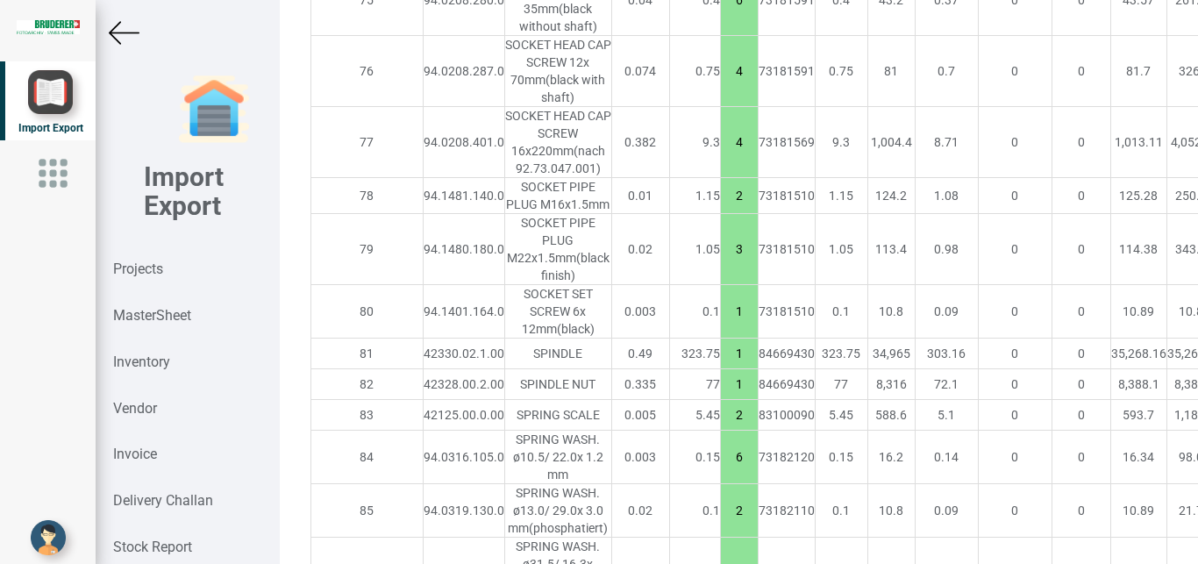
type input "15"
drag, startPoint x: 1141, startPoint y: 340, endPoint x: 1160, endPoint y: 339, distance: 19.4
type input "15"
drag, startPoint x: 1141, startPoint y: 410, endPoint x: 1163, endPoint y: 414, distance: 22.2
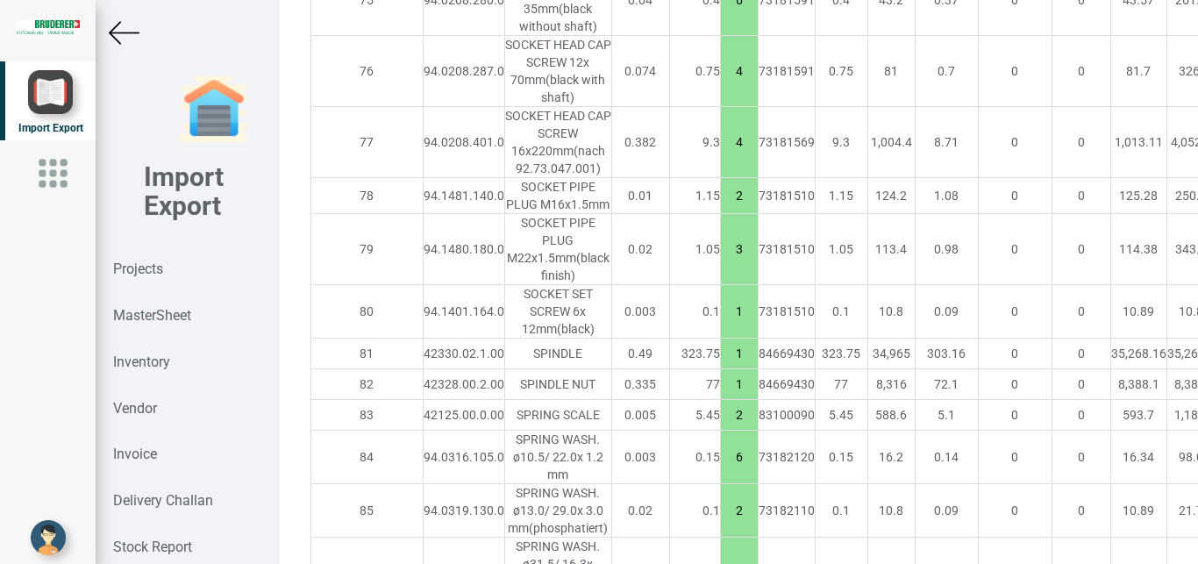
type input "15"
drag, startPoint x: 1147, startPoint y: 489, endPoint x: 1164, endPoint y: 490, distance: 16.8
drag, startPoint x: 1140, startPoint y: 488, endPoint x: 1168, endPoint y: 485, distance: 28.2
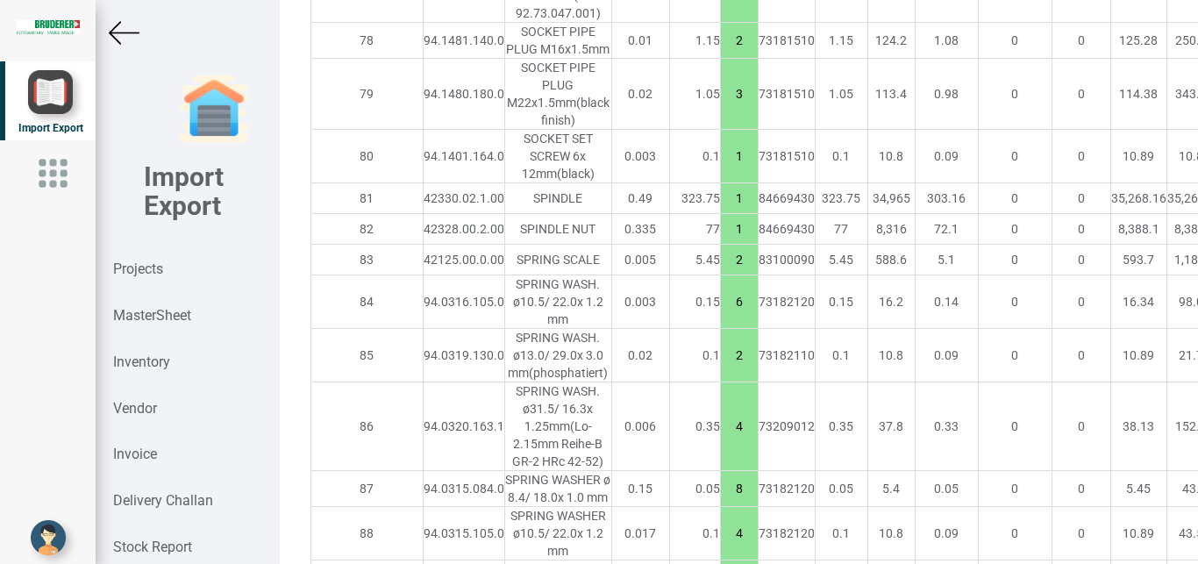
scroll to position [5349, 0]
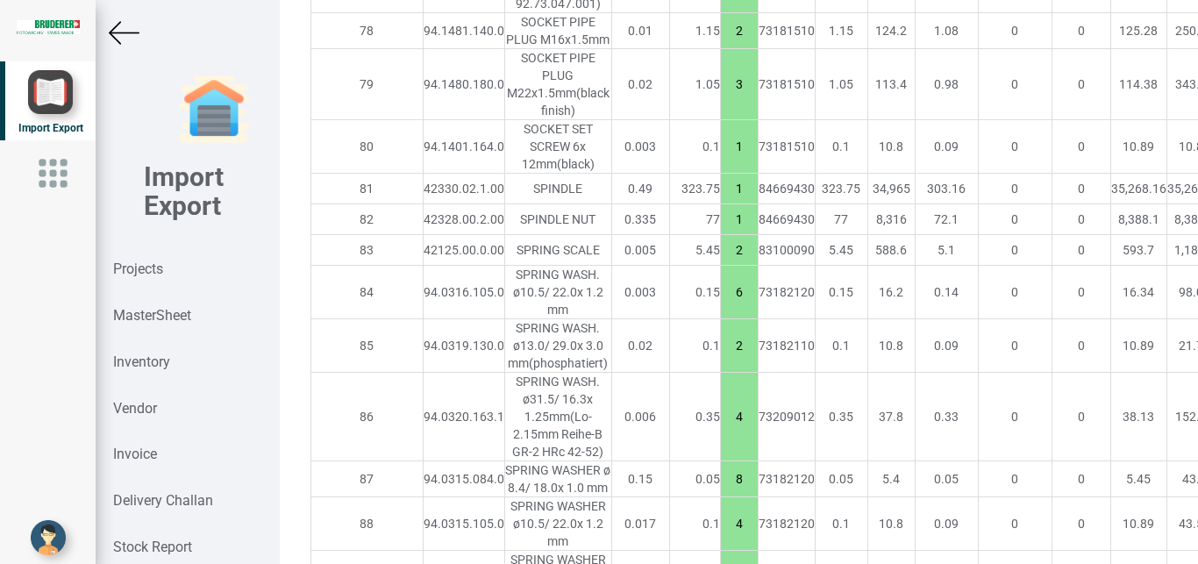
type input "15"
drag, startPoint x: 1140, startPoint y: 382, endPoint x: 1161, endPoint y: 389, distance: 22.2
type input "15"
drag, startPoint x: 1143, startPoint y: 451, endPoint x: 1167, endPoint y: 448, distance: 24.7
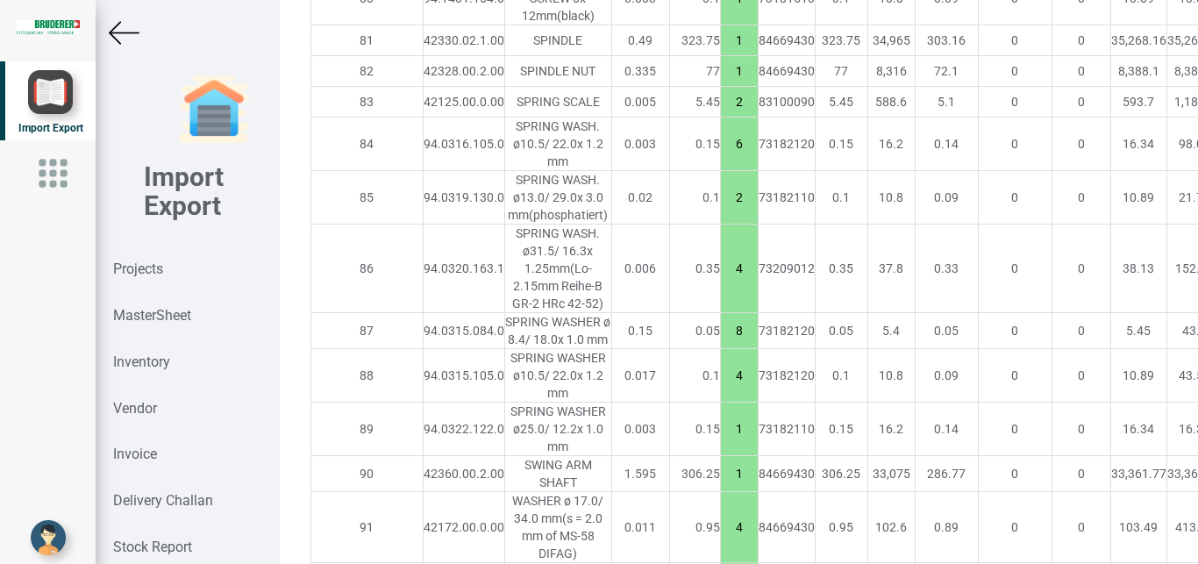
scroll to position [5498, 0]
type input "15"
drag, startPoint x: 1145, startPoint y: 446, endPoint x: 1160, endPoint y: 446, distance: 14.9
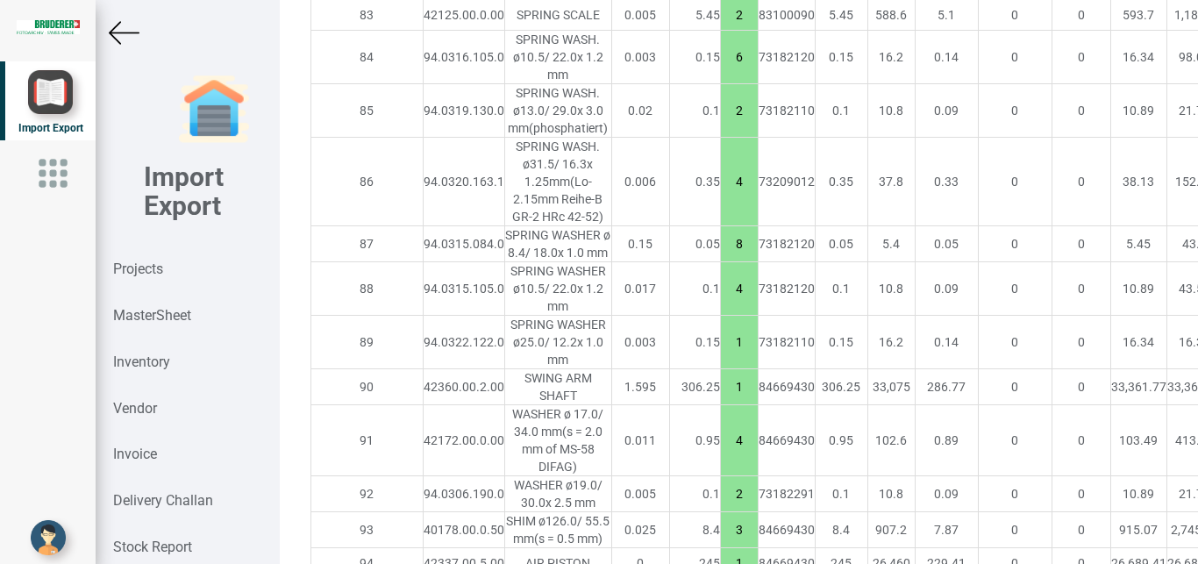
scroll to position [5628, 0]
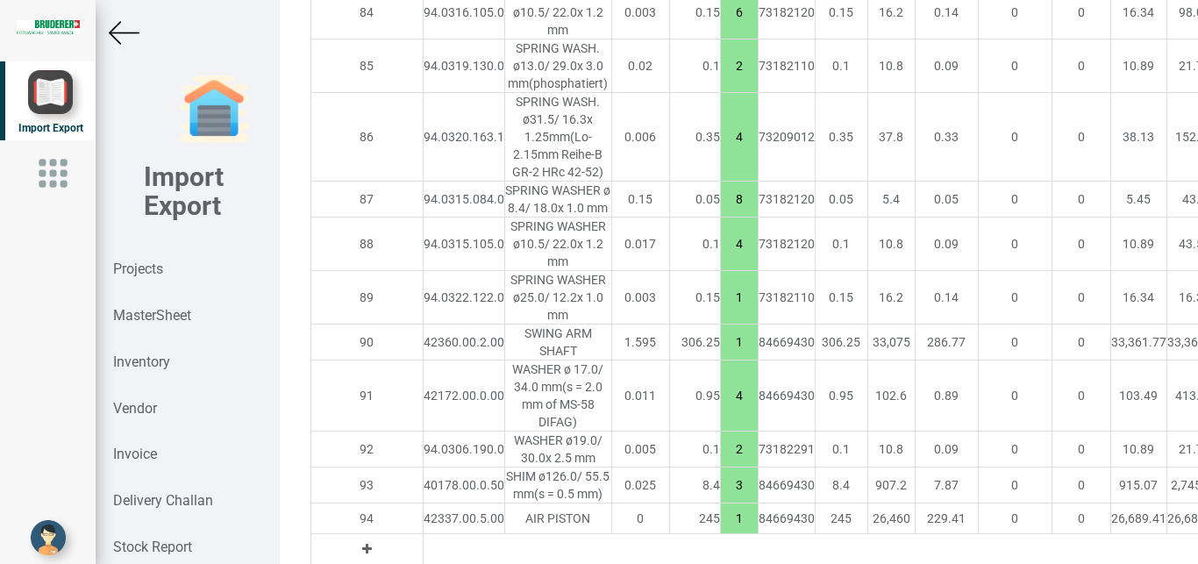
type input "15"
drag, startPoint x: 1139, startPoint y: 373, endPoint x: 1169, endPoint y: 375, distance: 29.9
type input "15"
drag, startPoint x: 1139, startPoint y: 456, endPoint x: 1174, endPoint y: 459, distance: 34.3
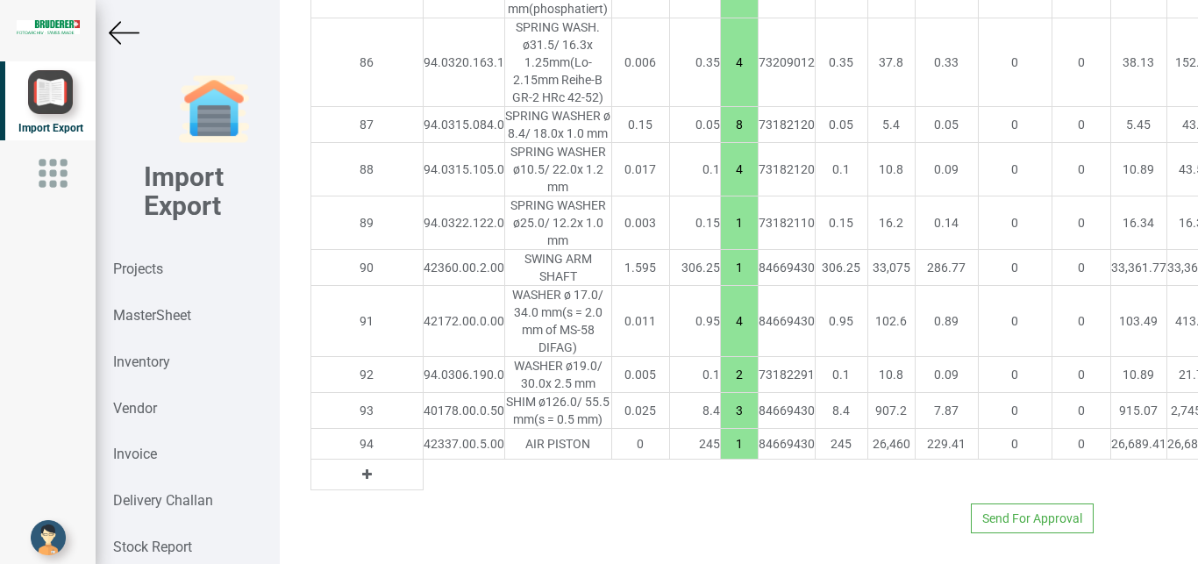
scroll to position [5850, 0]
type input "15"
drag, startPoint x: 1140, startPoint y: 303, endPoint x: 1171, endPoint y: 310, distance: 31.3
type input "15"
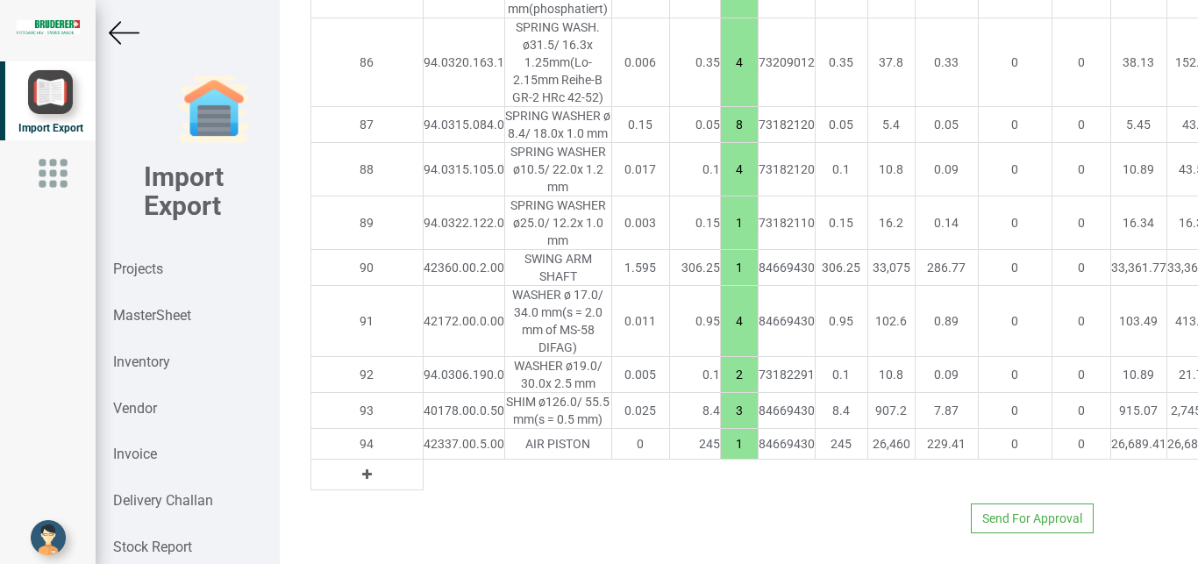
drag, startPoint x: 1148, startPoint y: 363, endPoint x: 1169, endPoint y: 363, distance: 21.1
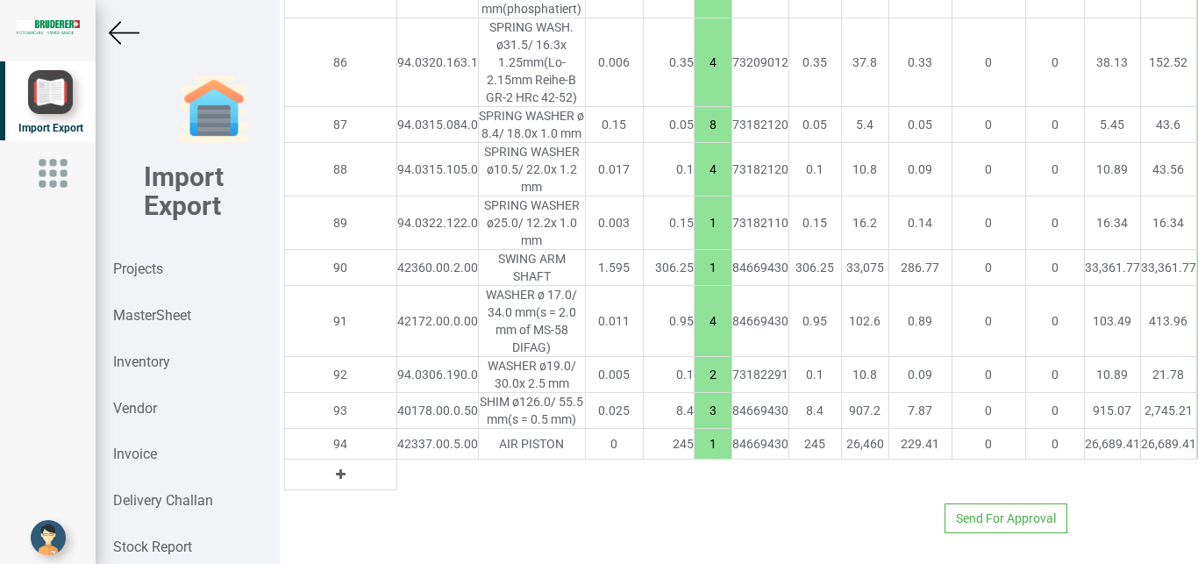
drag, startPoint x: 1138, startPoint y: 357, endPoint x: 1186, endPoint y: 362, distance: 47.7
click at [1197, 184] on input "10" at bounding box center [1214, 169] width 35 height 30
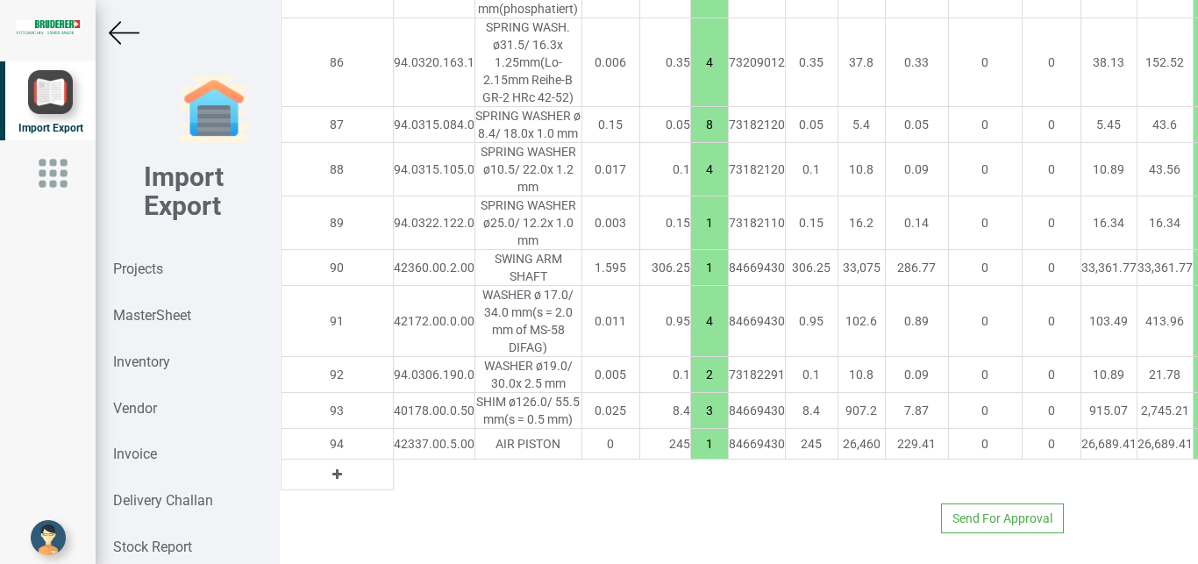
type input "15"
drag, startPoint x: 1111, startPoint y: 415, endPoint x: 1129, endPoint y: 413, distance: 17.6
click at [1194, 238] on input "7.5" at bounding box center [1211, 223] width 35 height 30
type input "15"
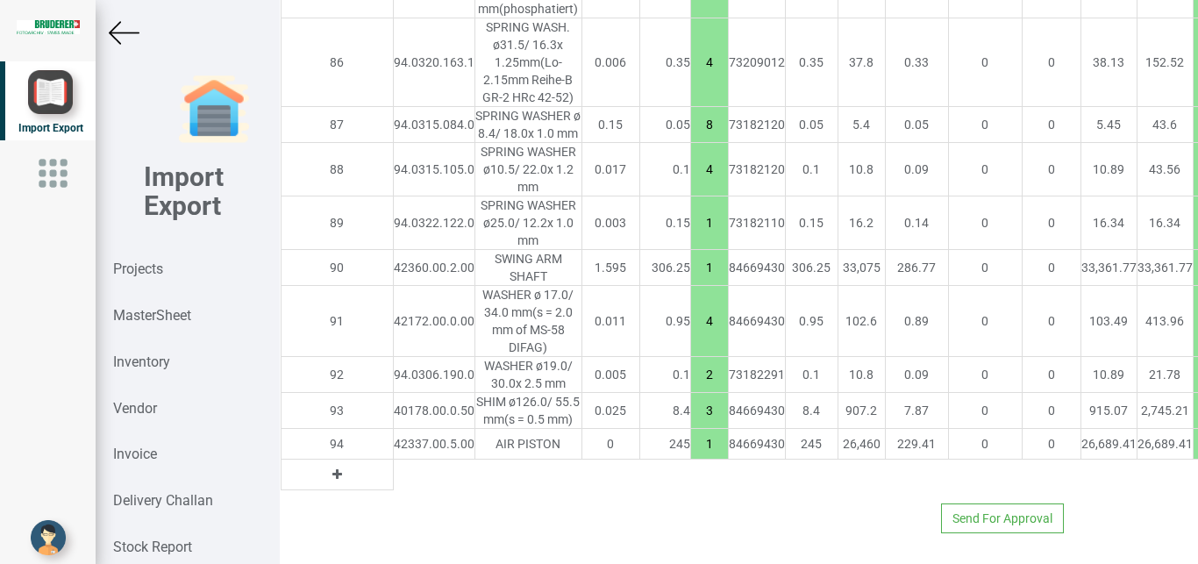
drag, startPoint x: 1110, startPoint y: 385, endPoint x: 1140, endPoint y: 386, distance: 30.7
click at [1194, 396] on input "10" at bounding box center [1211, 411] width 35 height 30
type input "7.5"
click at [113, 36] on img at bounding box center [124, 33] width 31 height 31
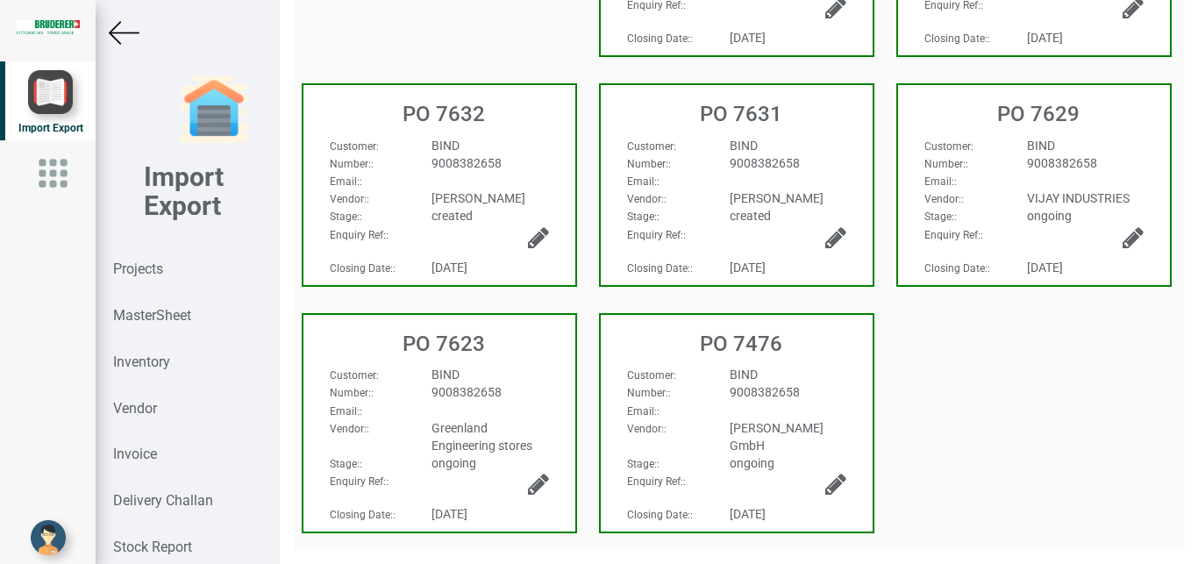
scroll to position [619, 0]
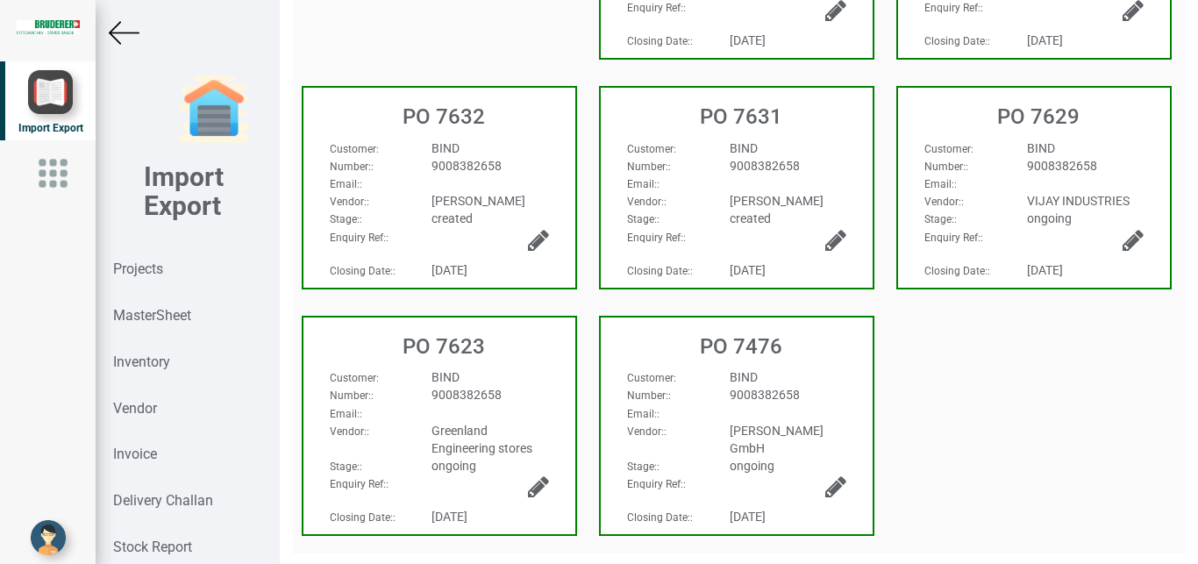
click at [125, 32] on img at bounding box center [124, 33] width 31 height 31
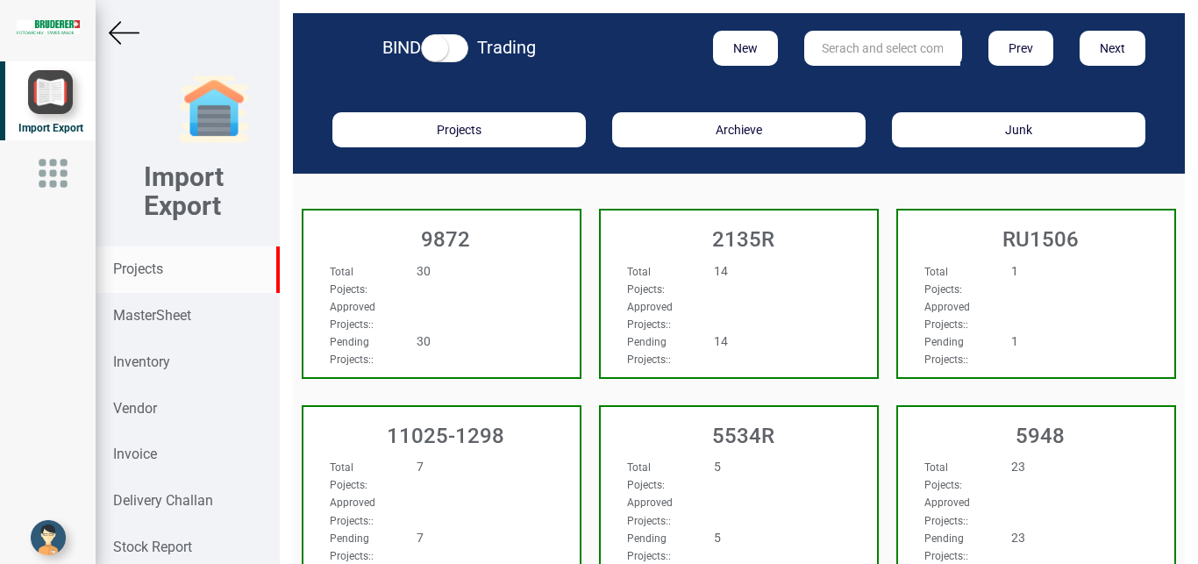
click at [858, 43] on input "text" at bounding box center [882, 48] width 156 height 35
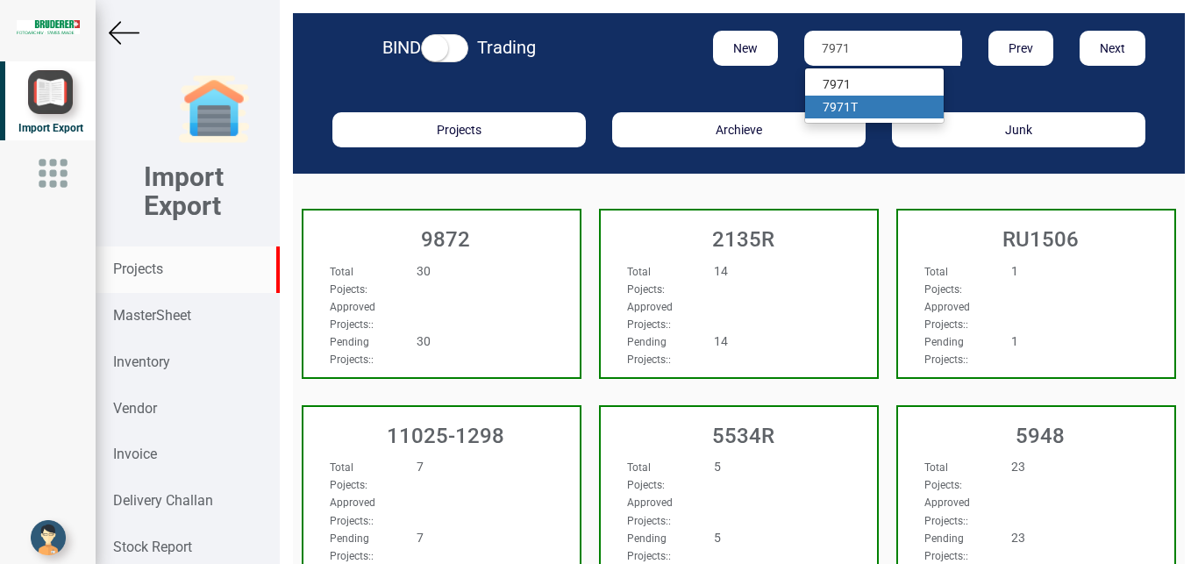
click at [859, 101] on link "7971 T" at bounding box center [874, 107] width 139 height 23
type input "7971T"
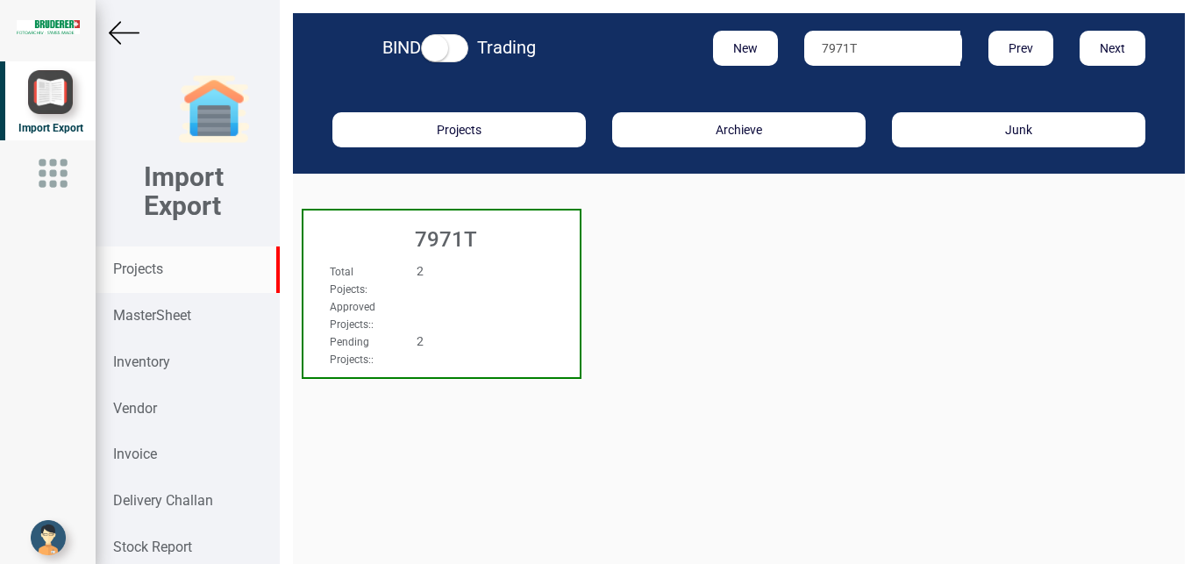
click at [539, 289] on div "Total Pojects : 2 Approved Projects: : Pending Projects: : 2" at bounding box center [441, 279] width 276 height 68
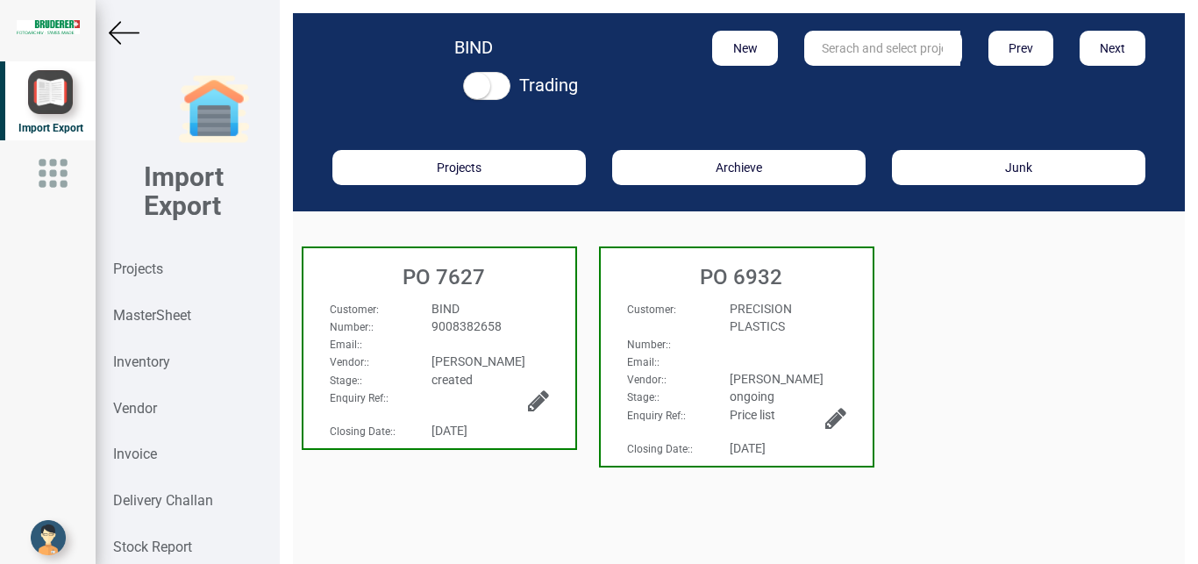
click at [509, 318] on div "9008382658" at bounding box center [489, 327] width 143 height 18
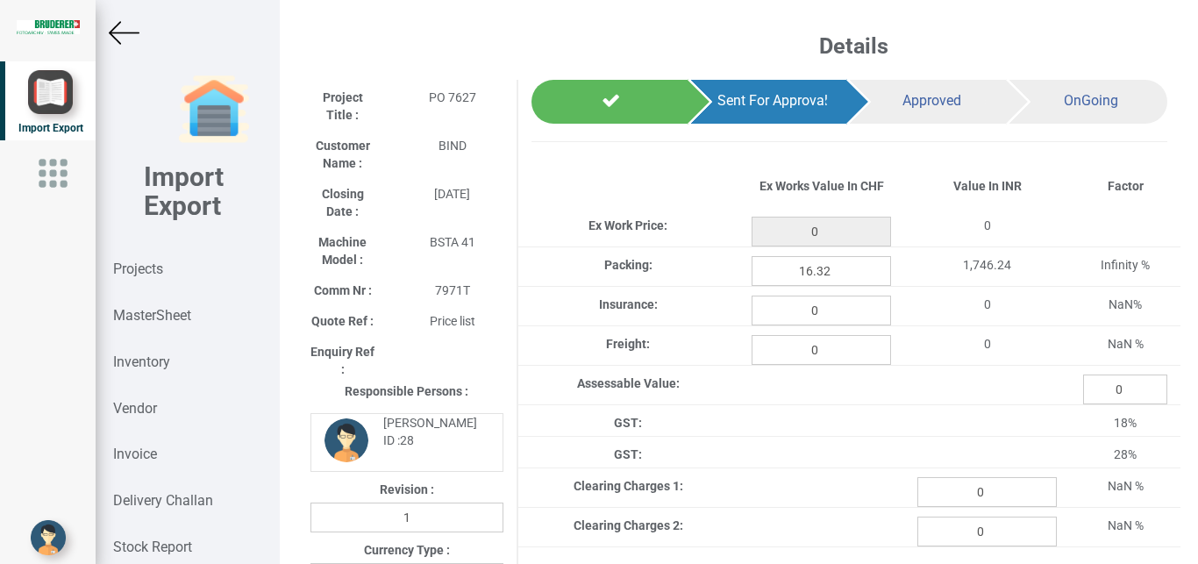
type input "1882.5500000000002"
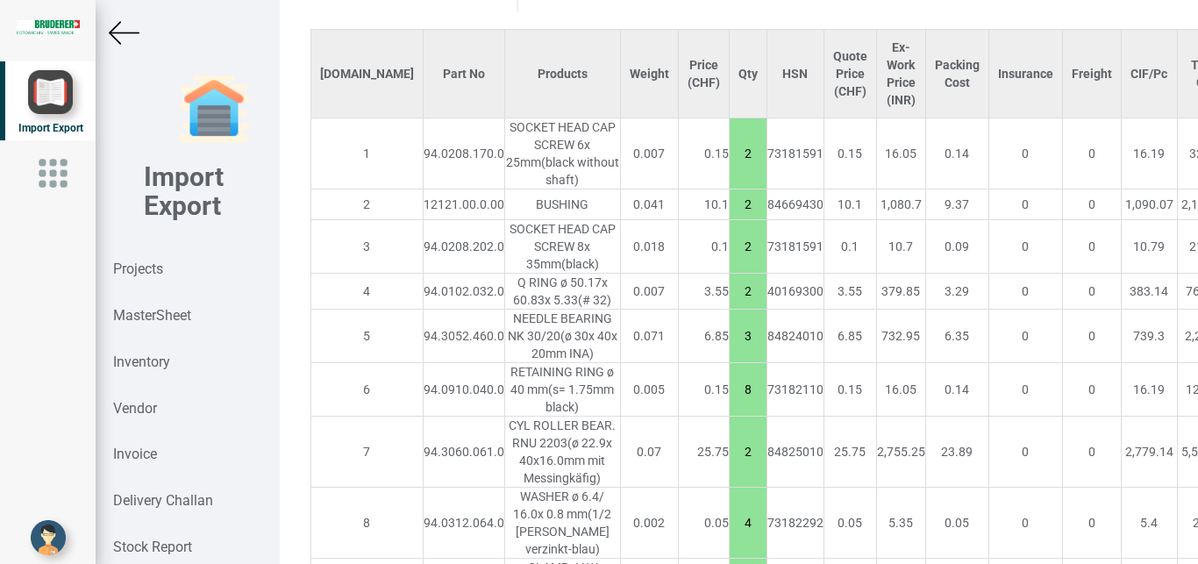
scroll to position [1450, 0]
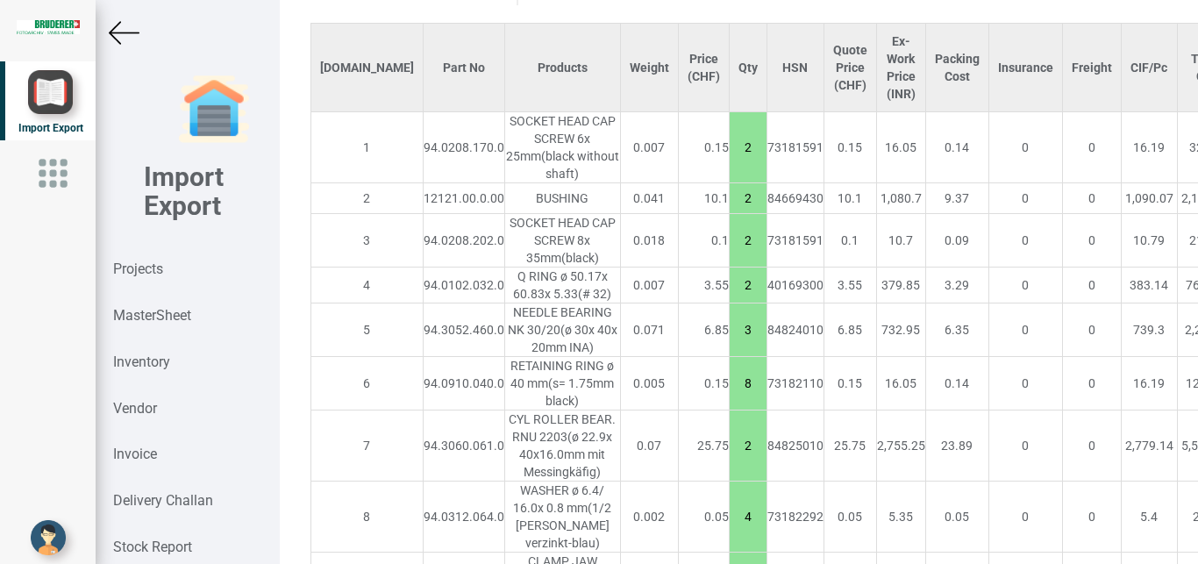
drag, startPoint x: 1137, startPoint y: 140, endPoint x: 1162, endPoint y: 137, distance: 25.7
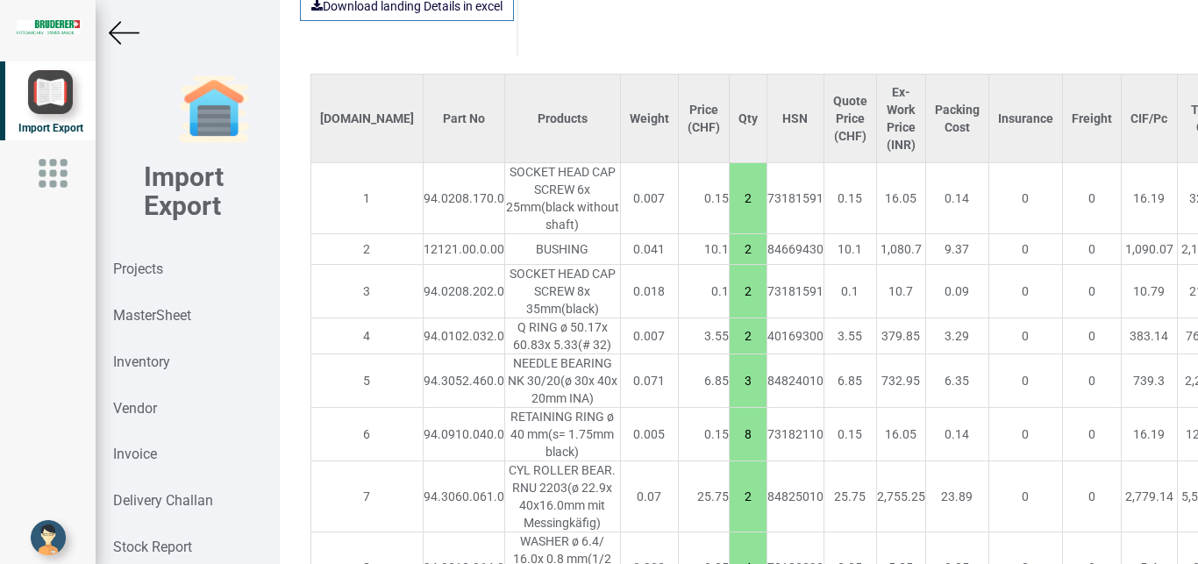
scroll to position [1367, 0]
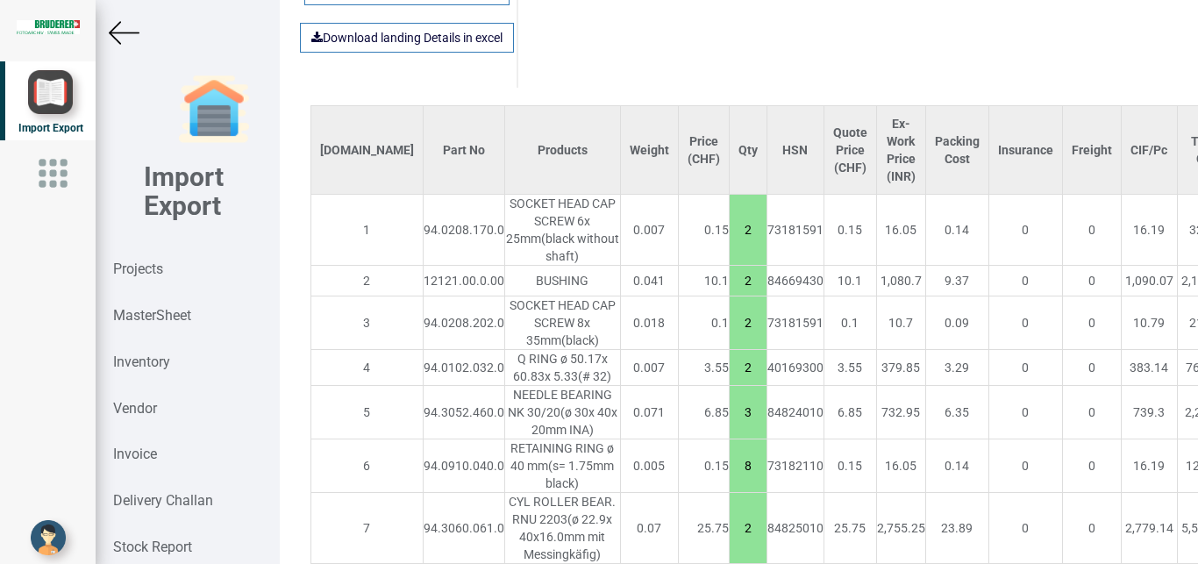
type input "15"
drag, startPoint x: 1140, startPoint y: 301, endPoint x: 1170, endPoint y: 304, distance: 30.0
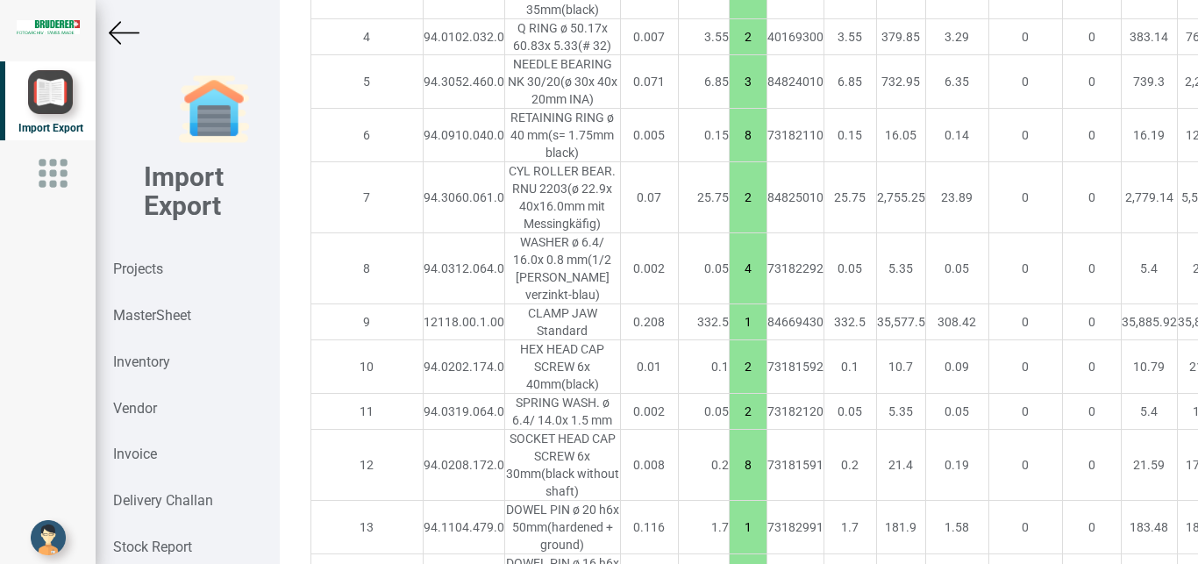
scroll to position [1723, 0]
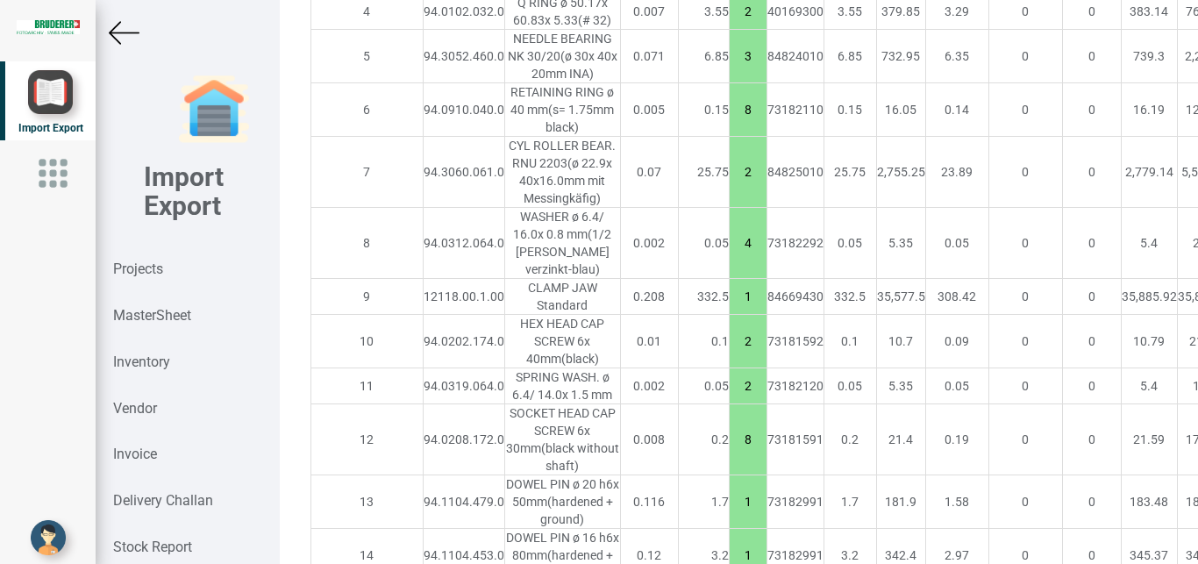
type input "15"
drag, startPoint x: 1149, startPoint y: 432, endPoint x: 1170, endPoint y: 435, distance: 21.2
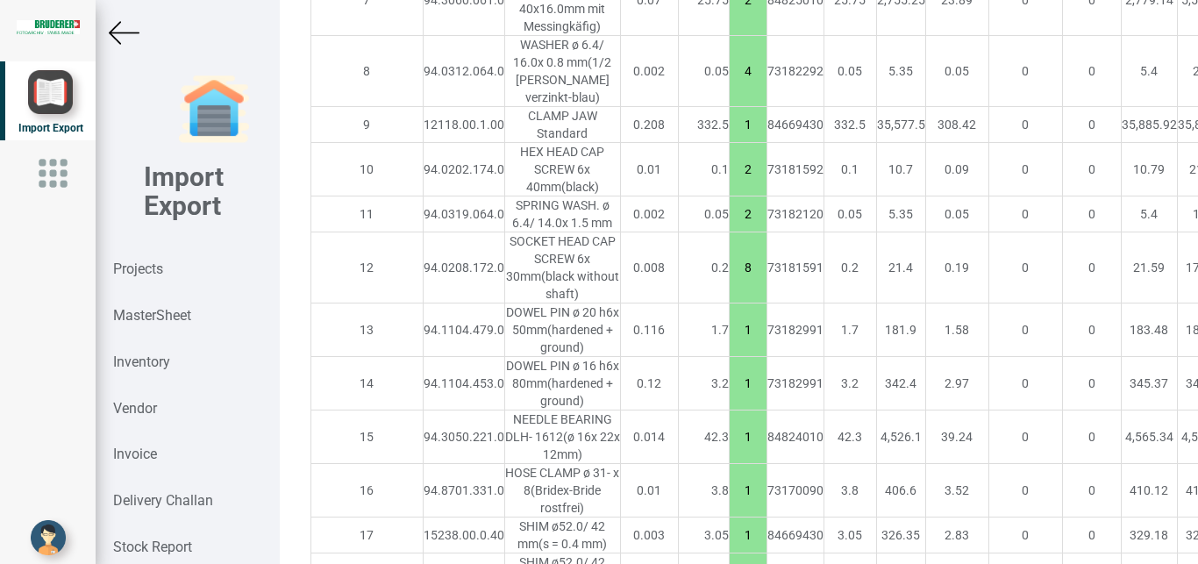
type input "15"
drag, startPoint x: 1147, startPoint y: 395, endPoint x: 1175, endPoint y: 396, distance: 28.1
type input "15"
drag, startPoint x: 1142, startPoint y: 467, endPoint x: 1177, endPoint y: 470, distance: 35.3
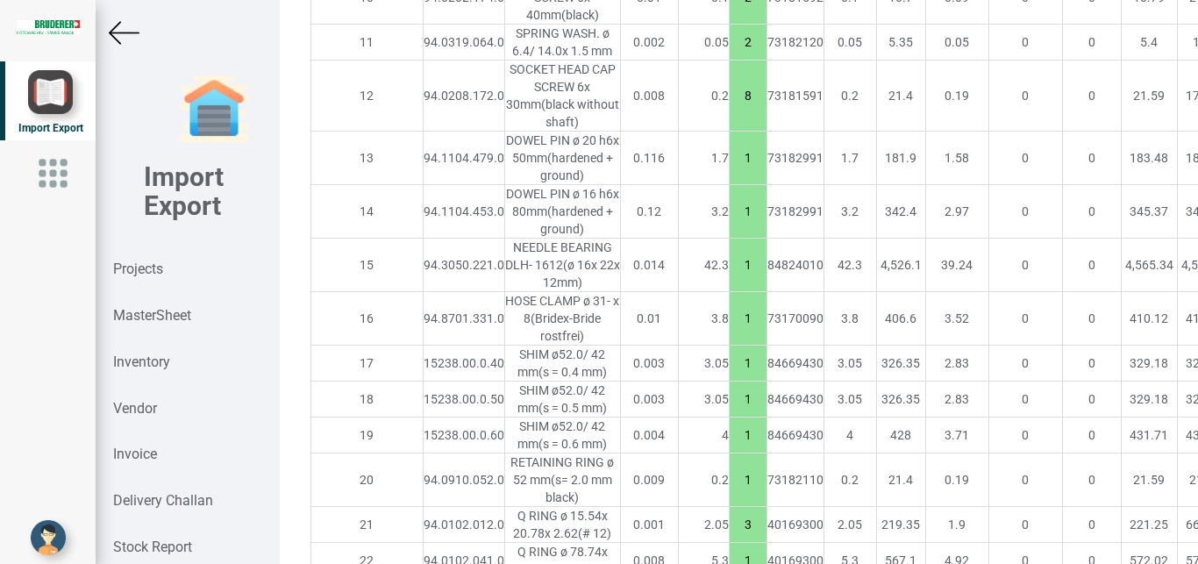
scroll to position [2099, 0]
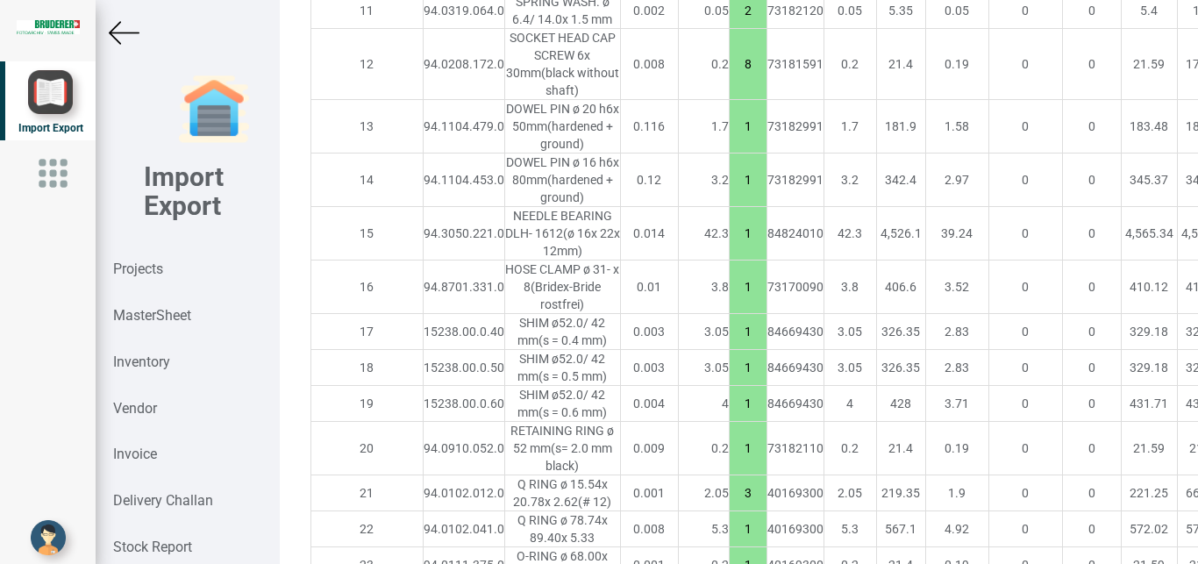
type input "15"
drag, startPoint x: 1147, startPoint y: 397, endPoint x: 1176, endPoint y: 404, distance: 29.8
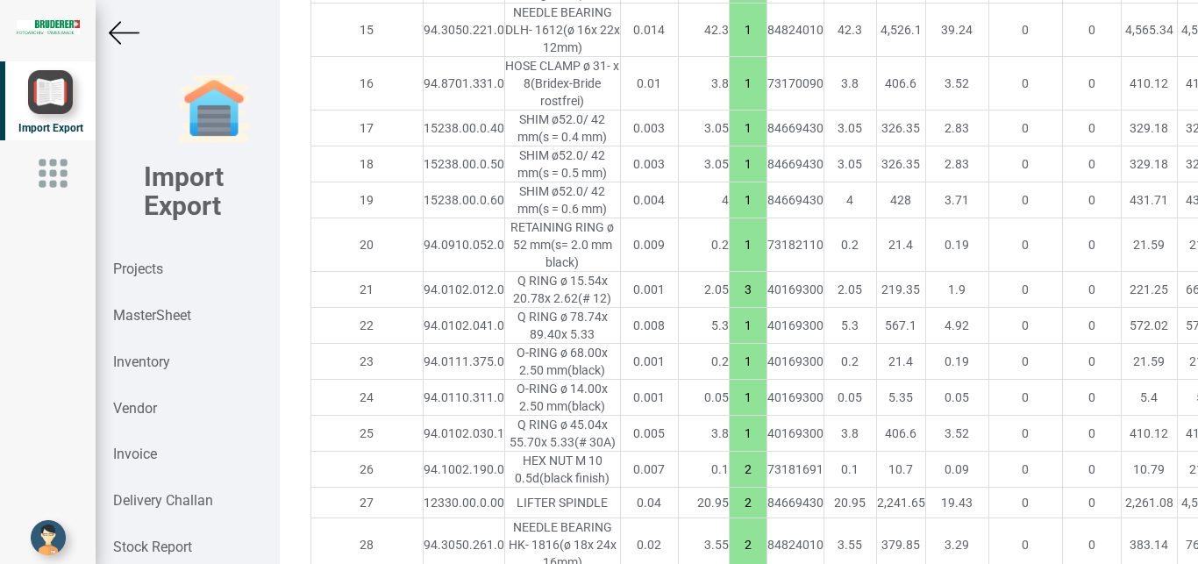
scroll to position [2309, 0]
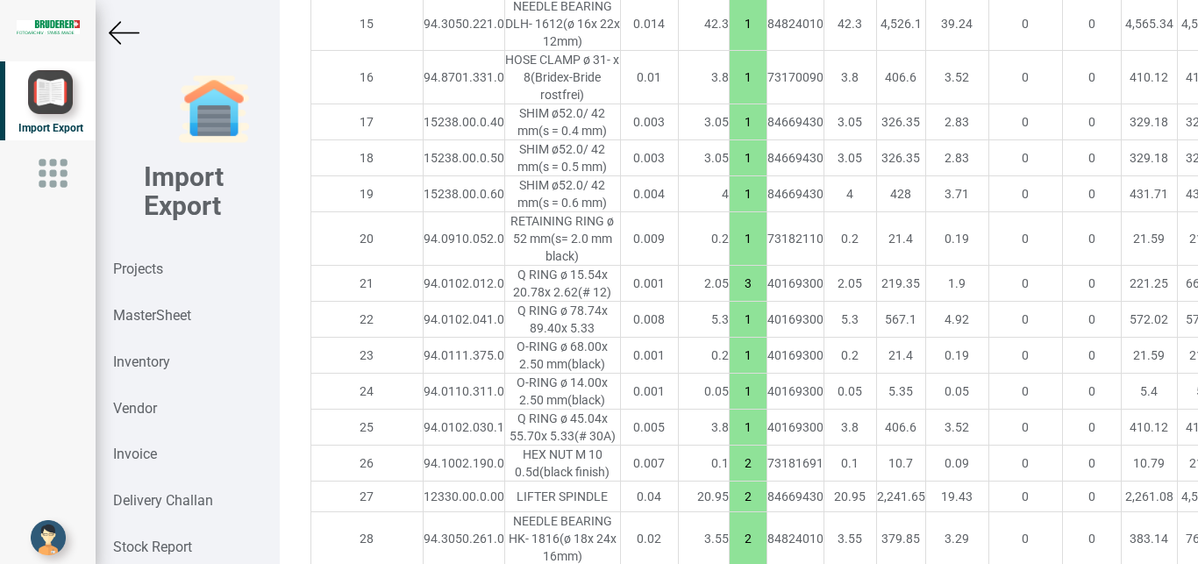
type input "15"
drag, startPoint x: 1142, startPoint y: 403, endPoint x: 1165, endPoint y: 402, distance: 22.9
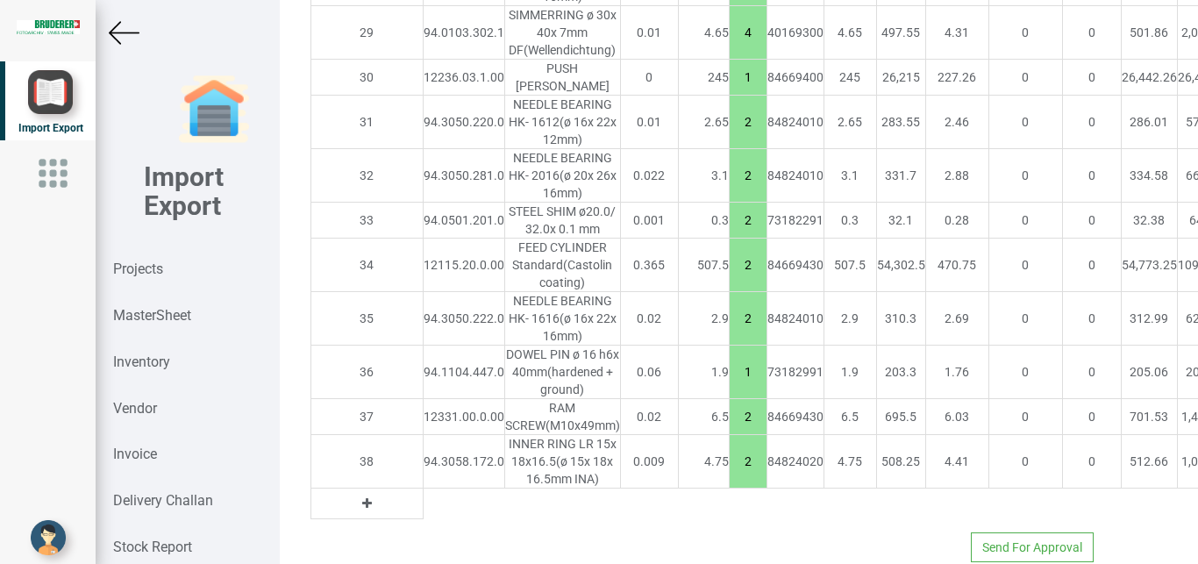
scroll to position [2926, 0]
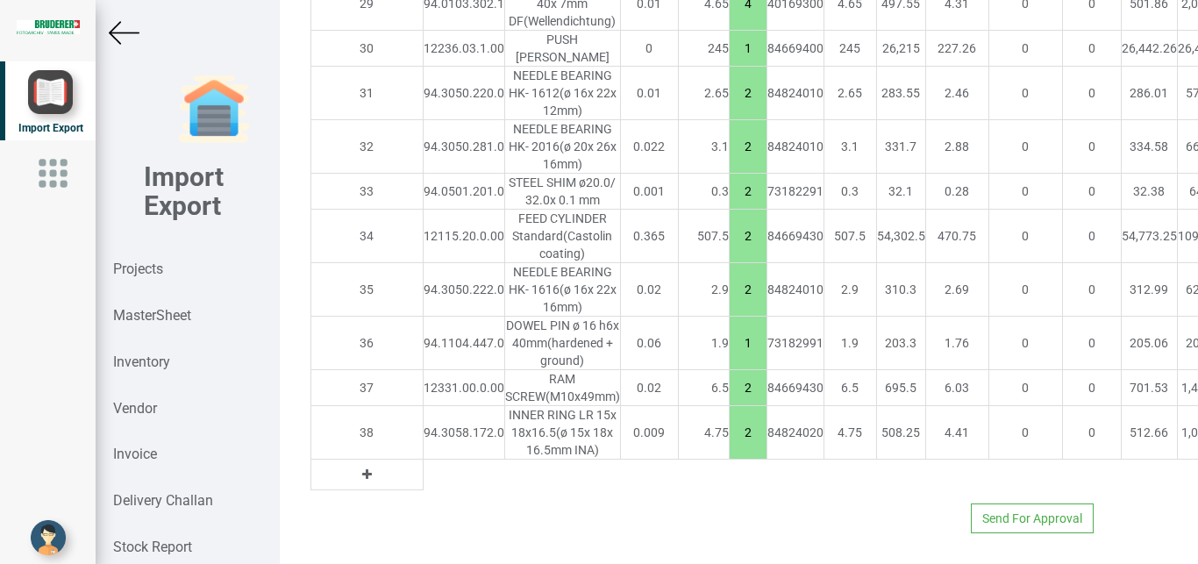
type input "15"
drag, startPoint x: 1141, startPoint y: 437, endPoint x: 1160, endPoint y: 433, distance: 19.6
type input "15"
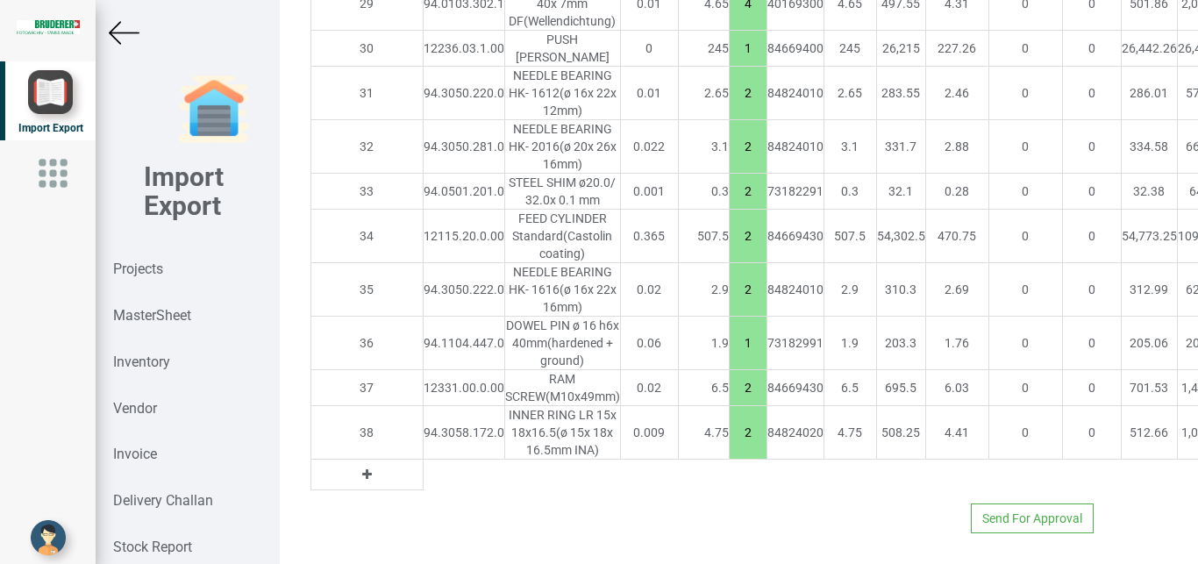
drag, startPoint x: 1141, startPoint y: 331, endPoint x: 1178, endPoint y: 336, distance: 37.2
type input "15"
drag, startPoint x: 1144, startPoint y: 482, endPoint x: 1165, endPoint y: 478, distance: 21.3
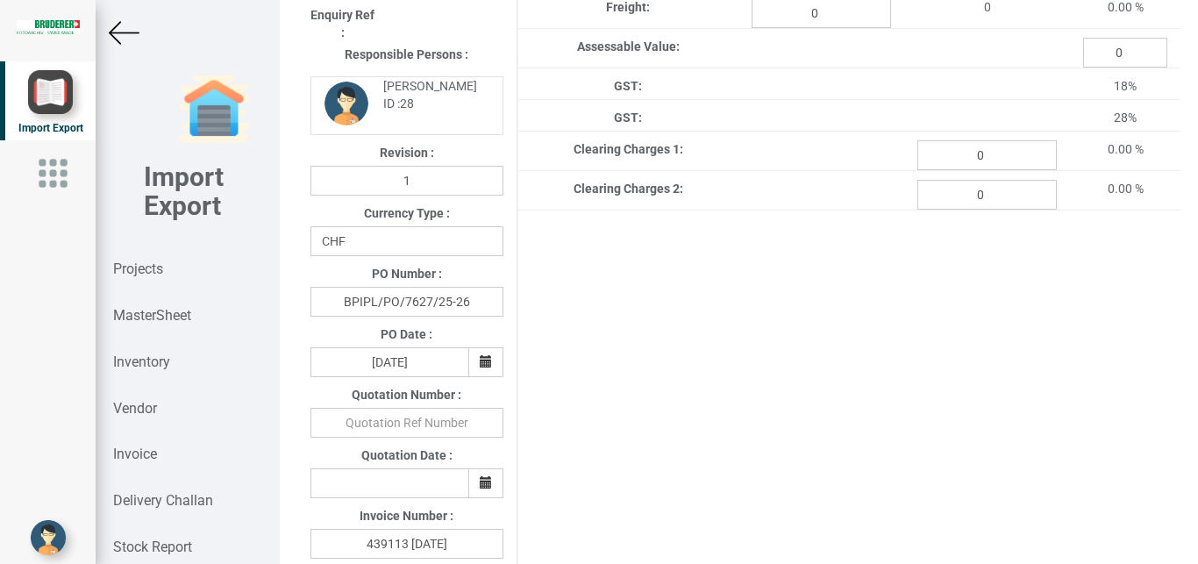
scroll to position [39, 0]
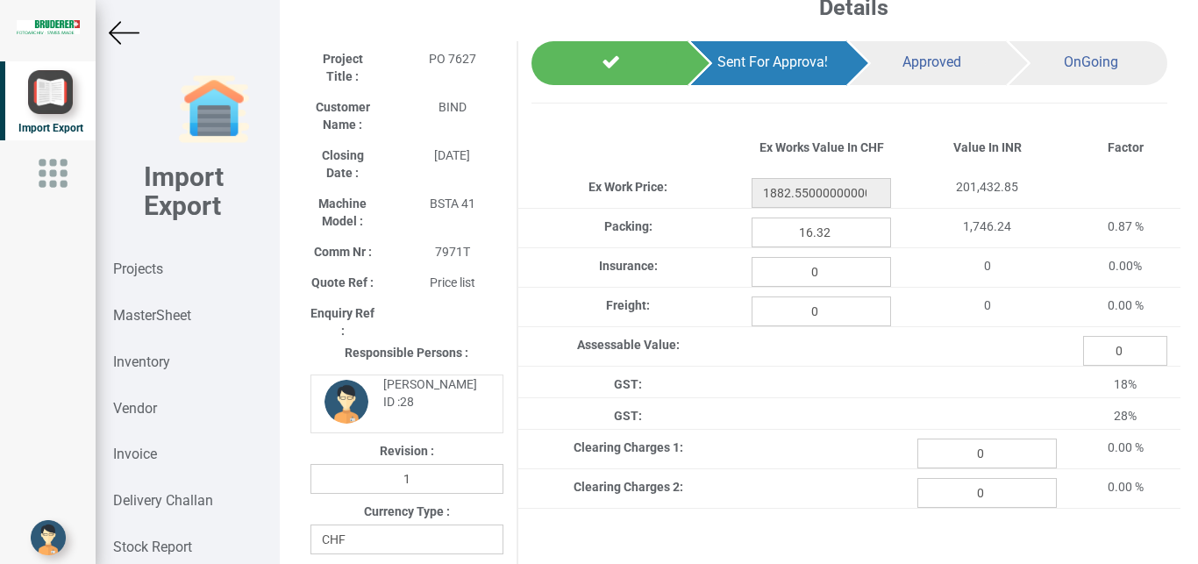
type input "7.5"
click at [111, 25] on img at bounding box center [124, 33] width 31 height 31
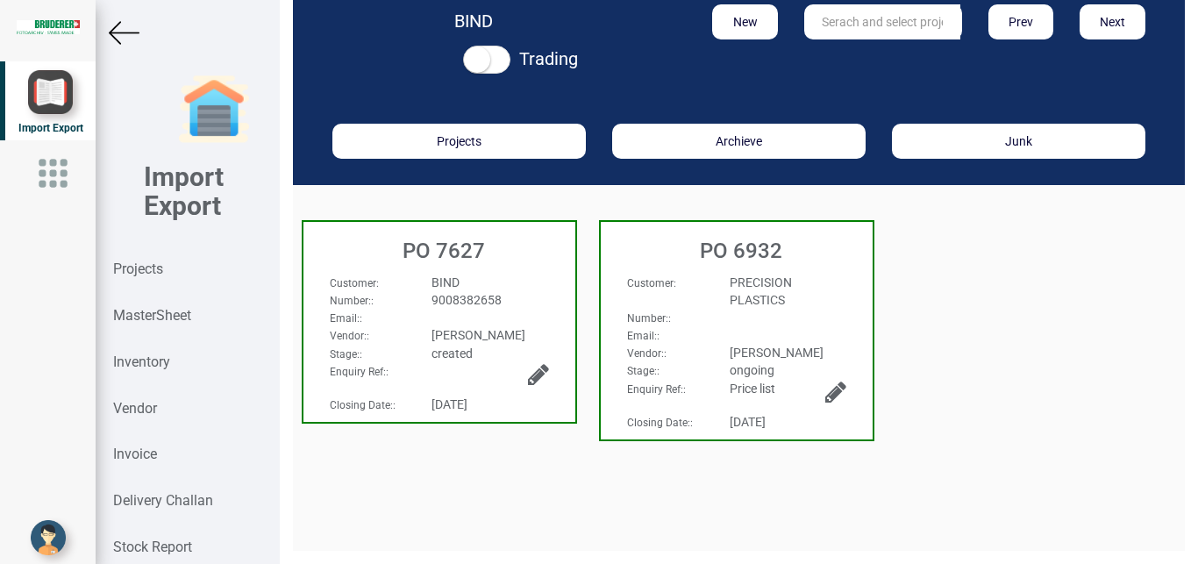
scroll to position [26, 0]
click at [120, 29] on img at bounding box center [124, 33] width 31 height 31
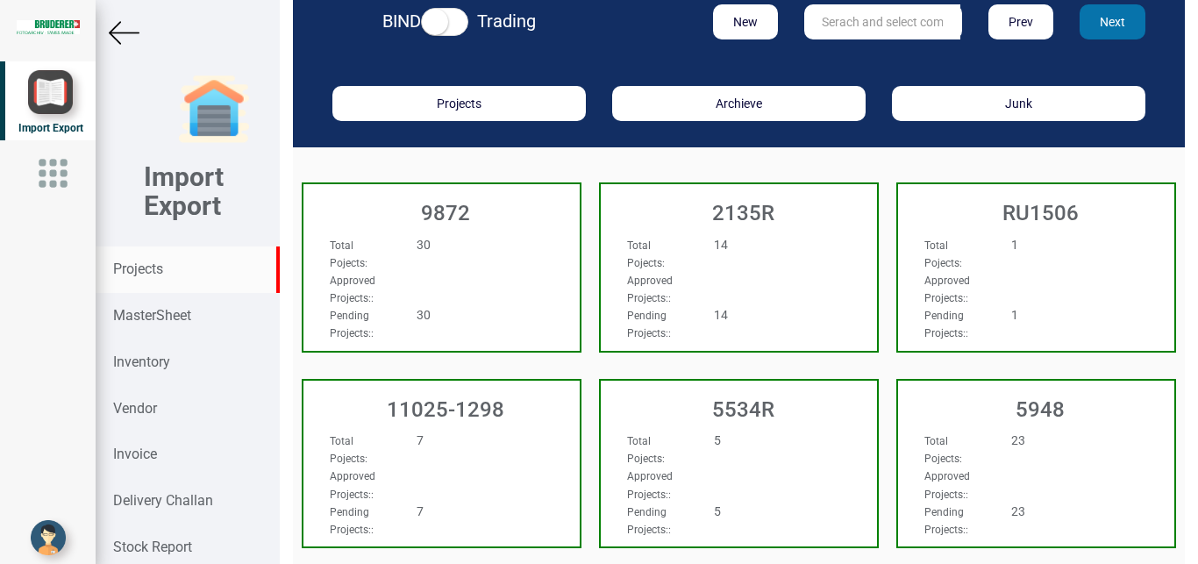
scroll to position [26, 0]
click at [856, 13] on input "text" at bounding box center [882, 21] width 156 height 35
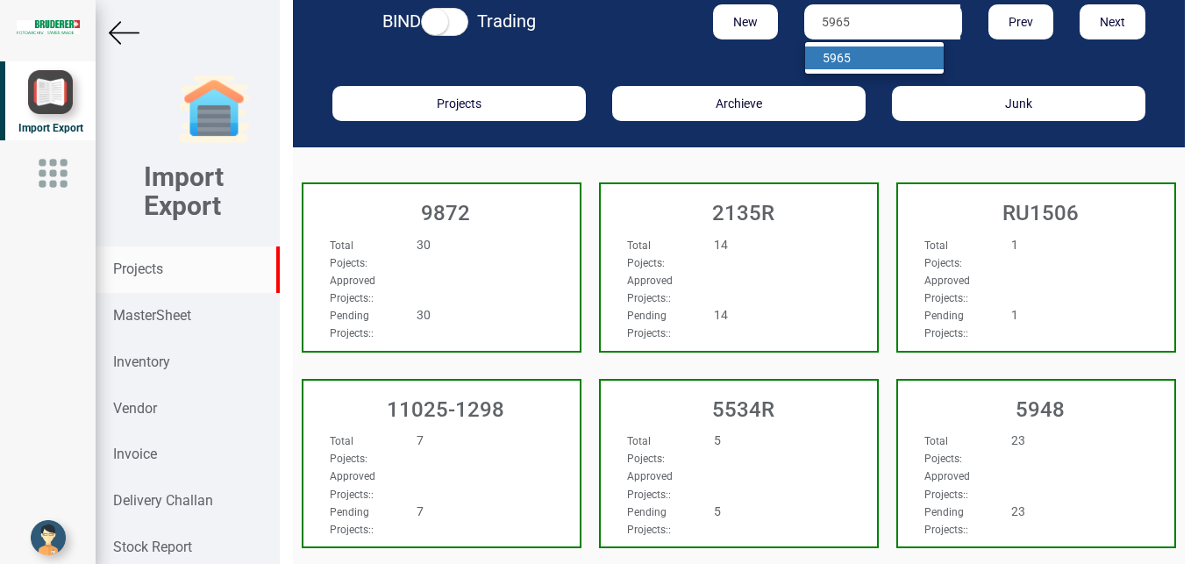
type input "5965"
click at [860, 66] on link "5965" at bounding box center [874, 57] width 139 height 23
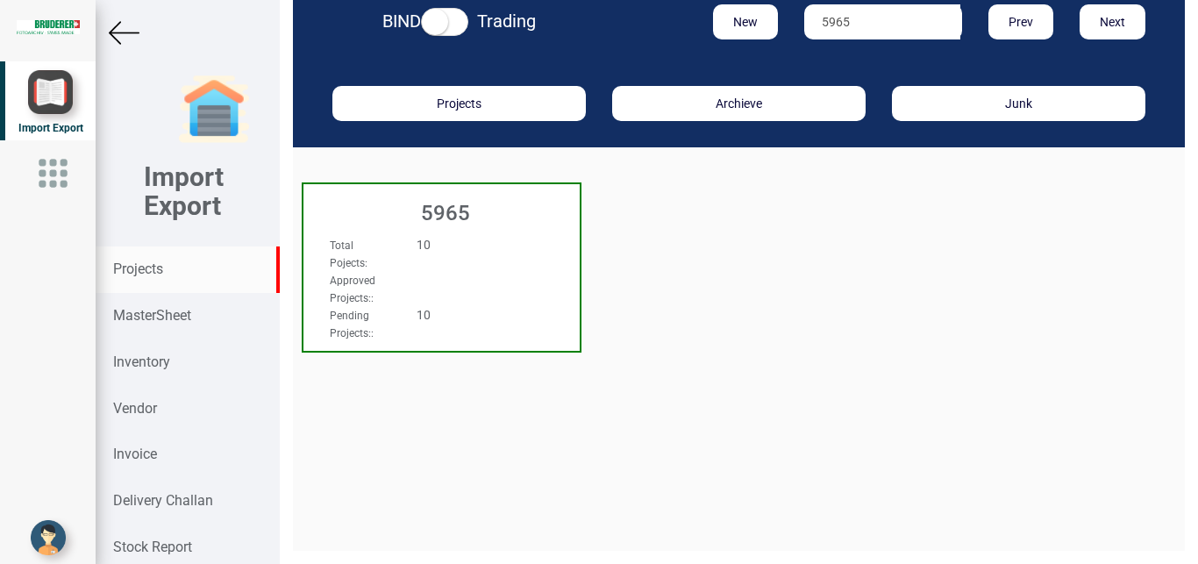
click at [439, 282] on div "Approved Projects: :" at bounding box center [421, 288] width 209 height 35
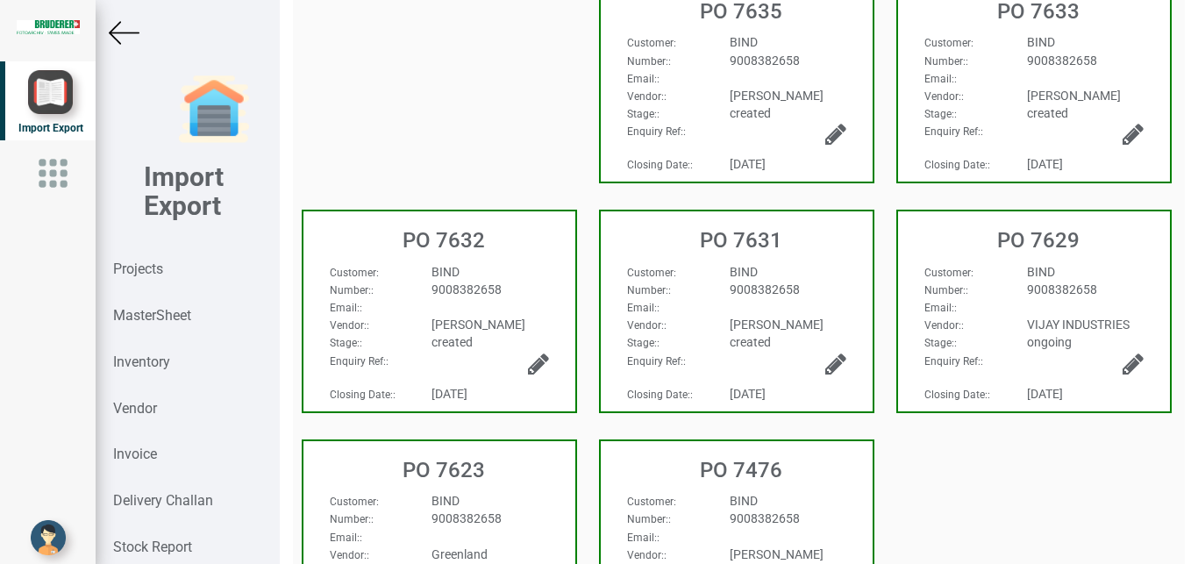
scroll to position [492, 0]
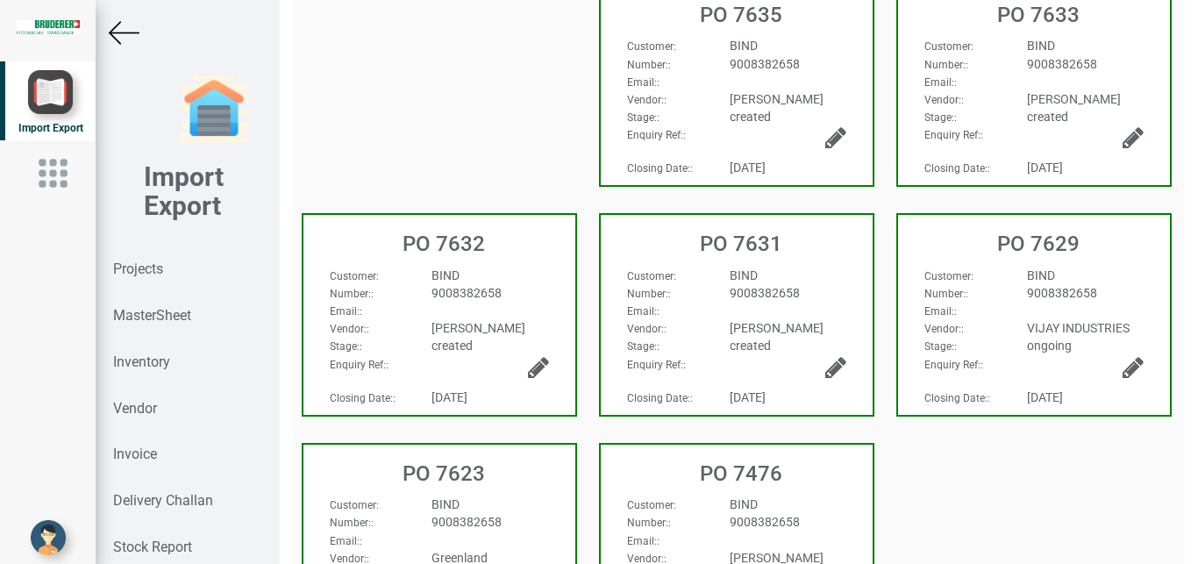
click at [816, 275] on div "BIND" at bounding box center [788, 276] width 143 height 18
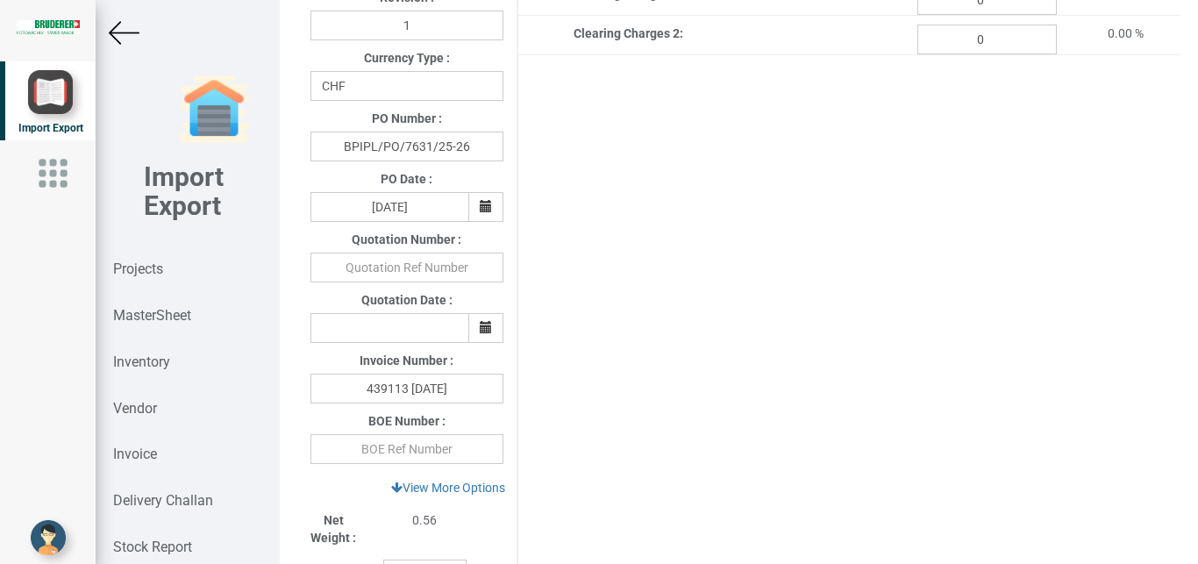
click at [124, 30] on img at bounding box center [124, 33] width 31 height 31
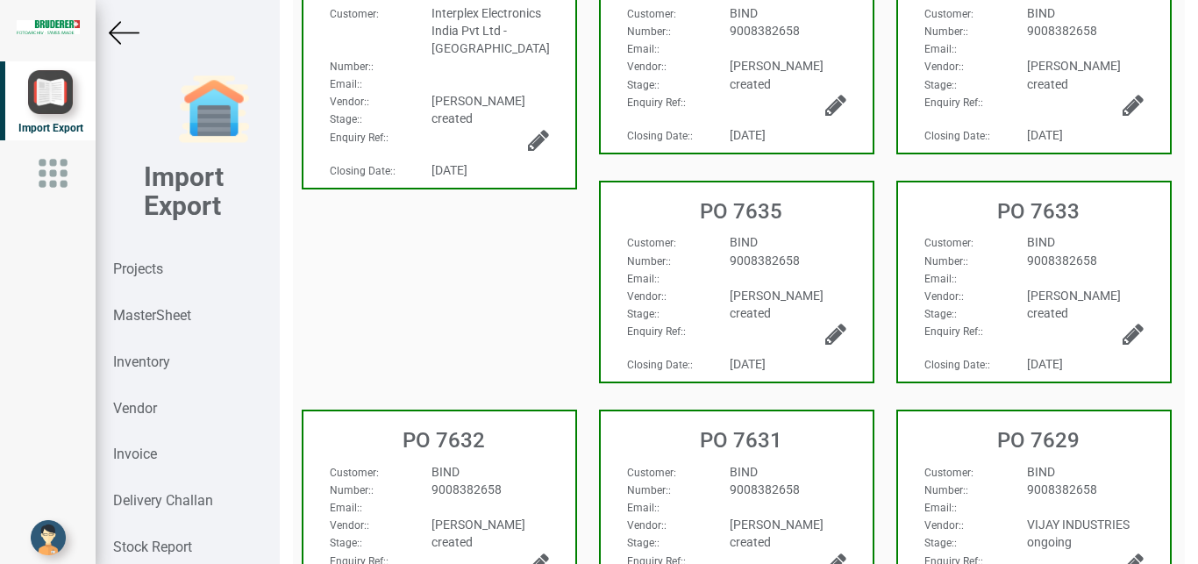
scroll to position [322, 0]
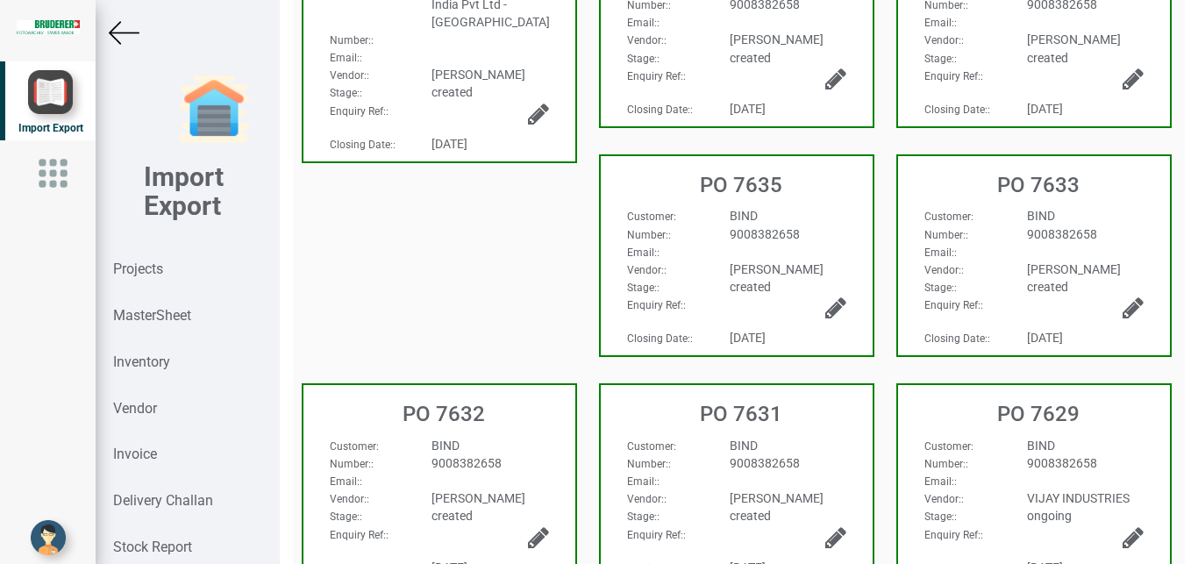
click at [449, 437] on div "BIND" at bounding box center [489, 446] width 143 height 18
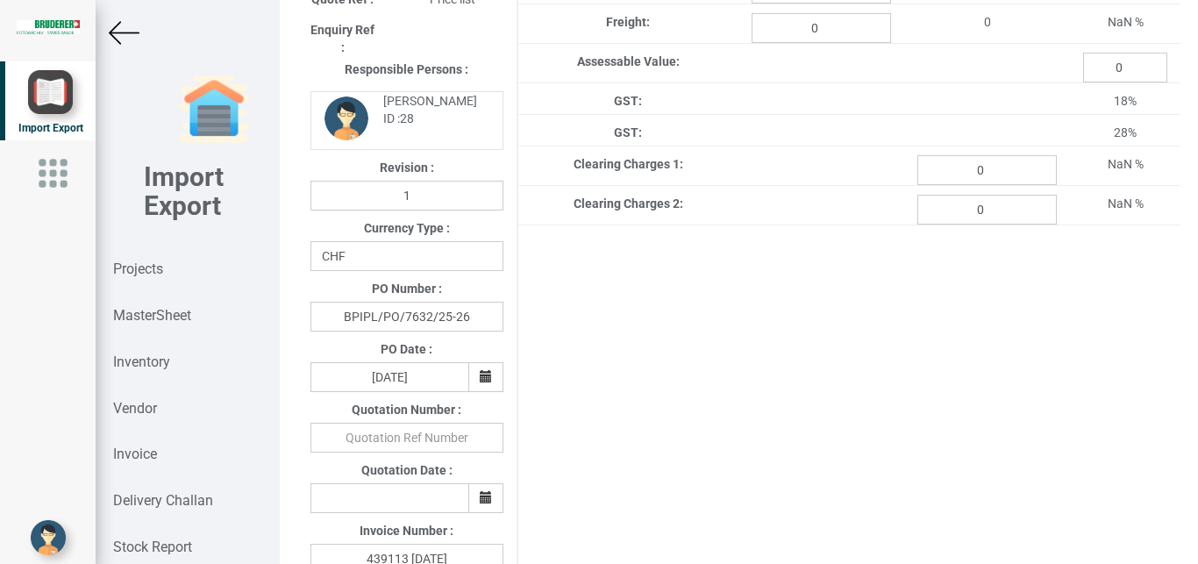
type input "487.15000000000003"
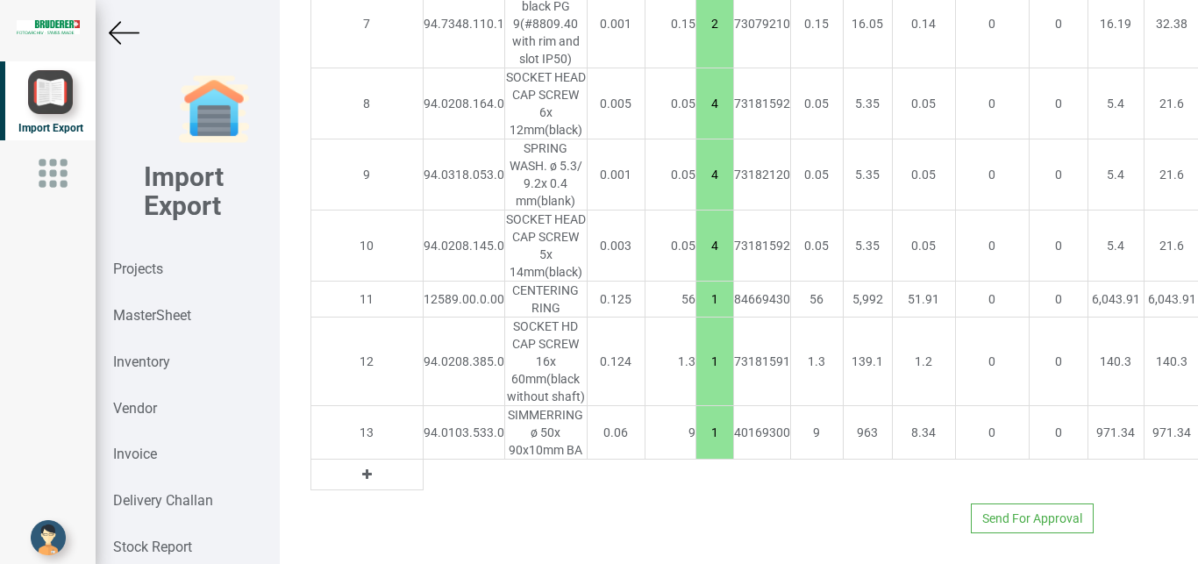
scroll to position [1930, 0]
click at [118, 39] on img at bounding box center [124, 33] width 31 height 31
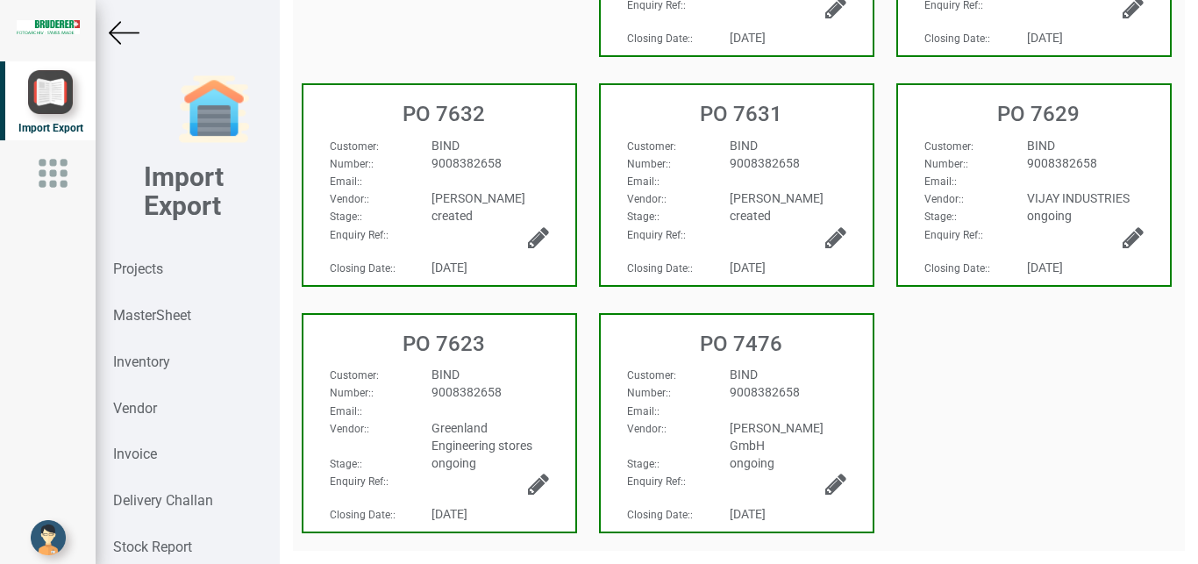
scroll to position [619, 0]
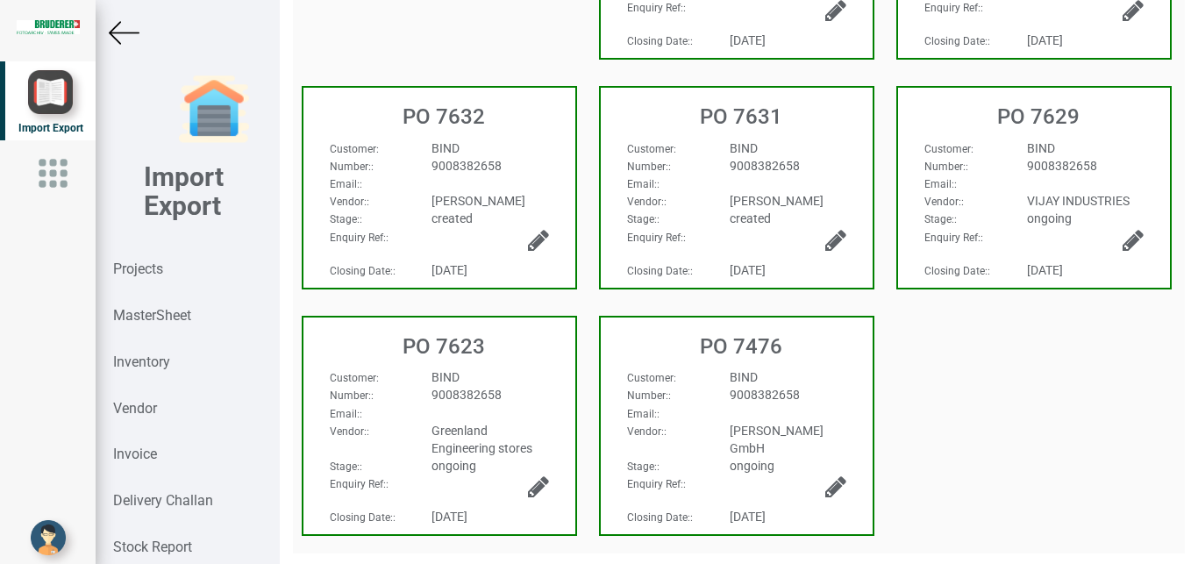
click at [783, 182] on div "Email: :" at bounding box center [737, 184] width 246 height 18
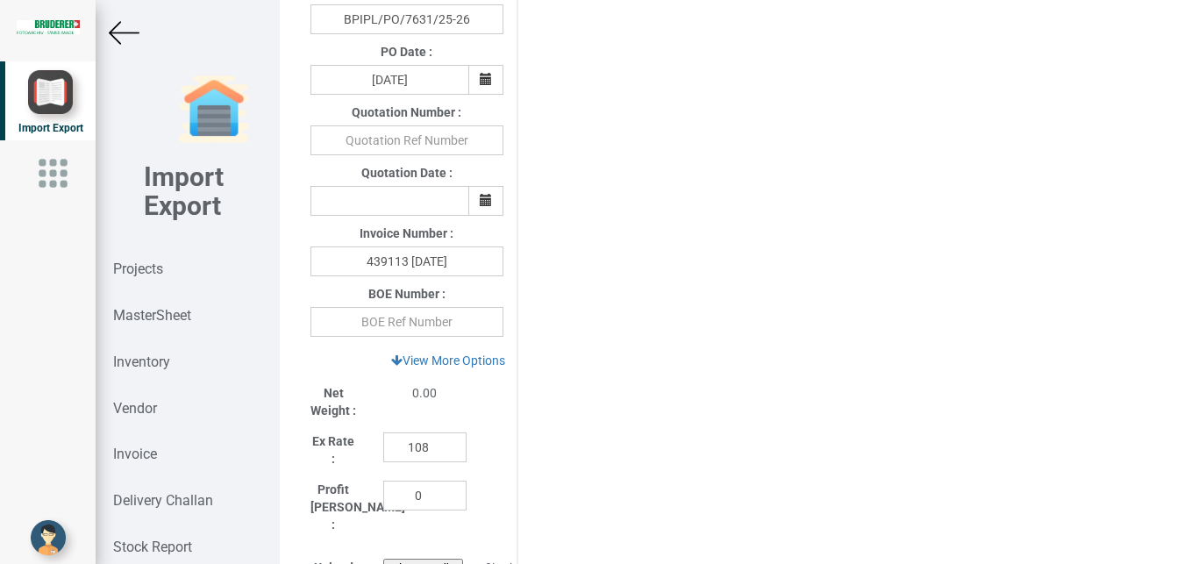
type input "135.55"
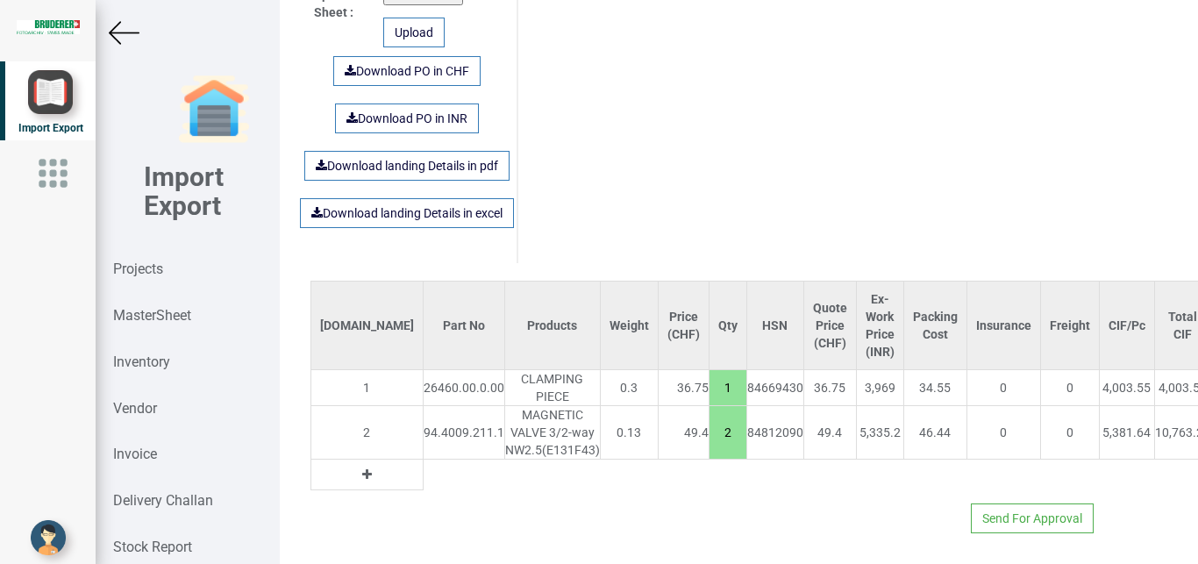
scroll to position [1212, 0]
drag, startPoint x: 118, startPoint y: 34, endPoint x: 55, endPoint y: 50, distance: 64.2
click at [117, 35] on img at bounding box center [124, 33] width 31 height 31
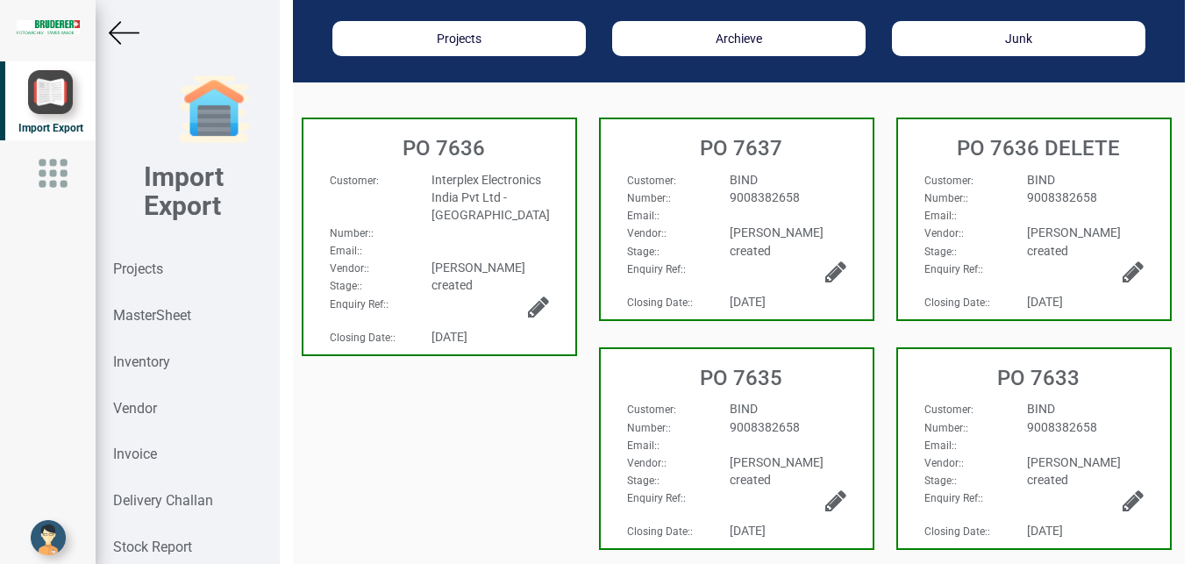
scroll to position [122, 0]
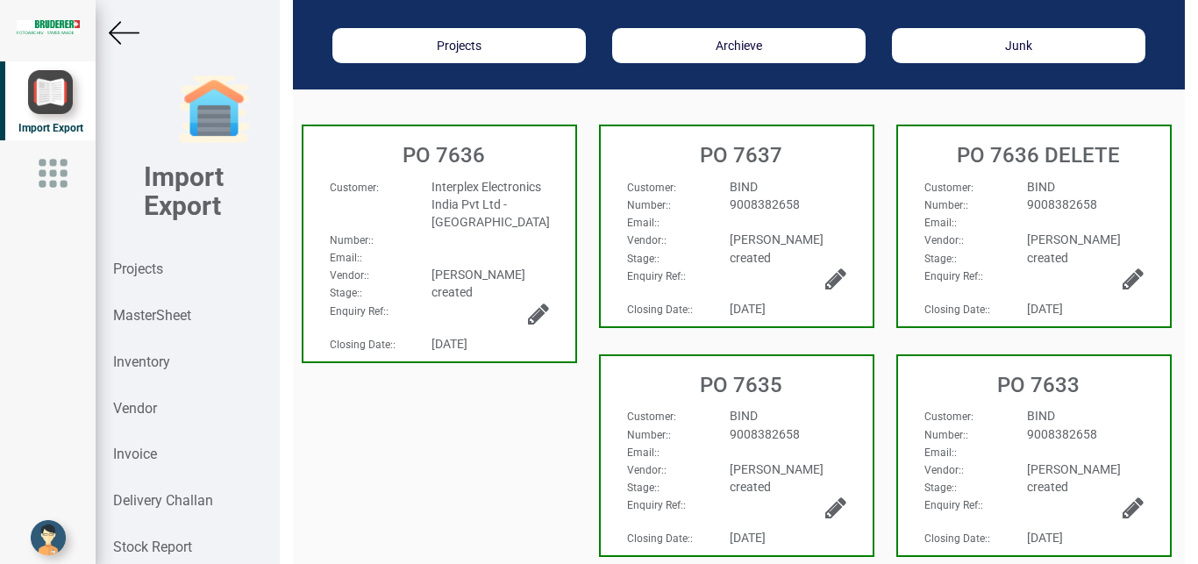
click at [820, 205] on div "9008382658" at bounding box center [788, 205] width 143 height 18
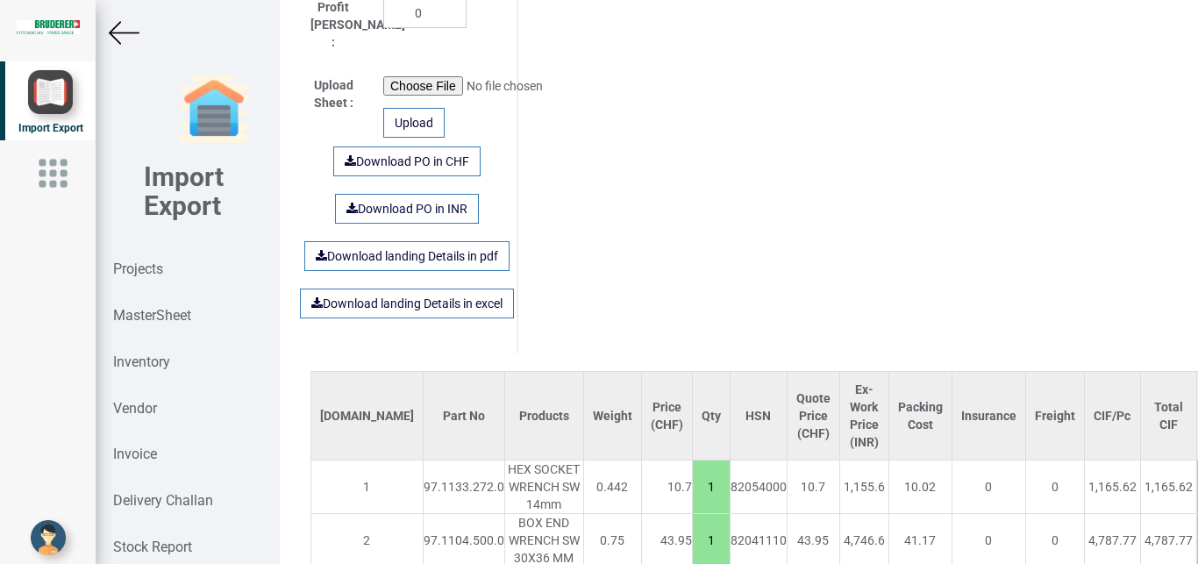
scroll to position [1225, 0]
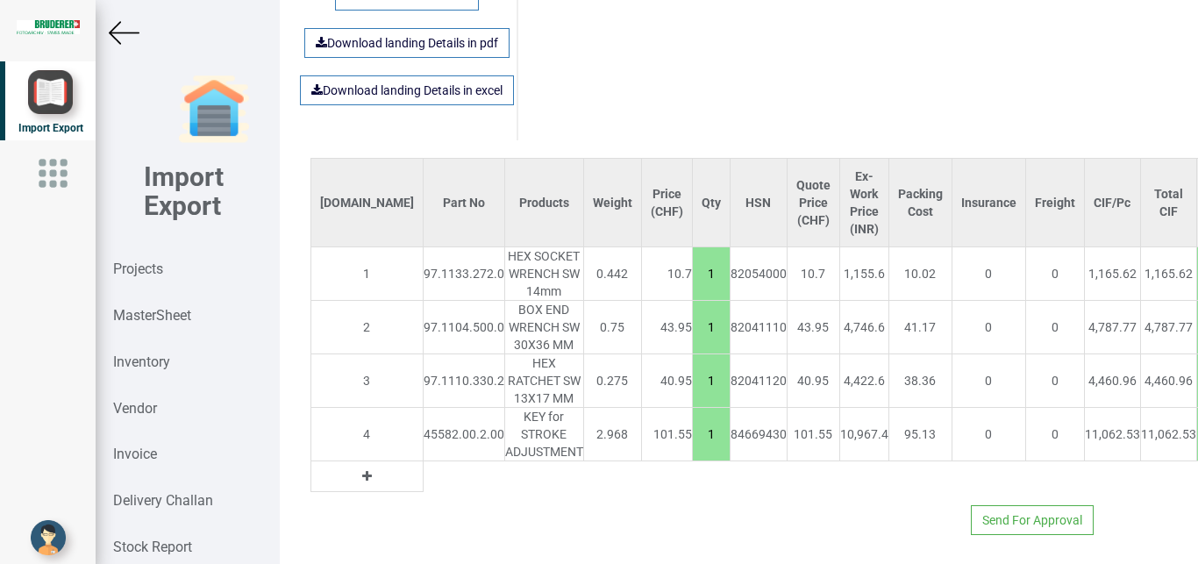
drag, startPoint x: 1125, startPoint y: 252, endPoint x: 1145, endPoint y: 259, distance: 20.5
click at [1197, 259] on input "7.5" at bounding box center [1214, 274] width 35 height 30
type input "10"
drag, startPoint x: 1126, startPoint y: 307, endPoint x: 1148, endPoint y: 308, distance: 21.9
click at [1197, 312] on input "7.5" at bounding box center [1214, 327] width 35 height 30
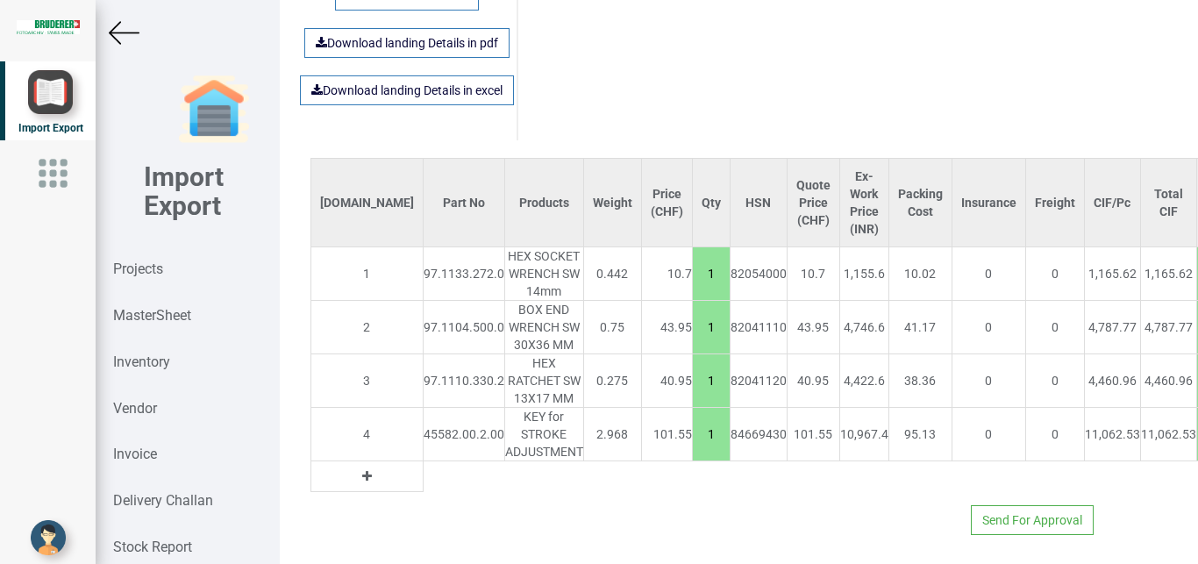
type input "10"
drag, startPoint x: 1111, startPoint y: 363, endPoint x: 1145, endPoint y: 362, distance: 34.2
click at [1145, 362] on tr "3 97.1110.330.2 HEX RATCHET SW 13X17 MM 0.275 40.95 1 82041120 40.95 4,422.6 38…" at bounding box center [943, 381] width 1267 height 54
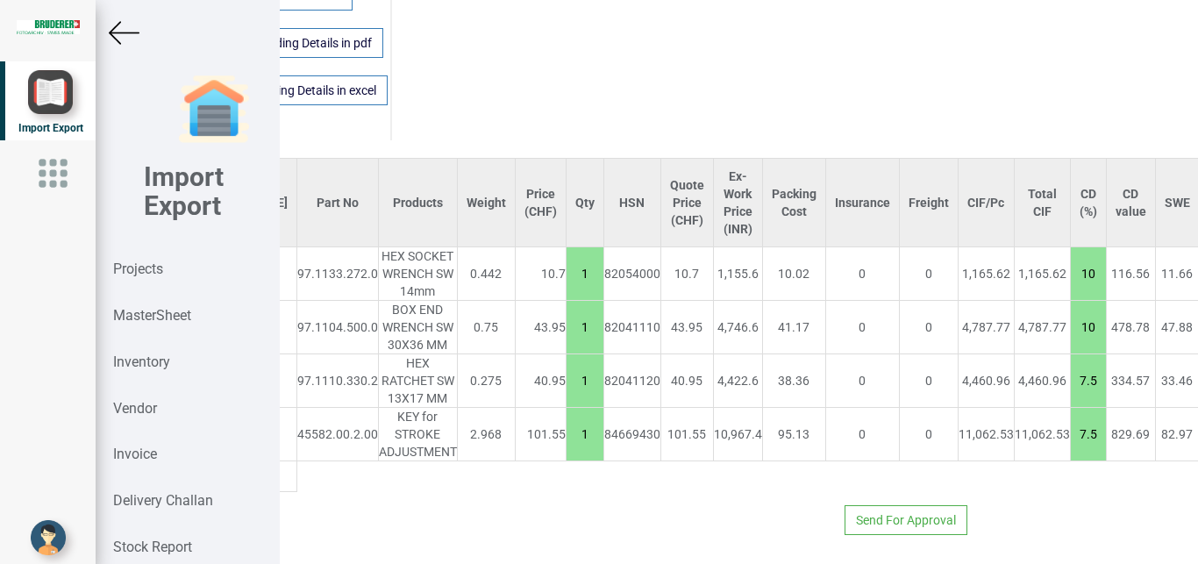
scroll to position [1225, 170]
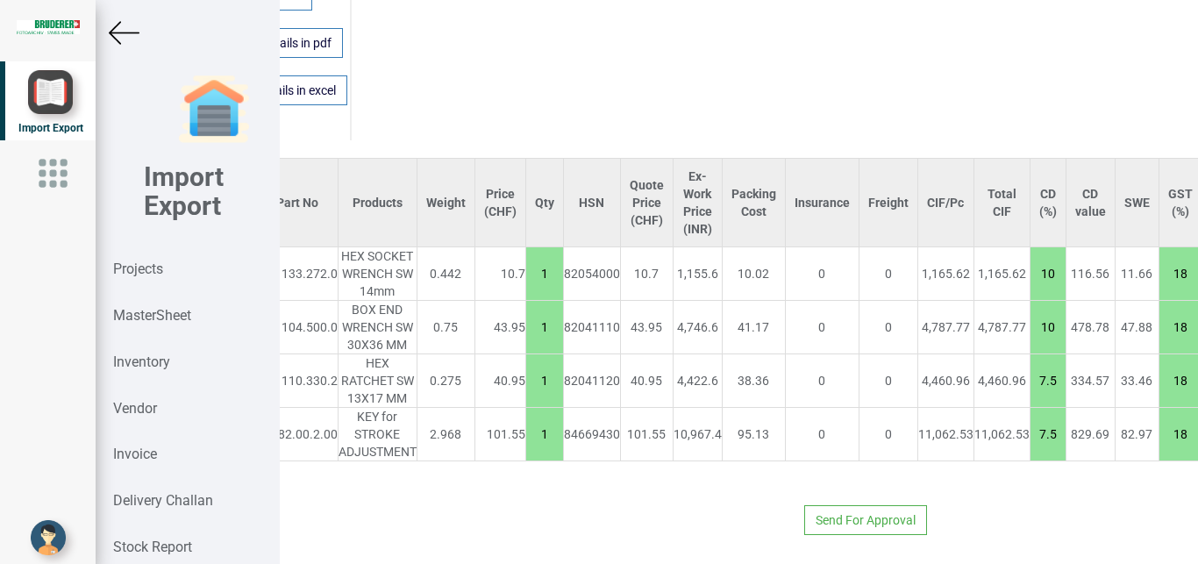
drag, startPoint x: 1130, startPoint y: 360, endPoint x: 1191, endPoint y: 360, distance: 61.4
click at [1066, 366] on input "7.5" at bounding box center [1048, 381] width 35 height 30
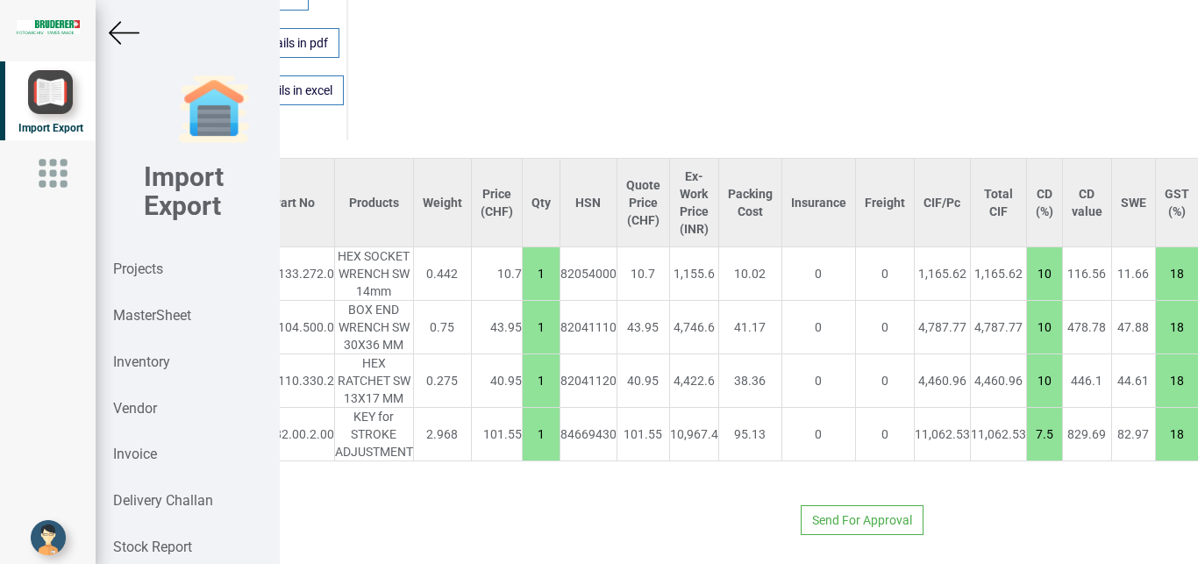
scroll to position [1225, 0]
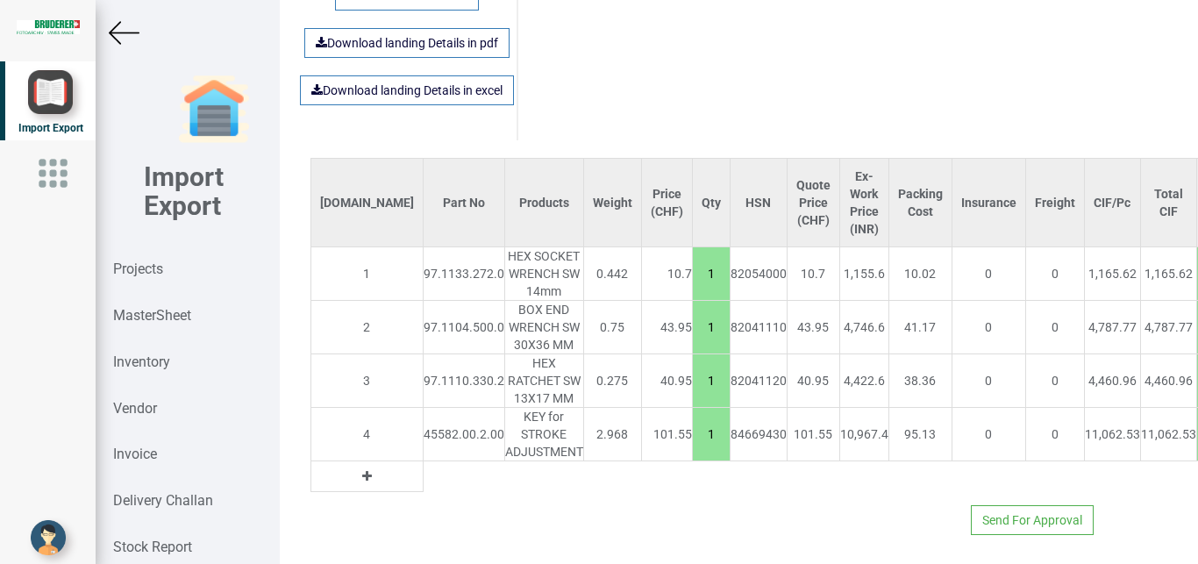
type input "10"
click at [114, 41] on img at bounding box center [124, 33] width 31 height 31
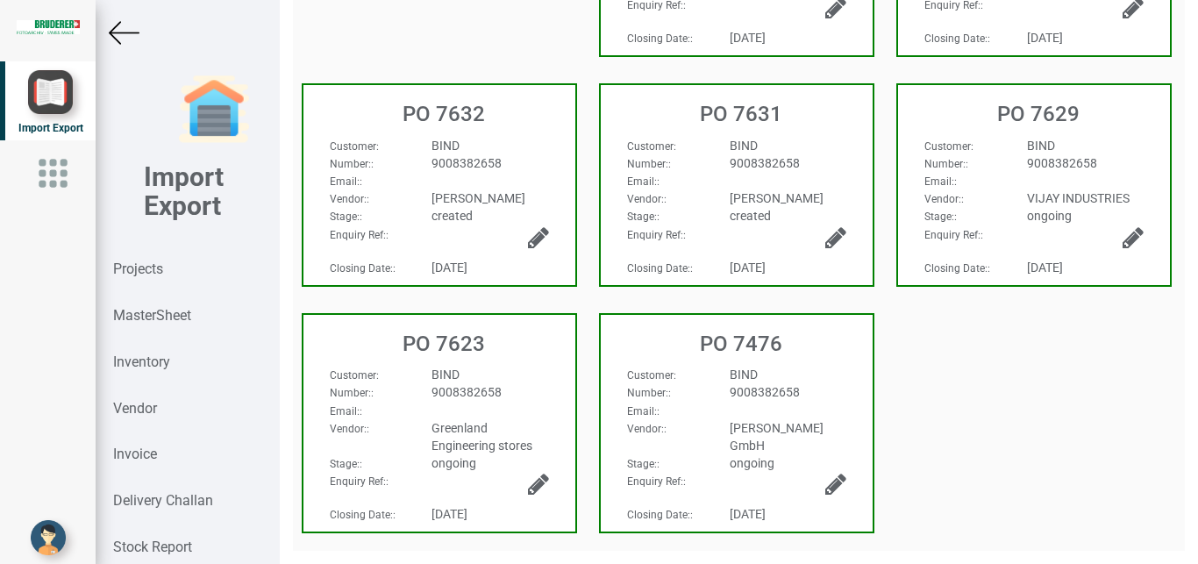
scroll to position [619, 0]
